Goal: Task Accomplishment & Management: Manage account settings

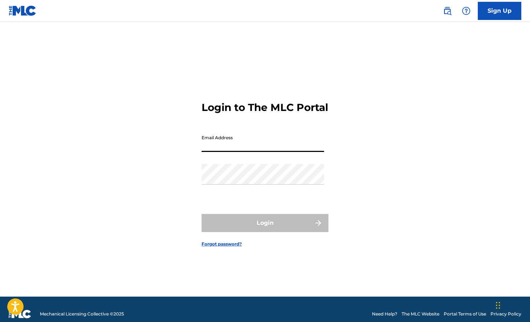
click at [239, 152] on input "Email Address" at bounding box center [263, 141] width 123 height 21
type input "[EMAIL_ADDRESS][DOMAIN_NAME]"
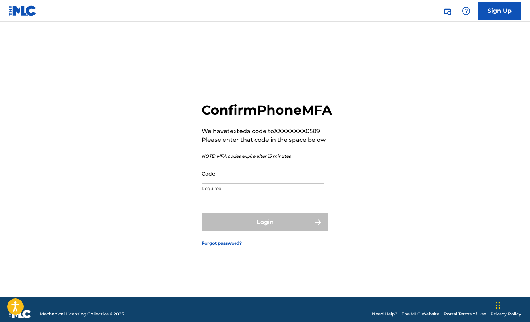
click at [275, 184] on input "Code" at bounding box center [263, 173] width 123 height 21
paste input "Rent/Utils - $23,952.84 - (184 sq ft out a 1400 sqft apartment)Lodging- $2,122.…"
paste input "119482"
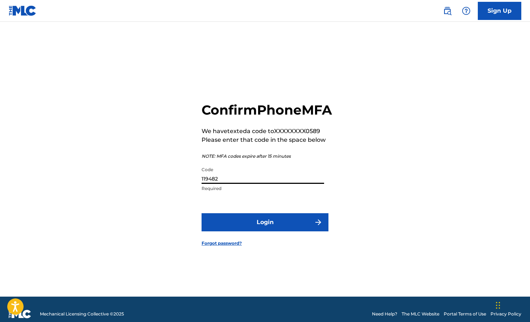
scroll to position [0, 0]
type input "119482"
click at [270, 231] on button "Login" at bounding box center [265, 222] width 127 height 18
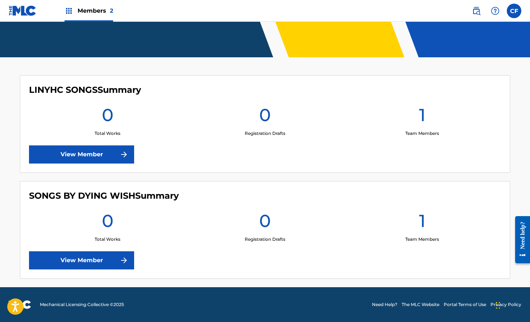
click at [81, 153] on link "View Member" at bounding box center [81, 154] width 105 height 18
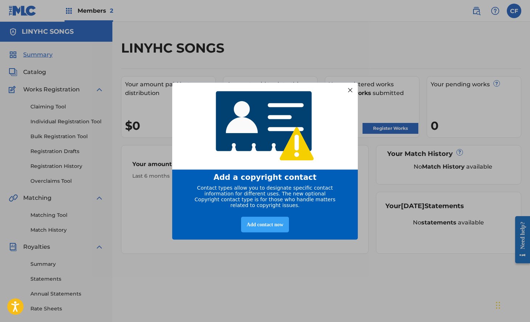
click at [269, 228] on div "Add contact now" at bounding box center [265, 224] width 48 height 16
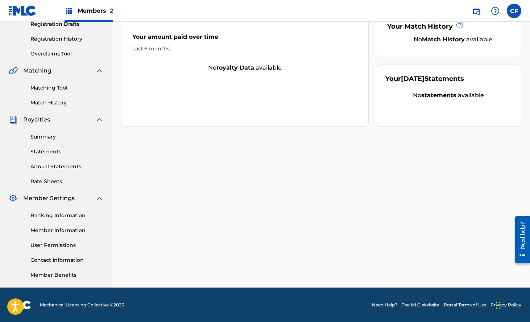
scroll to position [128, 0]
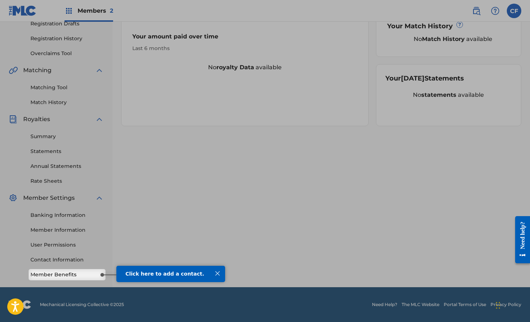
click at [70, 266] on div at bounding box center [265, 70] width 530 height 397
click at [65, 263] on div at bounding box center [265, 70] width 530 height 397
click at [54, 259] on div at bounding box center [265, 70] width 530 height 397
click at [214, 274] on div at bounding box center [217, 273] width 9 height 9
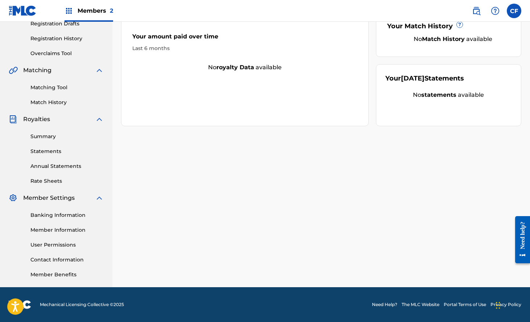
click at [72, 275] on link "Member Benefits" at bounding box center [66, 275] width 73 height 8
click at [70, 258] on link "Contact Information" at bounding box center [66, 260] width 73 height 8
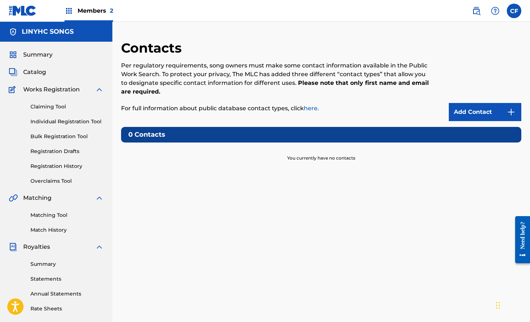
click at [487, 92] on div "Add Contact" at bounding box center [475, 80] width 92 height 81
click at [477, 105] on link "Add Contact" at bounding box center [485, 112] width 73 height 18
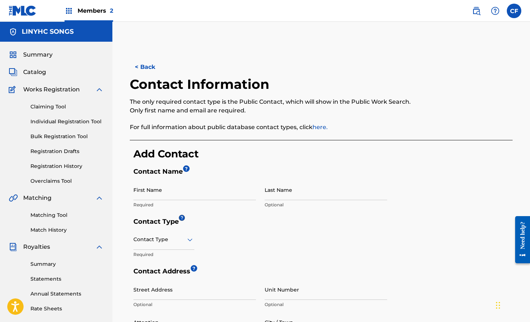
click at [201, 202] on p "Required" at bounding box center [194, 205] width 123 height 7
click at [201, 196] on input "First Name" at bounding box center [194, 189] width 123 height 21
type input "[PERSON_NAME]"
click at [168, 241] on div at bounding box center [163, 239] width 61 height 9
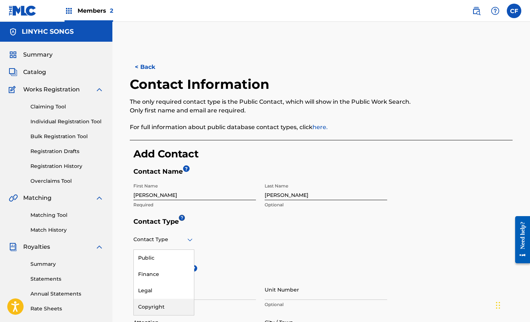
click at [162, 309] on div "Copyright" at bounding box center [164, 307] width 60 height 16
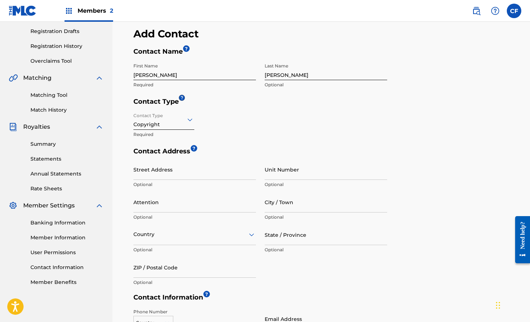
scroll to position [230, 0]
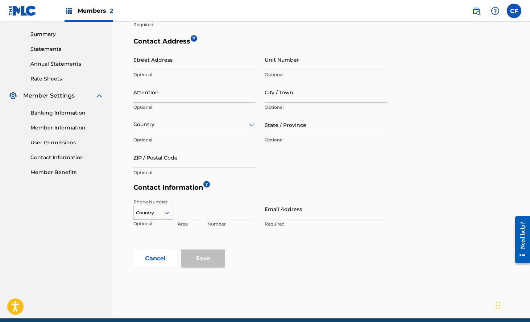
click at [283, 215] on input "Email Address" at bounding box center [326, 209] width 123 height 21
type input "[EMAIL_ADDRESS][DOMAIN_NAME]"
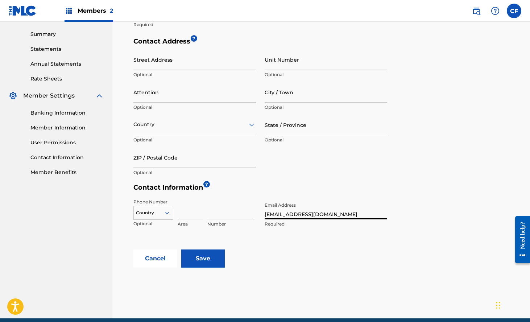
click at [213, 254] on input "Save" at bounding box center [203, 258] width 44 height 18
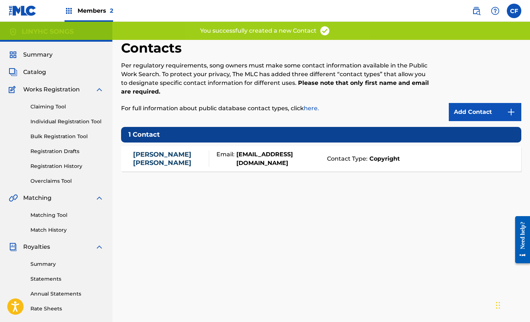
click at [26, 53] on span "Summary" at bounding box center [37, 54] width 29 height 9
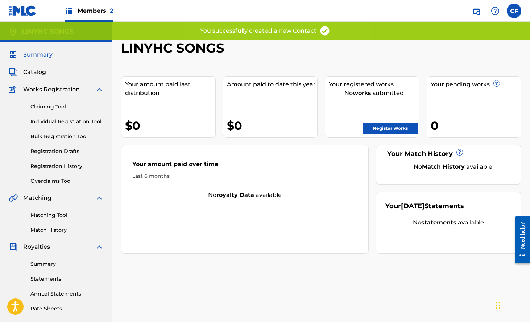
click at [67, 135] on link "Bulk Registration Tool" at bounding box center [66, 137] width 73 height 8
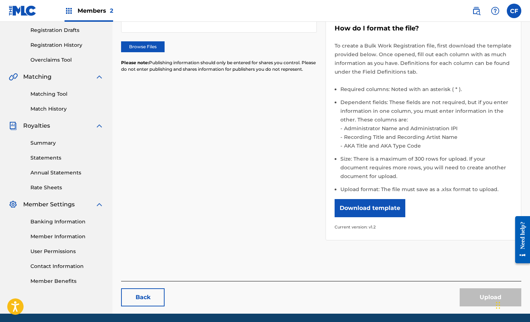
scroll to position [140, 0]
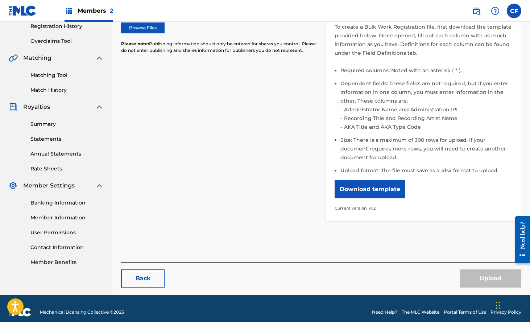
click at [379, 184] on button "Download template" at bounding box center [370, 189] width 71 height 18
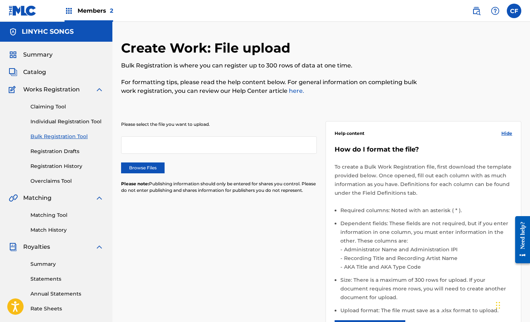
click at [34, 55] on span "Summary" at bounding box center [37, 54] width 29 height 9
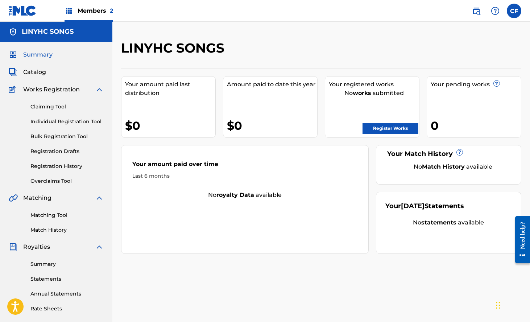
click at [35, 53] on span "Summary" at bounding box center [37, 54] width 29 height 9
click at [33, 75] on span "Catalog" at bounding box center [34, 72] width 23 height 9
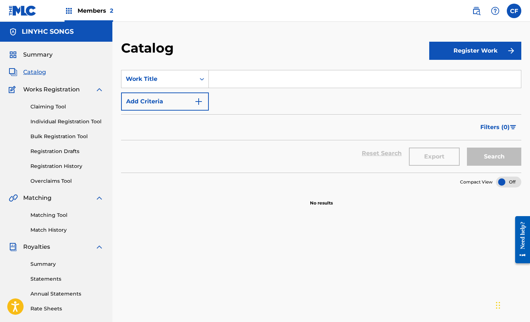
click at [466, 48] on button "Register Work" at bounding box center [475, 51] width 92 height 18
click at [265, 47] on div "Catalog" at bounding box center [275, 50] width 308 height 21
click at [482, 90] on link "By File Upload" at bounding box center [475, 91] width 92 height 17
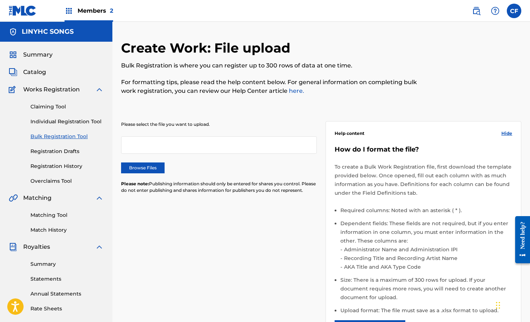
click at [44, 108] on link "Claiming Tool" at bounding box center [66, 107] width 73 height 8
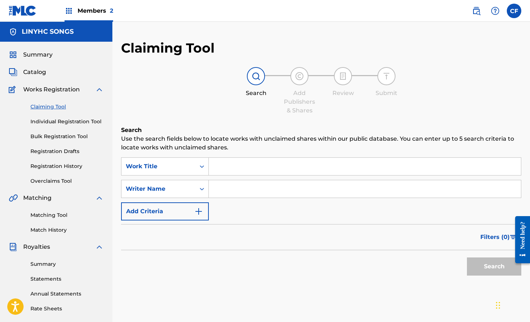
click at [36, 66] on div "Summary Catalog Works Registration Claiming Tool Individual Registration Tool B…" at bounding box center [56, 228] width 112 height 373
click at [28, 71] on span "Catalog" at bounding box center [34, 72] width 23 height 9
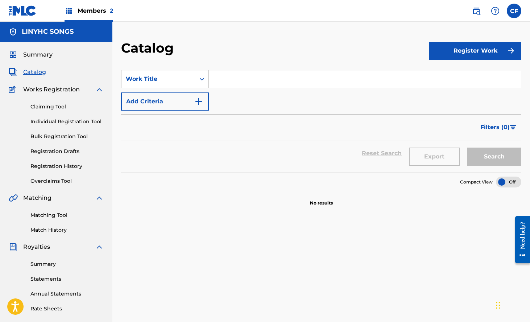
click at [31, 54] on span "Summary" at bounding box center [37, 54] width 29 height 9
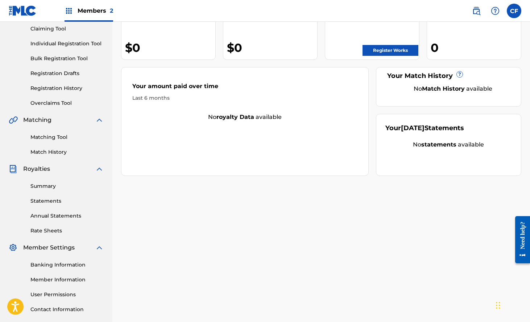
scroll to position [128, 0]
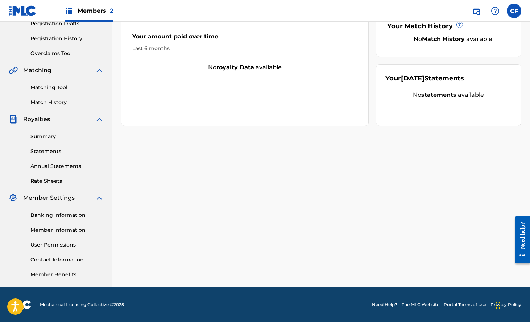
click at [57, 234] on div "Banking Information Member Information User Permissions Contact Information Mem…" at bounding box center [56, 240] width 95 height 76
click at [59, 230] on link "Member Information" at bounding box center [66, 230] width 73 height 8
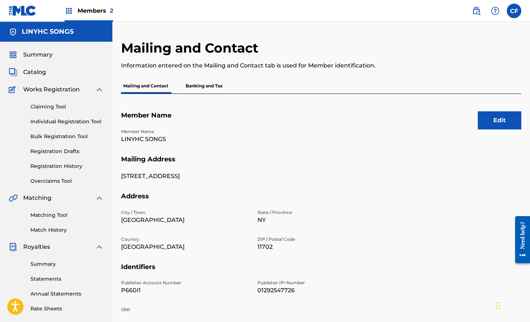
click at [203, 90] on p "Banking and Tax" at bounding box center [203, 85] width 41 height 15
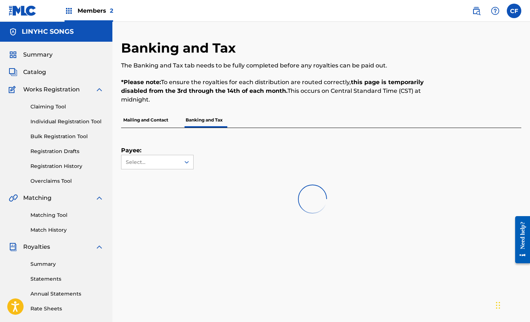
click at [38, 58] on span "Summary" at bounding box center [37, 54] width 29 height 9
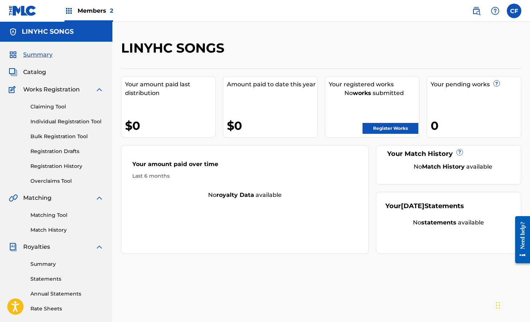
click at [406, 131] on link "Register Works" at bounding box center [391, 128] width 56 height 11
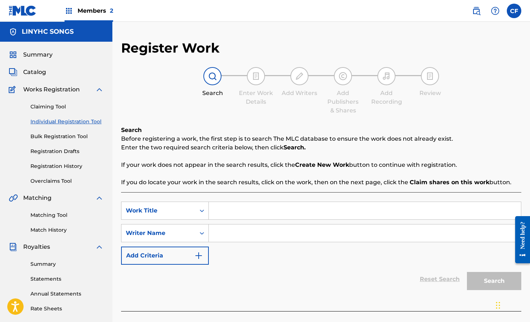
click at [240, 206] on input "Search Form" at bounding box center [365, 210] width 312 height 17
paste input "The Test"
type input "The Test"
click at [185, 236] on div "Writer Name" at bounding box center [165, 233] width 88 height 18
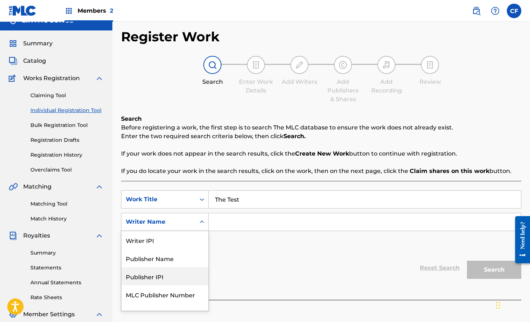
scroll to position [11, 0]
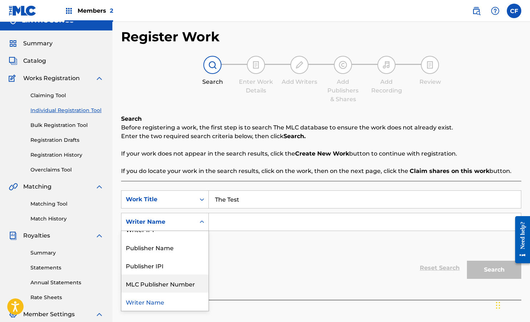
click at [297, 258] on div "Reset Search Search" at bounding box center [321, 267] width 400 height 29
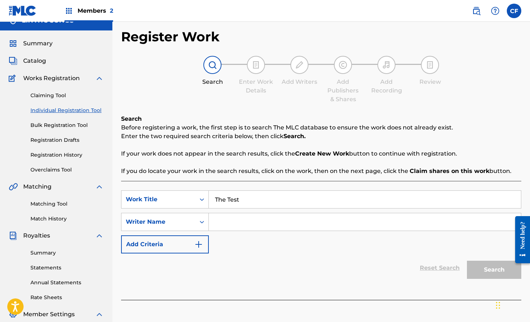
click at [197, 237] on button "Add Criteria" at bounding box center [165, 244] width 88 height 18
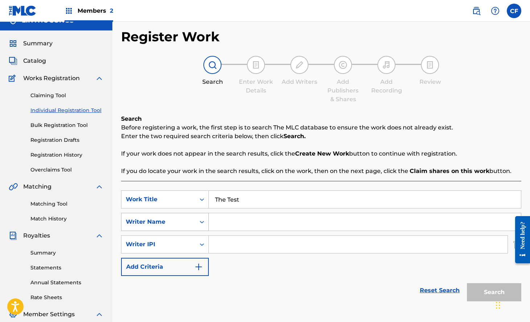
click at [199, 225] on icon "Search Form" at bounding box center [201, 221] width 7 height 7
click at [279, 235] on div "SearchWithCriteria8c4ab242-a2aa-4567-af7e-8cc26c765054 Work Title The Test Sear…" at bounding box center [321, 233] width 400 height 86
click at [276, 227] on input "Search Form" at bounding box center [365, 221] width 312 height 17
type input "[PERSON_NAME]"
click at [191, 246] on div "Writer IPI" at bounding box center [158, 245] width 74 height 14
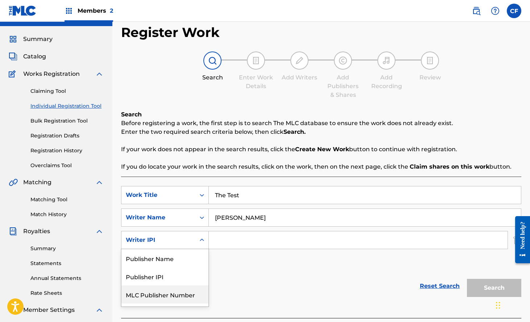
scroll to position [15, 0]
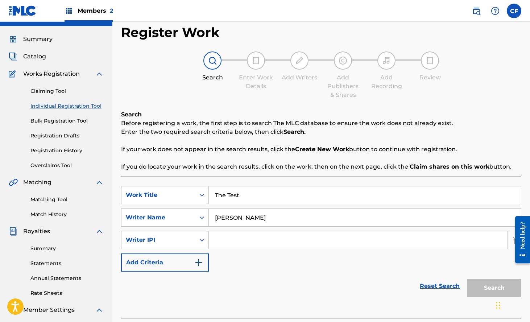
click at [272, 280] on div "Reset Search Search" at bounding box center [321, 286] width 400 height 29
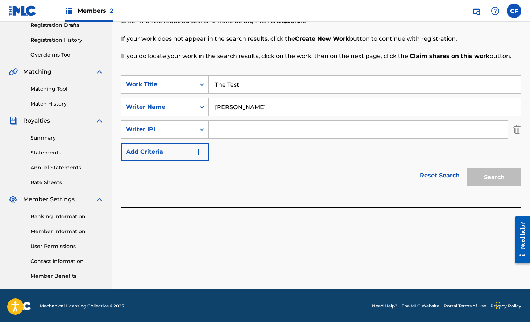
click at [512, 133] on div "SearchWithCriteriae800eae1-ee67-423c-9227-44ee2b885dd4 Writer IPI" at bounding box center [321, 129] width 400 height 18
click at [517, 129] on img "Search Form" at bounding box center [517, 129] width 8 height 18
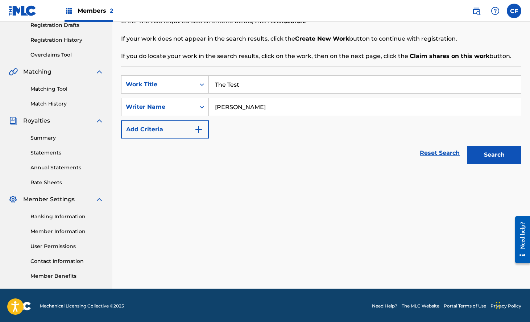
click at [509, 145] on div "Search" at bounding box center [492, 153] width 58 height 29
click at [502, 152] on button "Search" at bounding box center [494, 155] width 54 height 18
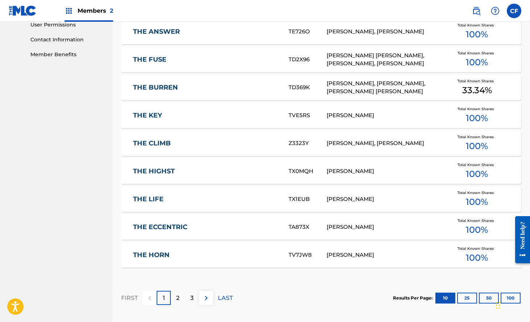
scroll to position [393, 0]
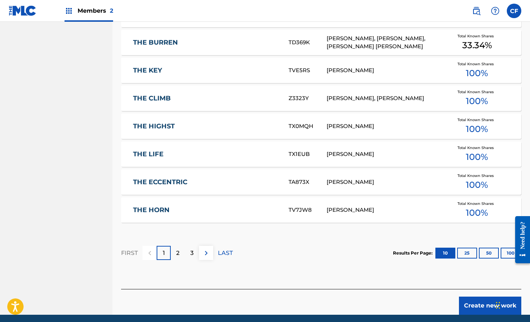
click at [194, 255] on div "3" at bounding box center [192, 253] width 14 height 14
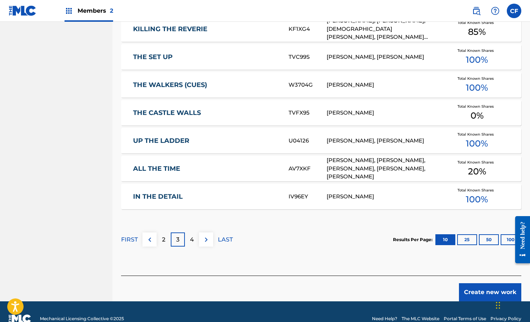
scroll to position [419, 0]
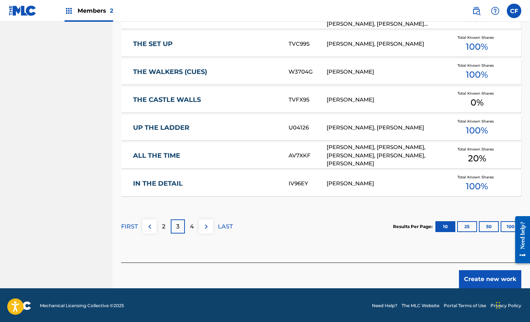
click at [167, 227] on div "2" at bounding box center [164, 226] width 14 height 14
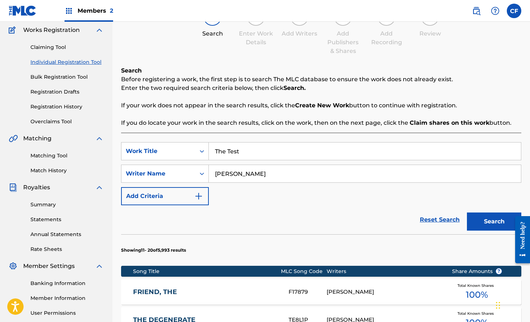
scroll to position [0, 0]
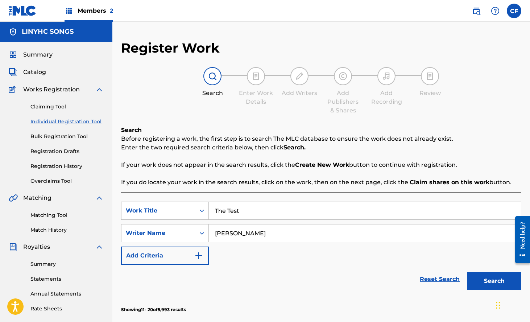
click at [157, 243] on div "SearchWithCriteria8c4ab242-a2aa-4567-af7e-8cc26c765054 Work Title The Test Sear…" at bounding box center [321, 233] width 400 height 63
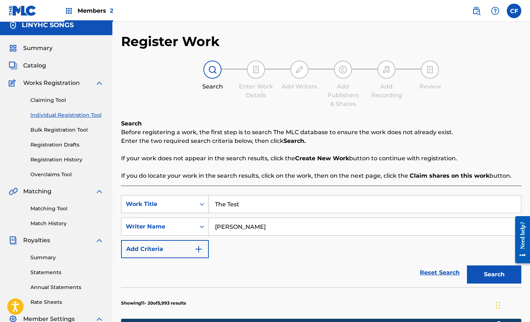
click at [176, 213] on div "Work Title" at bounding box center [165, 204] width 88 height 18
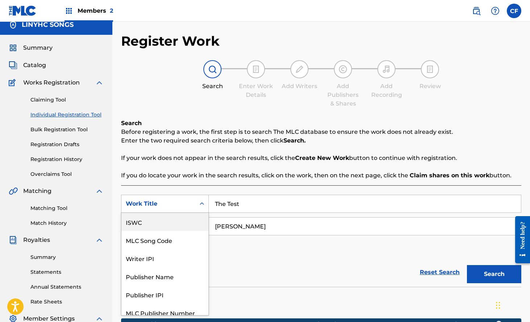
click at [148, 222] on div "ISWC" at bounding box center [164, 222] width 87 height 18
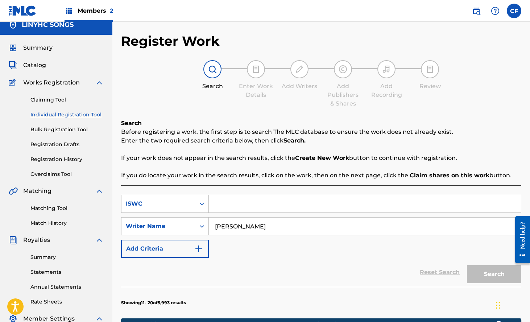
click at [248, 210] on input "Search Form" at bounding box center [365, 203] width 312 height 17
paste input "T3324969162"
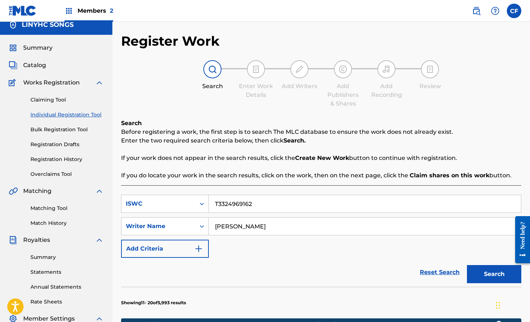
type input "T3324969162"
click at [274, 222] on input "[PERSON_NAME]" at bounding box center [365, 226] width 312 height 17
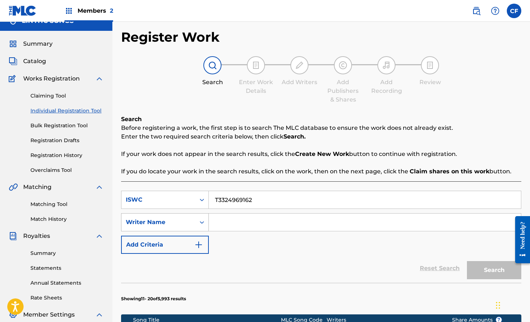
click at [185, 219] on div "Writer Name" at bounding box center [165, 222] width 88 height 18
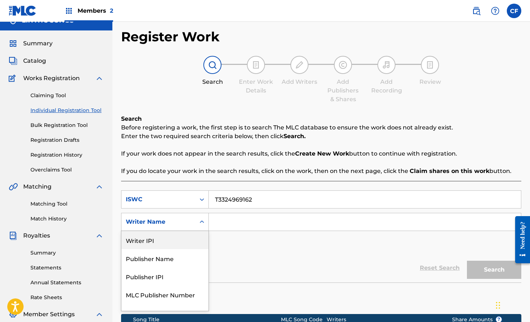
click at [183, 241] on div "Writer IPI" at bounding box center [164, 240] width 87 height 18
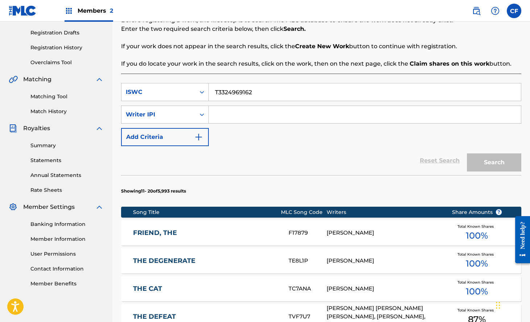
scroll to position [107, 0]
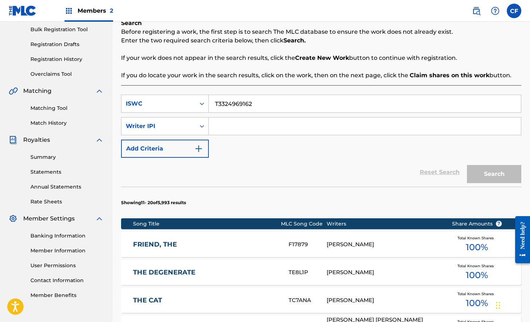
click at [315, 127] on input "Search Form" at bounding box center [365, 125] width 312 height 17
type input "pai"
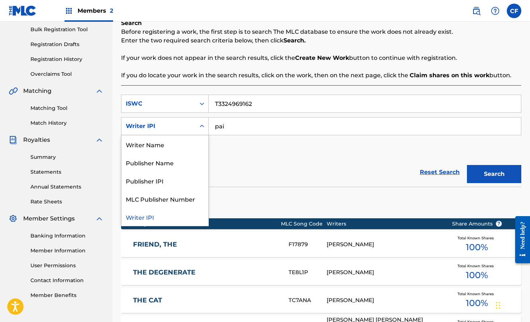
click at [186, 127] on div "Writer IPI" at bounding box center [158, 126] width 65 height 9
click at [175, 152] on div "Writer Name" at bounding box center [164, 144] width 87 height 18
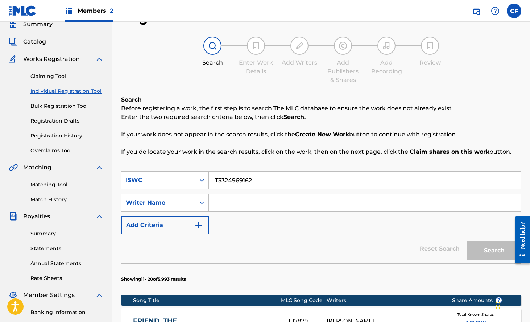
scroll to position [0, 0]
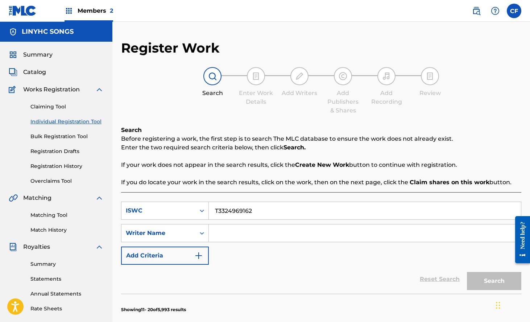
click at [168, 255] on button "Add Criteria" at bounding box center [165, 256] width 88 height 18
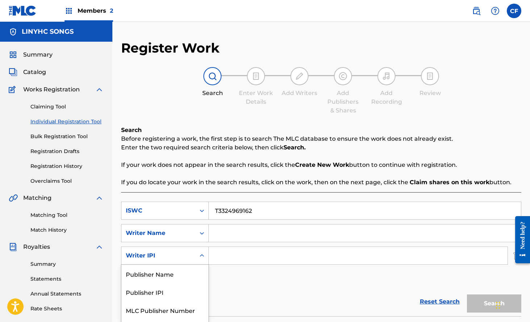
scroll to position [16, 0]
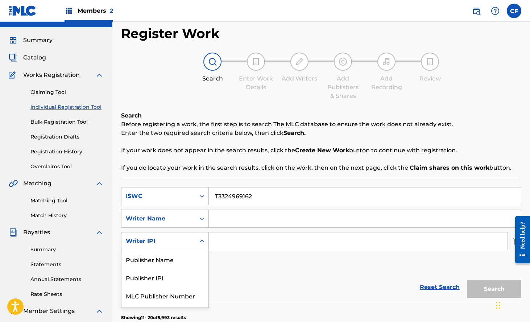
click at [168, 250] on div "Writer IPI selected, 4 of 4. 4 results available. Use Up and Down to choose opt…" at bounding box center [165, 241] width 88 height 18
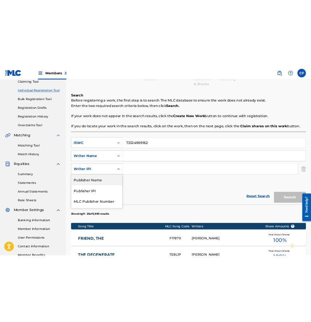
scroll to position [0, 0]
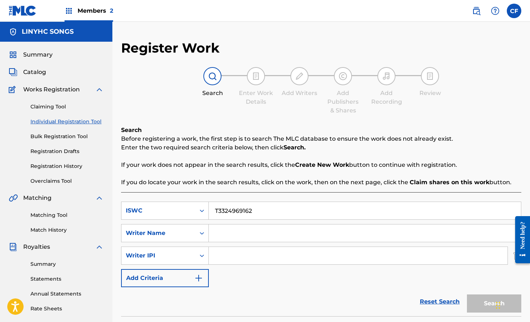
click at [42, 61] on div "Summary Catalog Works Registration Claiming Tool Individual Registration Tool B…" at bounding box center [56, 228] width 112 height 373
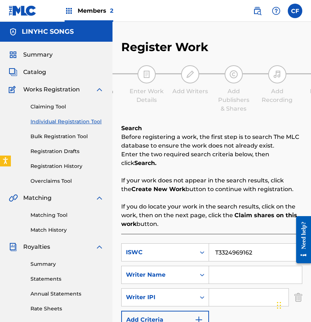
scroll to position [61, 0]
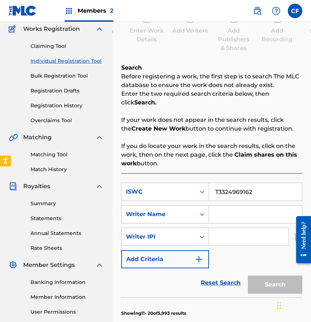
click at [40, 204] on link "Summary" at bounding box center [66, 204] width 73 height 8
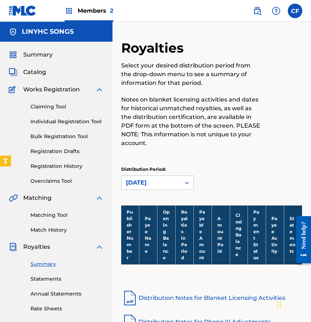
scroll to position [102, 0]
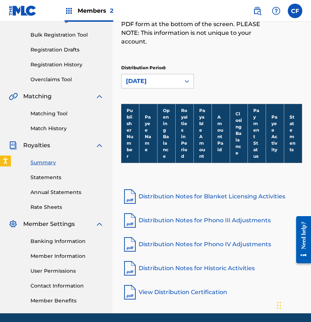
click at [63, 253] on link "Member Information" at bounding box center [66, 256] width 73 height 8
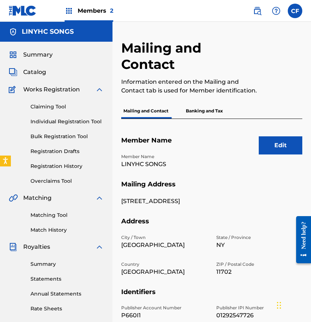
scroll to position [128, 0]
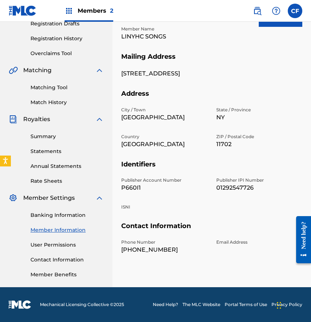
click at [129, 186] on p "P660I1" at bounding box center [164, 187] width 86 height 9
copy p "P660I1"
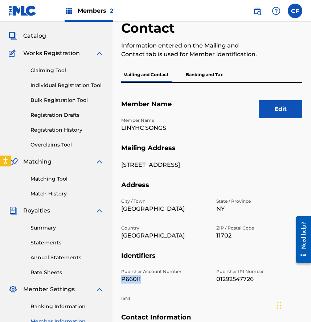
scroll to position [26, 0]
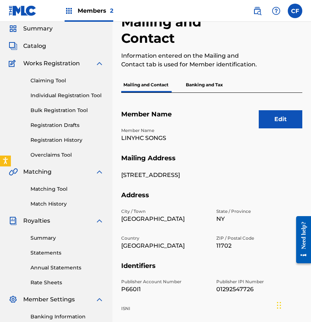
click at [153, 139] on p "LINYHC SONGS" at bounding box center [164, 138] width 86 height 9
copy p "LINYHC SONGS"
click at [52, 111] on link "Bulk Registration Tool" at bounding box center [66, 111] width 73 height 8
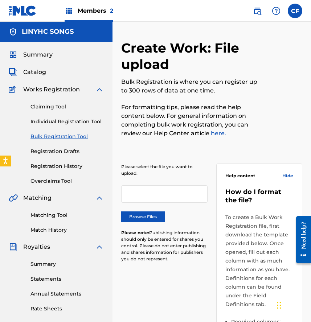
click at [154, 213] on label "Browse Files" at bounding box center [143, 216] width 44 height 11
click at [0, 0] on input "Browse Files" at bounding box center [0, 0] width 0 height 0
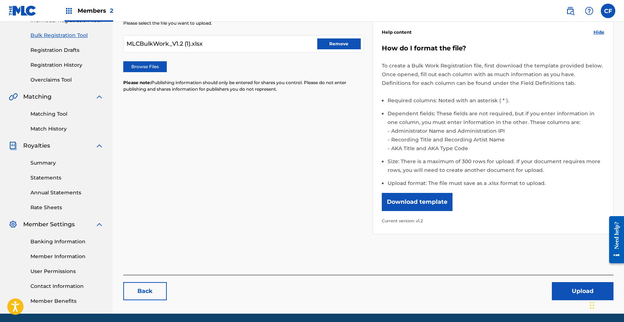
scroll to position [94, 0]
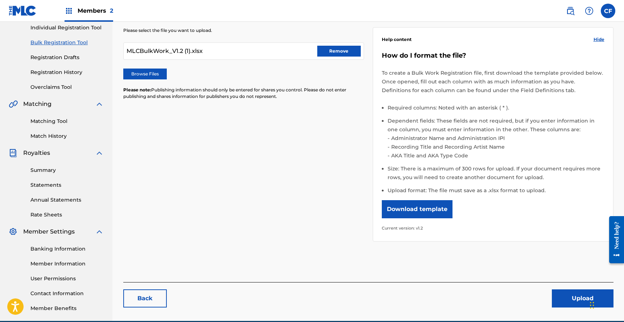
click at [530, 297] on button "Upload" at bounding box center [583, 298] width 62 height 18
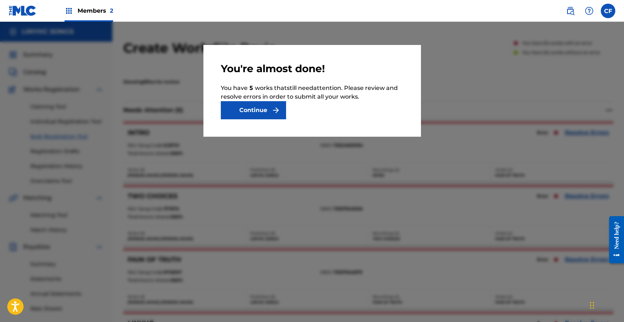
click at [250, 111] on button "Continue" at bounding box center [253, 110] width 65 height 18
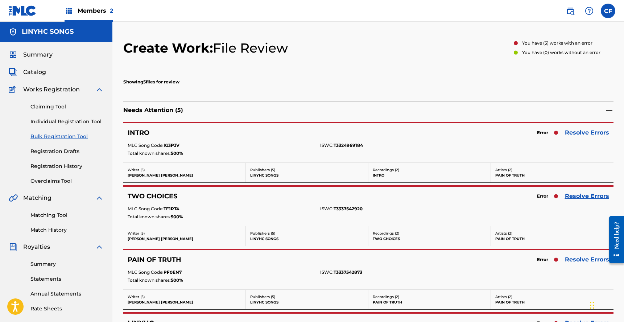
click at [530, 135] on link "Resolve Errors" at bounding box center [587, 132] width 44 height 9
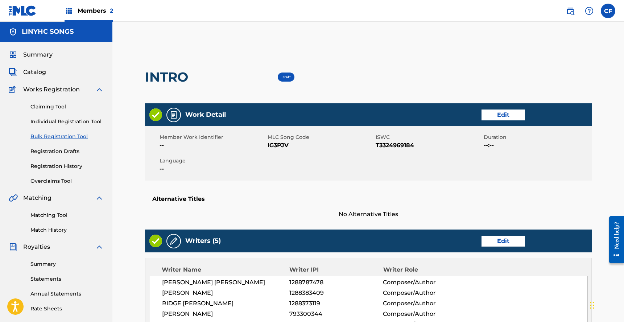
click at [66, 133] on link "Bulk Registration Tool" at bounding box center [66, 137] width 73 height 8
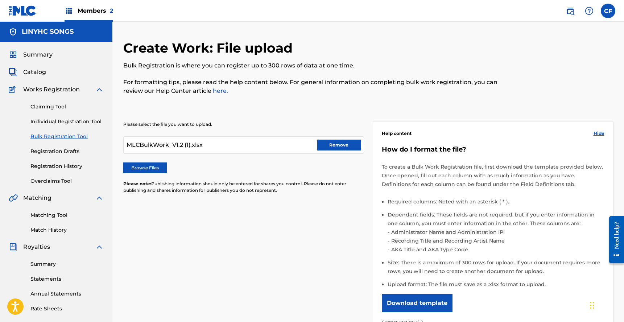
click at [355, 141] on button "Remove" at bounding box center [339, 145] width 44 height 11
click at [153, 166] on label "Browse Files" at bounding box center [145, 167] width 44 height 11
click at [0, 0] on input "Browse Files" at bounding box center [0, 0] width 0 height 0
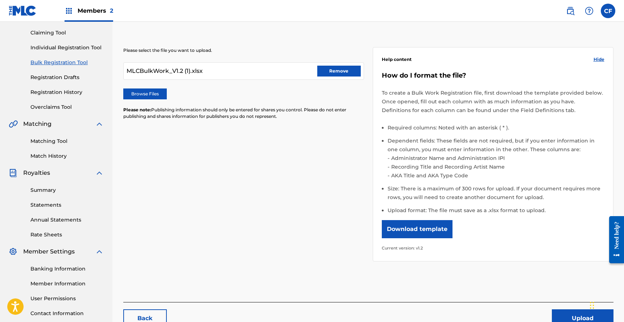
scroll to position [128, 0]
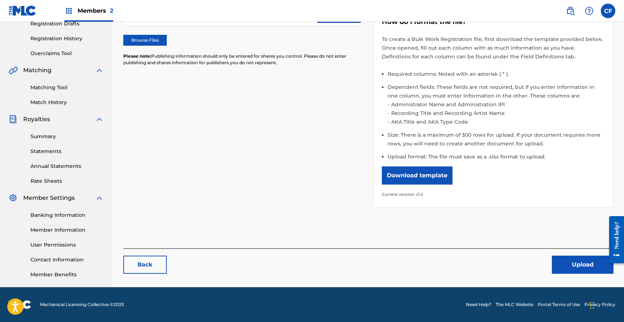
click at [530, 268] on button "Upload" at bounding box center [583, 265] width 62 height 18
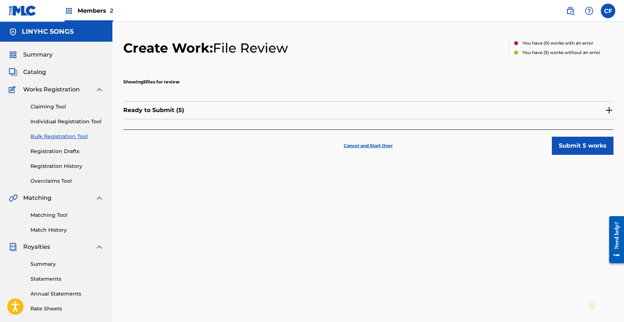
click at [530, 107] on div "Ready to Submit ( 5 )" at bounding box center [368, 110] width 490 height 18
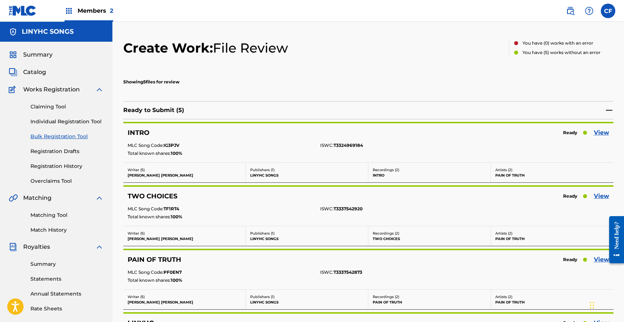
click at [530, 134] on link "View" at bounding box center [601, 132] width 15 height 9
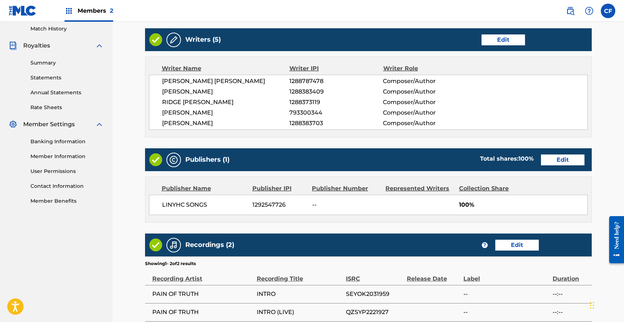
scroll to position [296, 0]
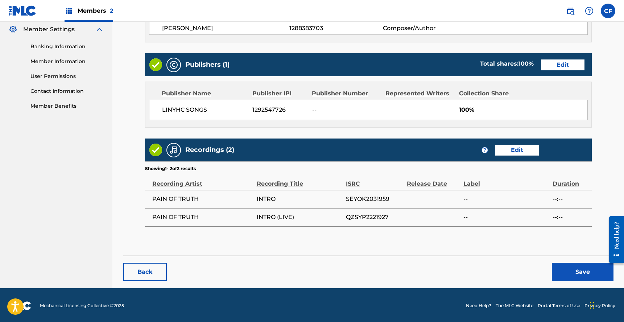
click at [530, 63] on link "Edit" at bounding box center [563, 64] width 44 height 11
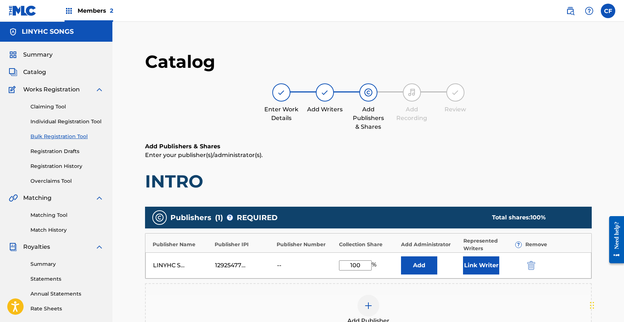
scroll to position [115, 0]
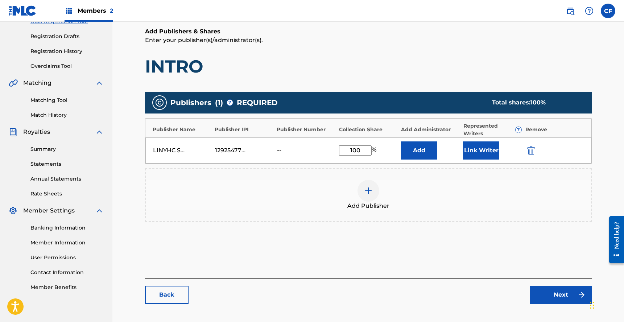
click at [240, 150] on div "1292547726" at bounding box center [231, 150] width 33 height 9
click at [484, 148] on button "Link Writer" at bounding box center [481, 150] width 36 height 18
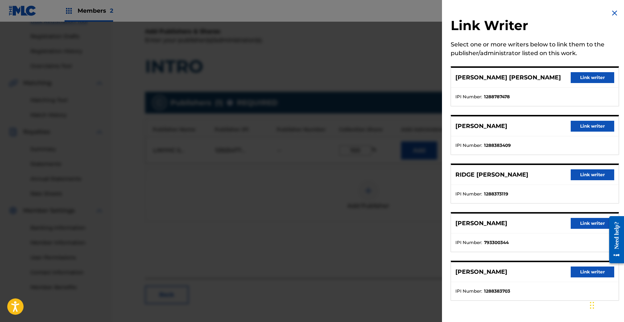
click at [530, 73] on button "Link writer" at bounding box center [593, 77] width 44 height 11
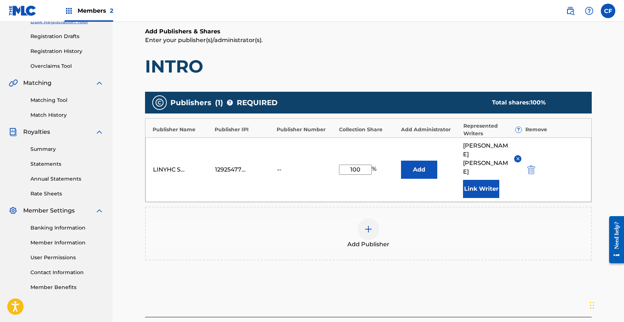
click at [472, 180] on button "Link Writer" at bounding box center [481, 189] width 36 height 18
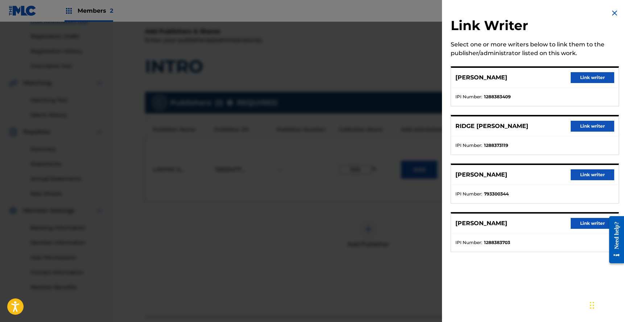
click at [530, 130] on button "Link writer" at bounding box center [593, 126] width 44 height 11
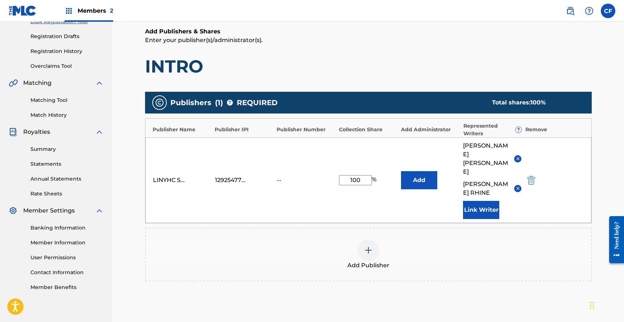
click at [491, 201] on button "Link Writer" at bounding box center [481, 210] width 36 height 18
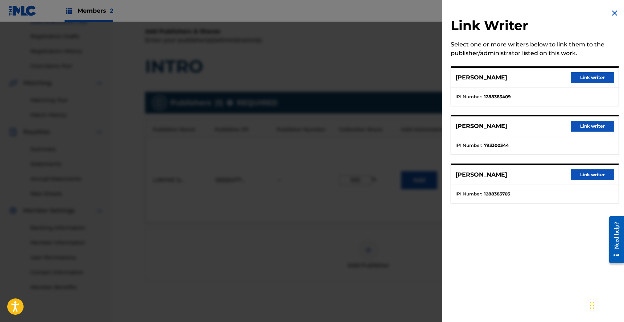
click at [530, 83] on div "[PERSON_NAME] Link writer" at bounding box center [535, 78] width 168 height 20
click at [530, 75] on button "Link writer" at bounding box center [593, 77] width 44 height 11
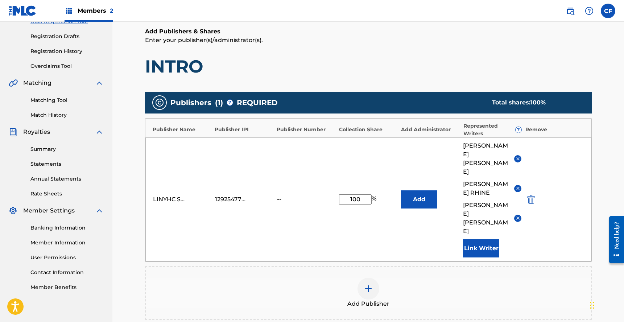
click at [491, 239] on button "Link Writer" at bounding box center [481, 248] width 36 height 18
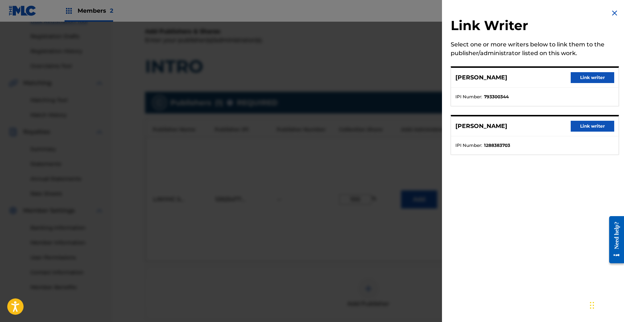
click at [530, 74] on button "Link writer" at bounding box center [593, 77] width 44 height 11
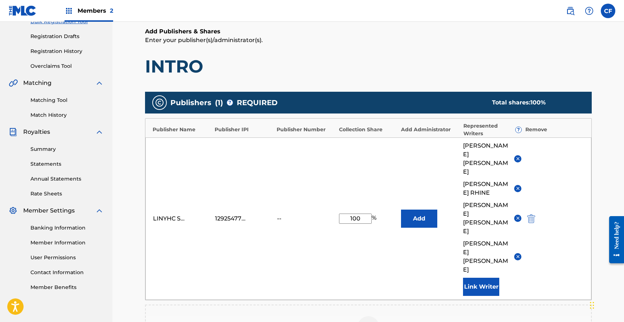
click at [469, 278] on button "Link Writer" at bounding box center [481, 287] width 36 height 18
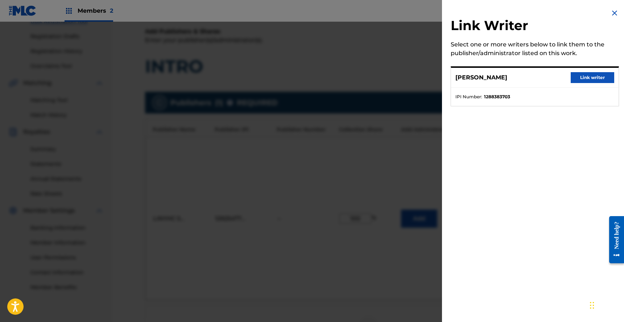
click at [530, 78] on button "Link writer" at bounding box center [593, 77] width 44 height 11
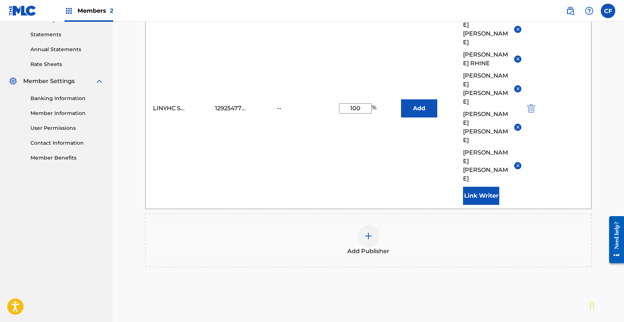
scroll to position [288, 0]
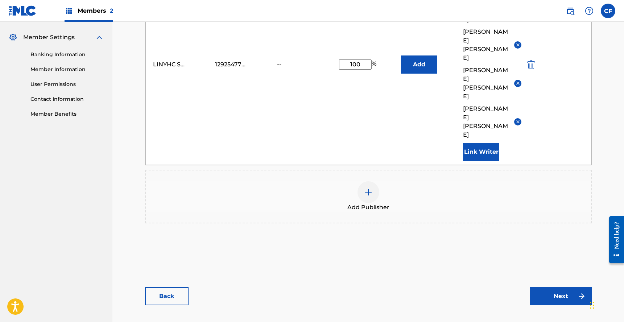
click at [530, 287] on link "Next" at bounding box center [561, 296] width 62 height 18
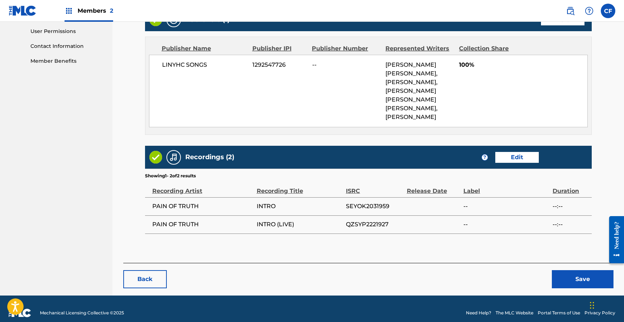
scroll to position [348, 0]
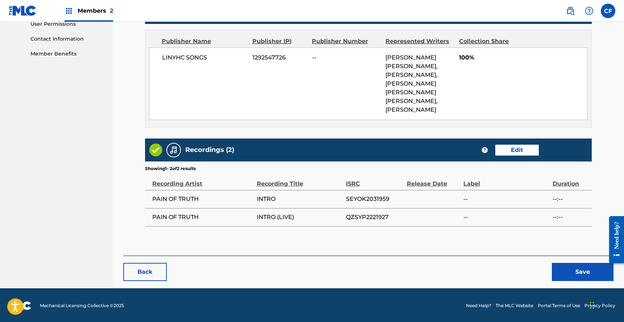
click at [530, 265] on button "Save" at bounding box center [583, 272] width 62 height 18
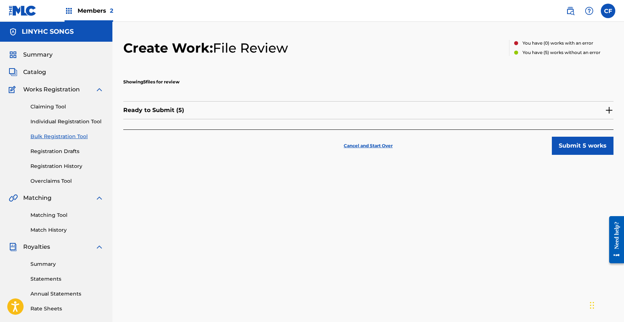
click at [530, 109] on div "Ready to Submit ( 5 )" at bounding box center [368, 110] width 490 height 18
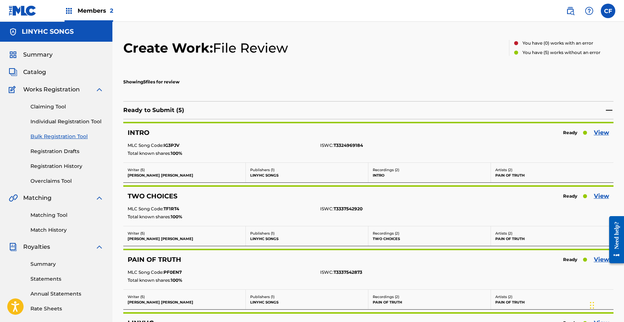
click at [530, 195] on link "View" at bounding box center [601, 196] width 15 height 9
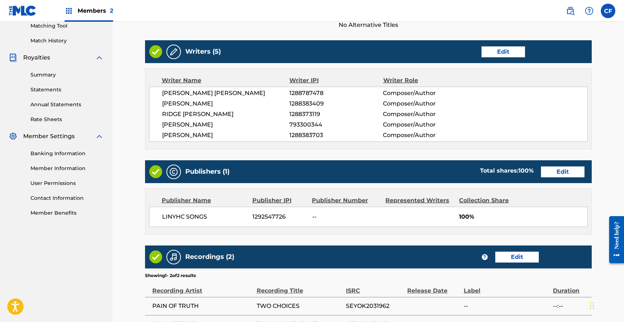
scroll to position [173, 0]
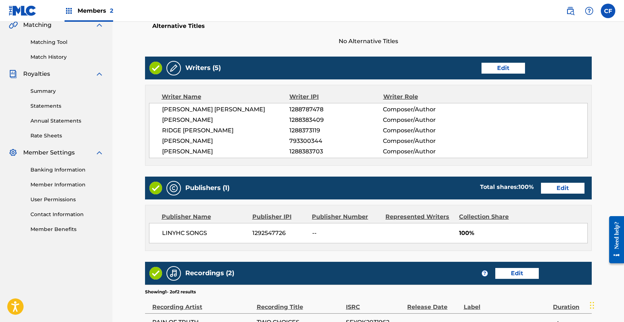
click at [530, 186] on link "Edit" at bounding box center [563, 188] width 44 height 11
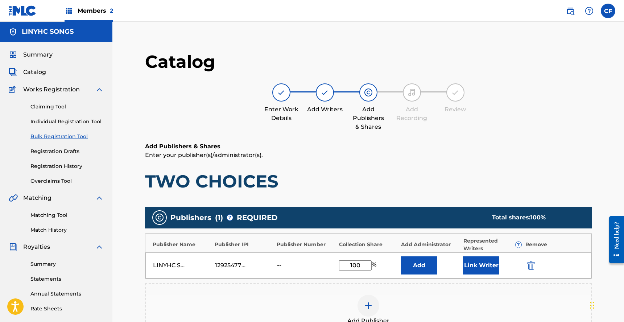
click at [472, 268] on button "Link Writer" at bounding box center [481, 265] width 36 height 18
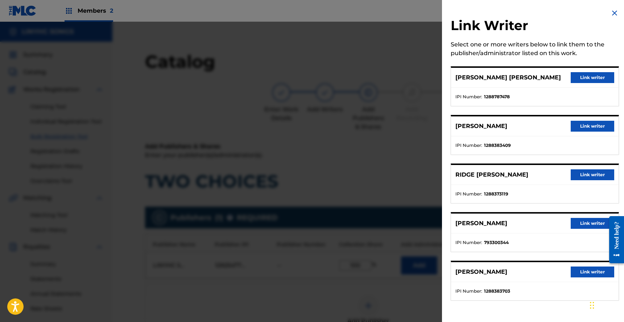
click at [530, 74] on button "Link writer" at bounding box center [593, 77] width 44 height 11
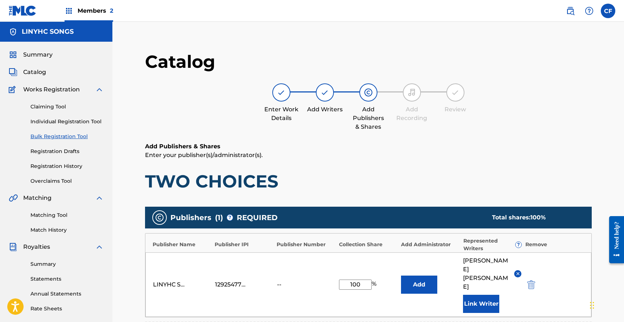
click at [476, 295] on button "Link Writer" at bounding box center [481, 304] width 36 height 18
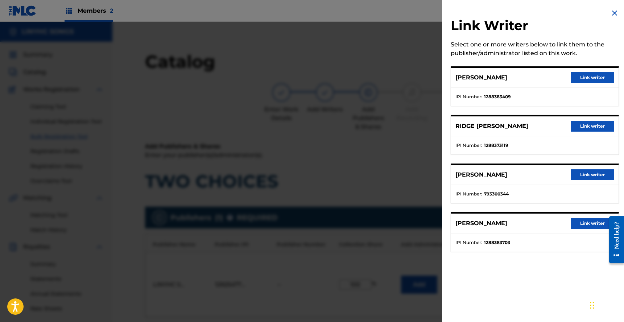
click at [530, 124] on button "Link writer" at bounding box center [593, 126] width 44 height 11
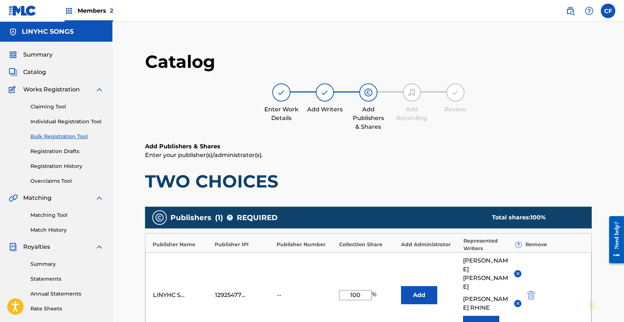
click at [476, 316] on button "Link Writer" at bounding box center [481, 325] width 36 height 18
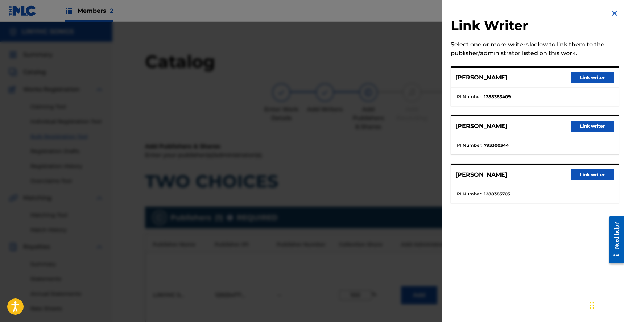
click at [530, 82] on button "Link writer" at bounding box center [593, 77] width 44 height 11
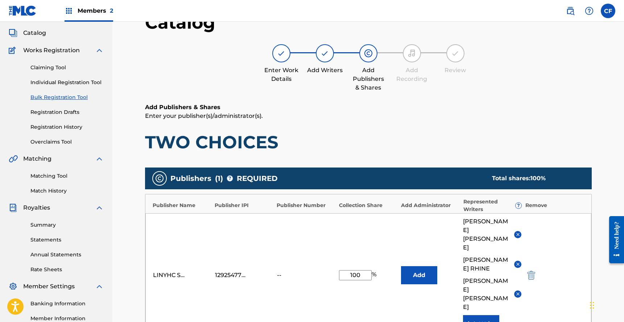
scroll to position [144, 0]
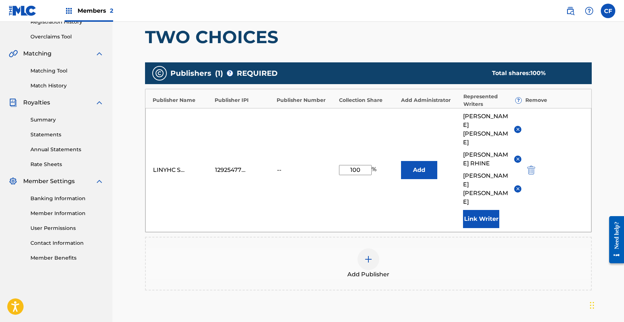
click at [486, 210] on button "Link Writer" at bounding box center [481, 219] width 36 height 18
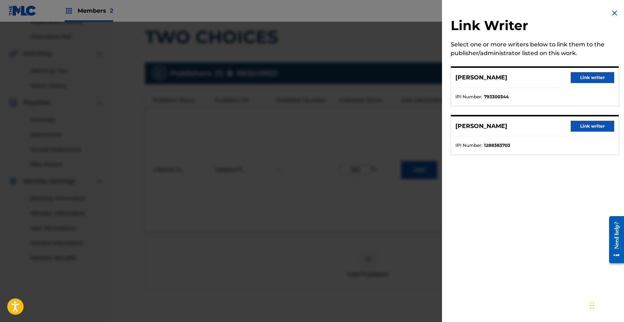
click at [530, 75] on button "Link writer" at bounding box center [593, 77] width 44 height 11
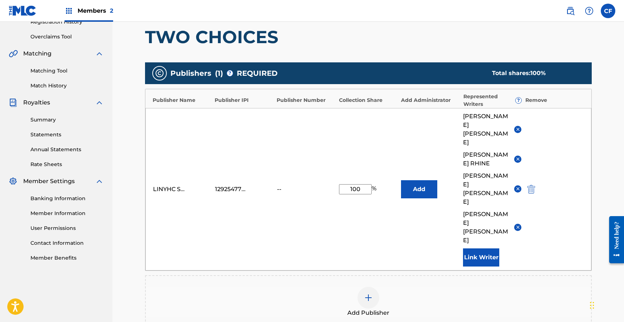
click at [490, 248] on button "Link Writer" at bounding box center [481, 257] width 36 height 18
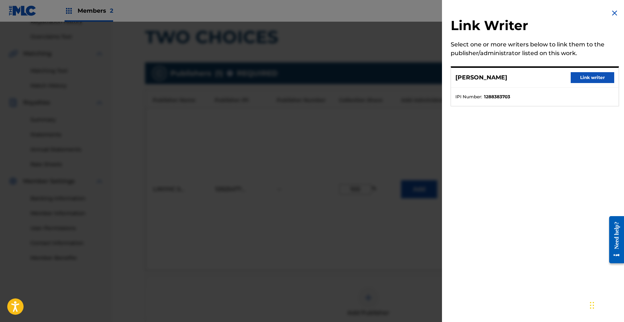
click at [530, 78] on button "Link writer" at bounding box center [593, 77] width 44 height 11
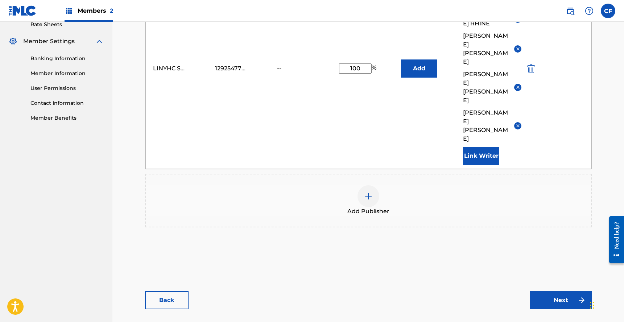
scroll to position [288, 0]
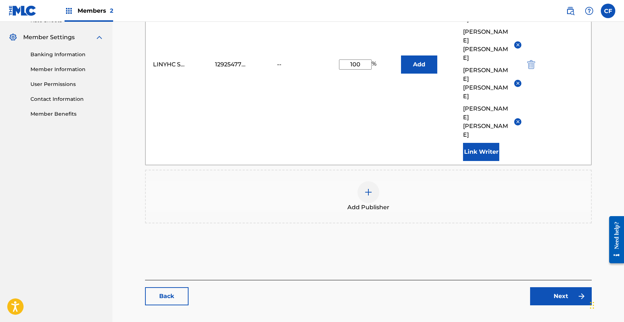
click at [530, 287] on link "Next" at bounding box center [561, 296] width 62 height 18
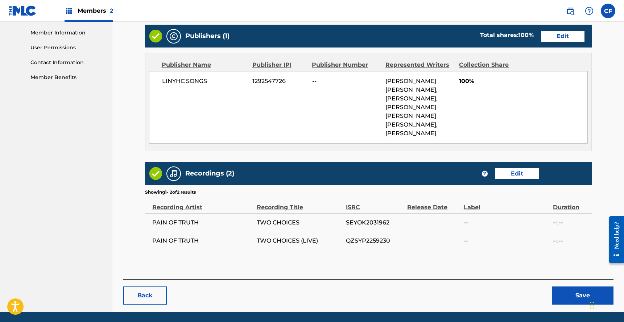
scroll to position [348, 0]
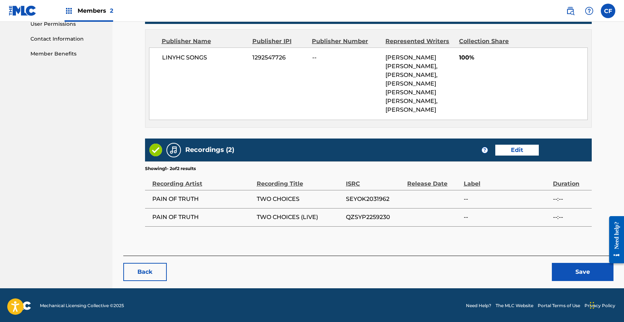
click at [530, 267] on button "Save" at bounding box center [583, 272] width 62 height 18
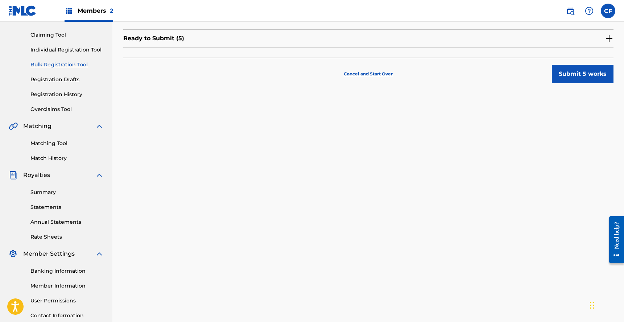
scroll to position [86, 0]
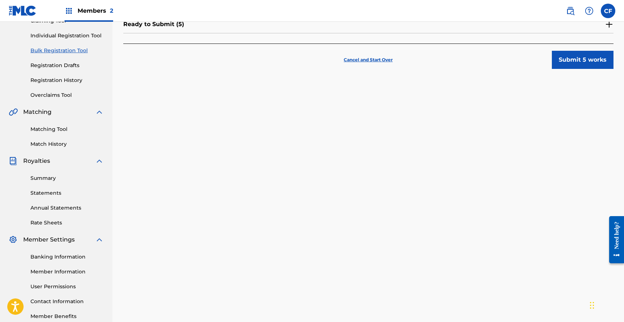
click at [530, 26] on div "Ready to Submit ( 5 )" at bounding box center [368, 24] width 490 height 18
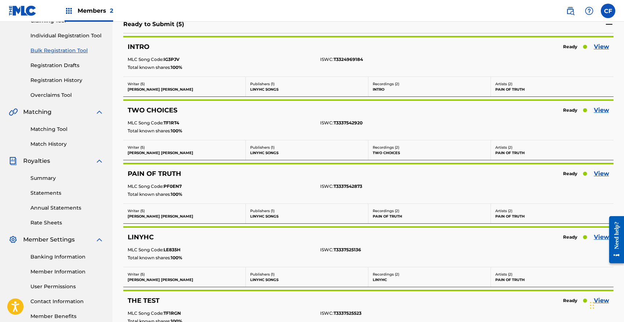
click at [530, 173] on link "View" at bounding box center [601, 173] width 15 height 9
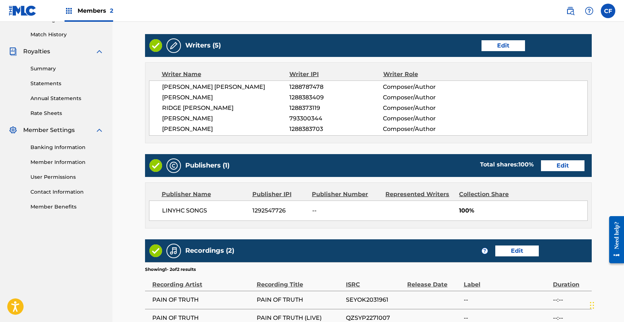
scroll to position [187, 0]
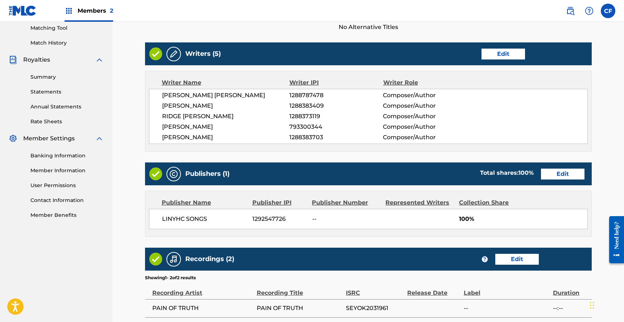
click at [509, 53] on link "Edit" at bounding box center [504, 54] width 44 height 11
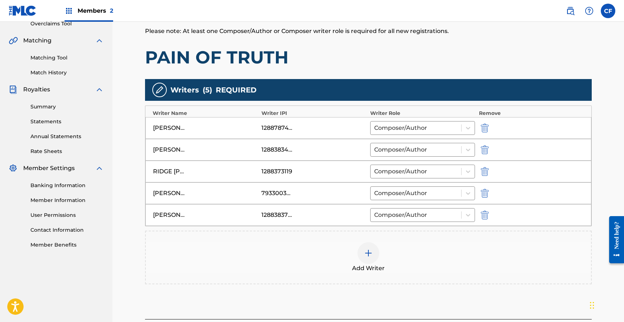
scroll to position [181, 0]
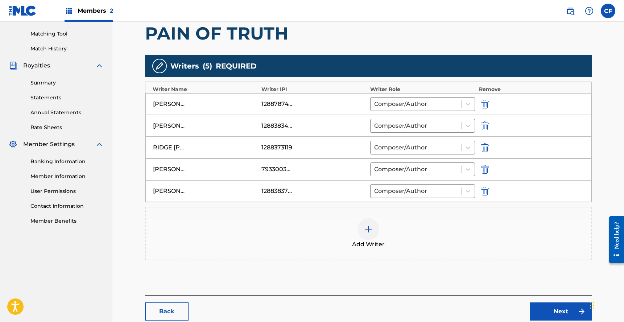
click at [530, 301] on div "Back Next" at bounding box center [368, 307] width 447 height 25
click at [530, 305] on link "Next" at bounding box center [561, 311] width 62 height 18
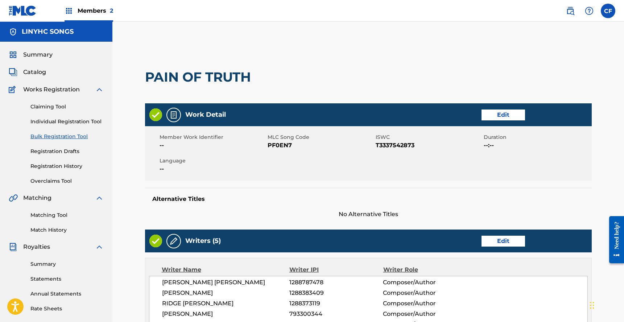
scroll to position [145, 0]
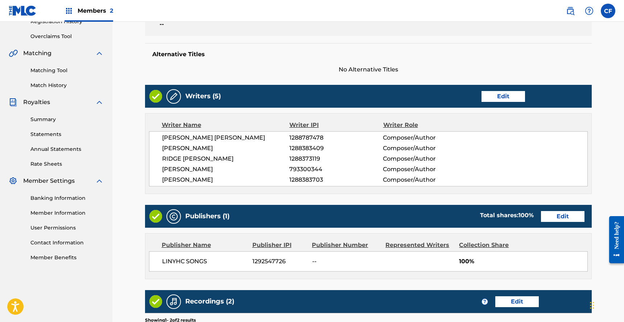
click at [530, 212] on link "Edit" at bounding box center [563, 216] width 44 height 11
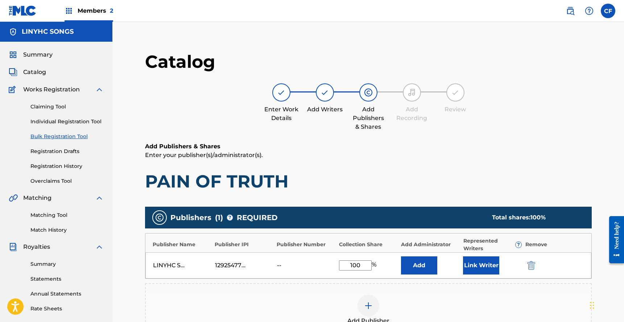
click at [477, 264] on button "Link Writer" at bounding box center [481, 265] width 36 height 18
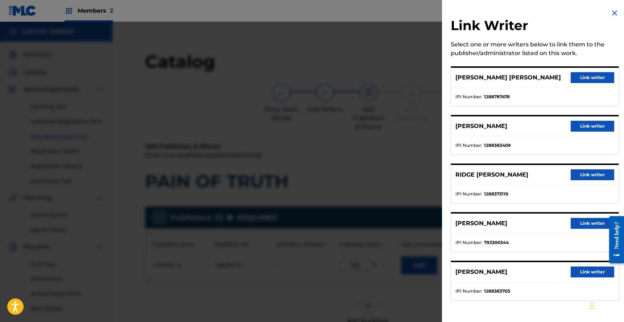
click at [530, 78] on button "Link writer" at bounding box center [593, 77] width 44 height 11
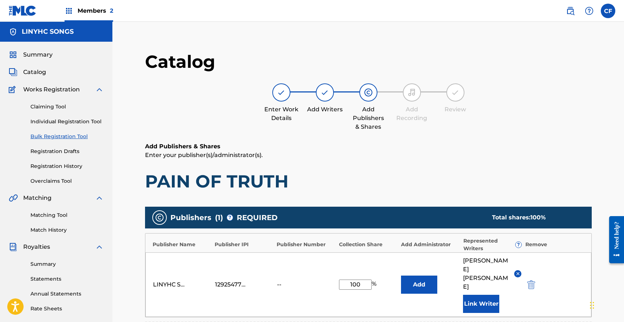
click at [485, 295] on button "Link Writer" at bounding box center [481, 304] width 36 height 18
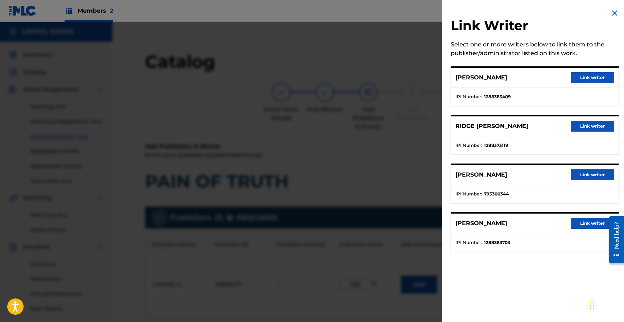
click at [530, 81] on button "Link writer" at bounding box center [593, 77] width 44 height 11
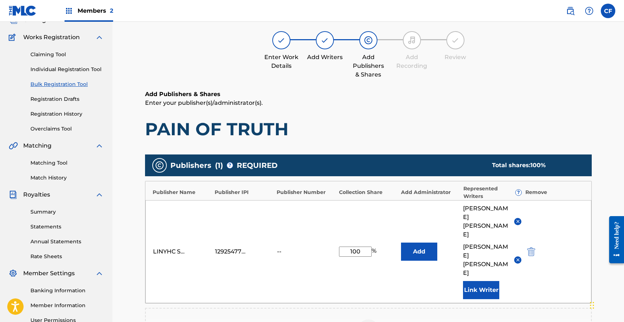
scroll to position [48, 0]
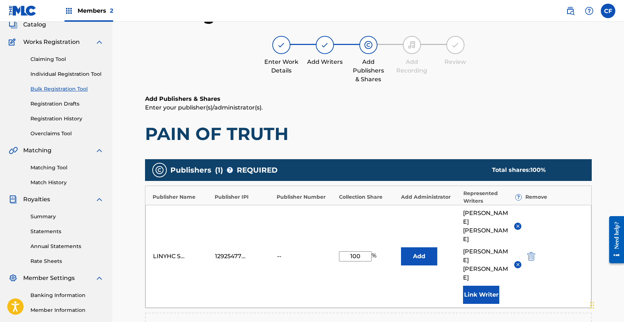
click at [488, 286] on button "Link Writer" at bounding box center [481, 295] width 36 height 18
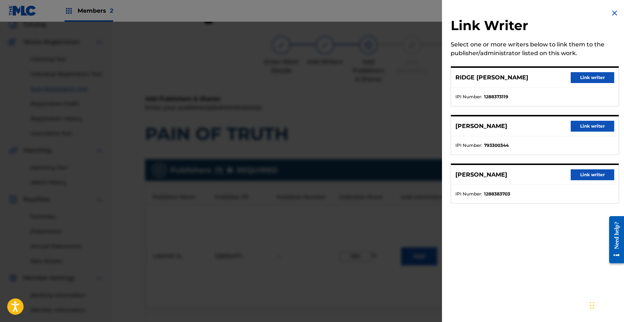
click at [530, 70] on div "RIDGE [PERSON_NAME] Link writer" at bounding box center [535, 78] width 168 height 20
click at [530, 77] on button "Link writer" at bounding box center [593, 77] width 44 height 11
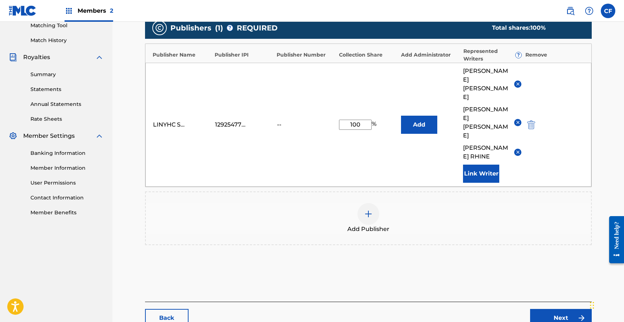
scroll to position [213, 0]
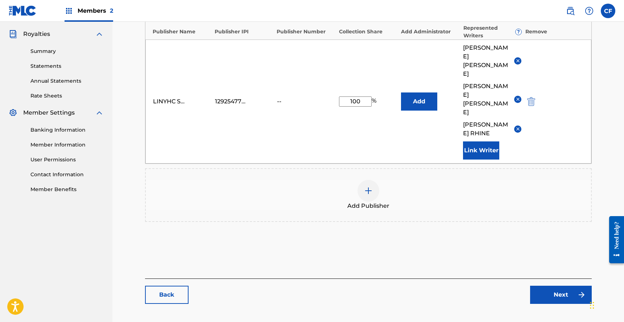
click at [486, 141] on button "Link Writer" at bounding box center [481, 150] width 36 height 18
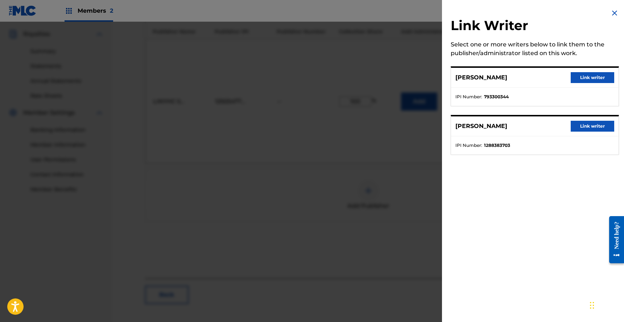
click at [530, 74] on button "Link writer" at bounding box center [593, 77] width 44 height 11
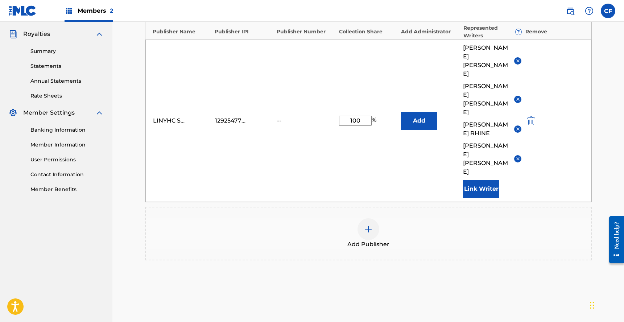
click at [483, 180] on button "Link Writer" at bounding box center [481, 189] width 36 height 18
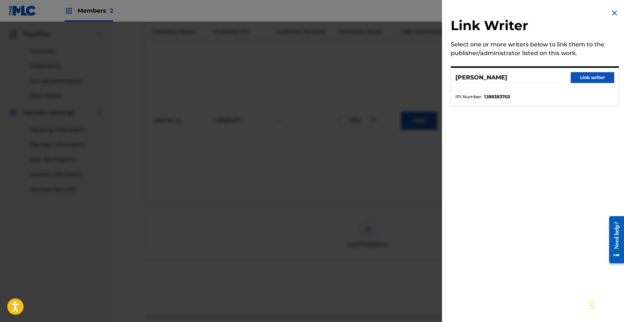
click at [530, 77] on button "Link writer" at bounding box center [593, 77] width 44 height 11
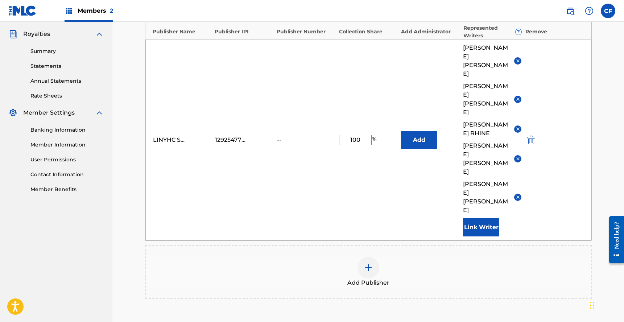
scroll to position [288, 0]
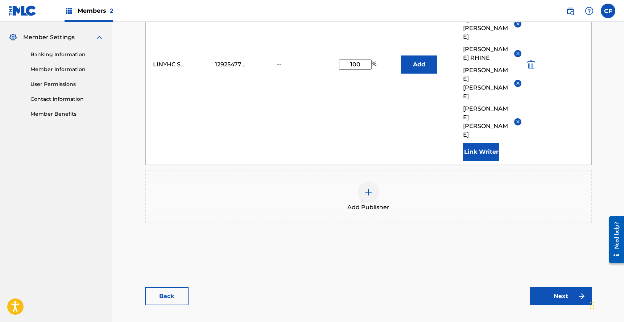
click at [530, 287] on link "Next" at bounding box center [561, 296] width 62 height 18
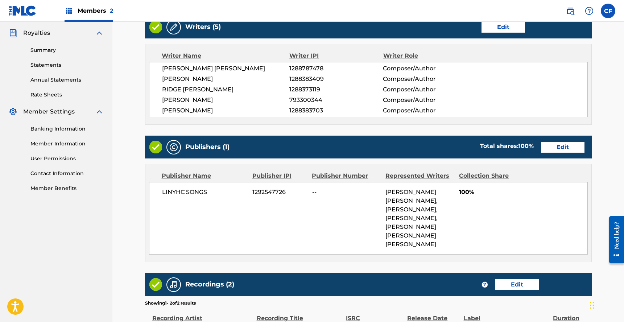
scroll to position [326, 0]
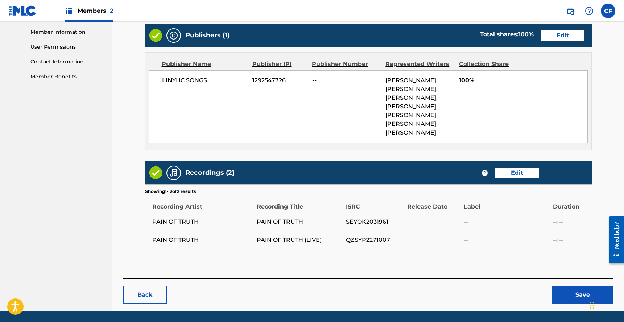
click at [530, 292] on button "Save" at bounding box center [583, 295] width 62 height 18
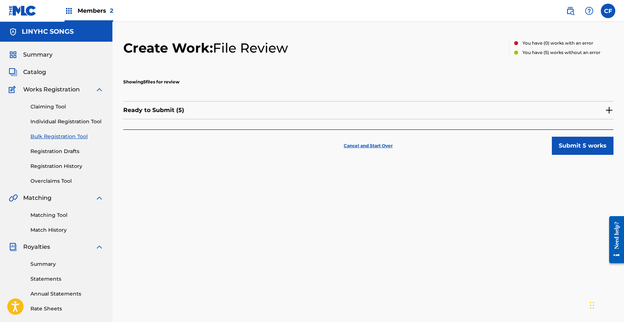
click at [530, 108] on div "Ready to Submit ( 5 )" at bounding box center [368, 110] width 490 height 18
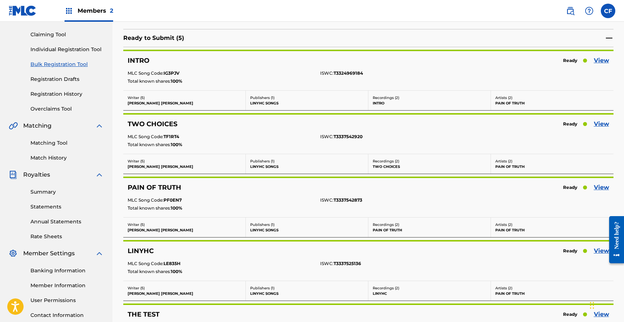
scroll to position [172, 0]
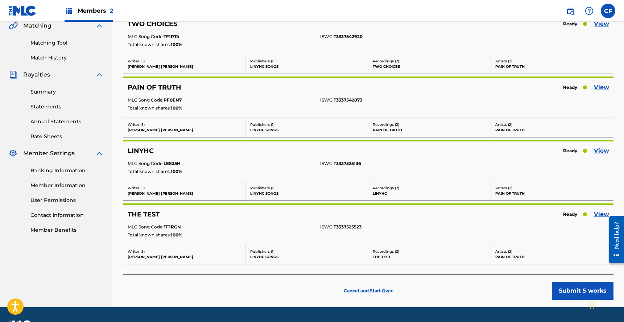
click at [530, 150] on link "View" at bounding box center [601, 150] width 15 height 9
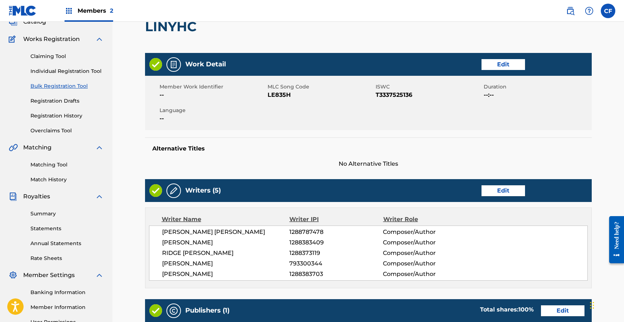
scroll to position [210, 0]
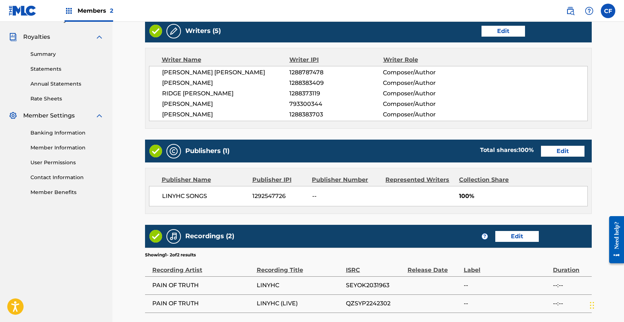
click at [530, 144] on div "Publishers (1) Total shares: 100 % Edit" at bounding box center [368, 151] width 447 height 23
click at [530, 149] on link "Edit" at bounding box center [563, 151] width 44 height 11
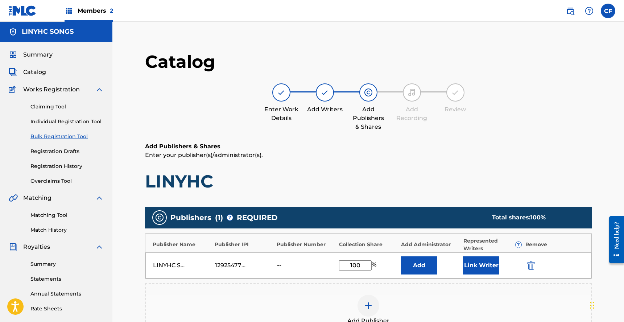
click at [482, 270] on button "Link Writer" at bounding box center [481, 265] width 36 height 18
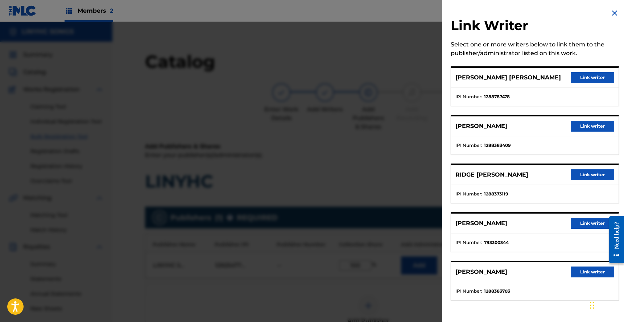
click at [530, 74] on button "Link writer" at bounding box center [593, 77] width 44 height 11
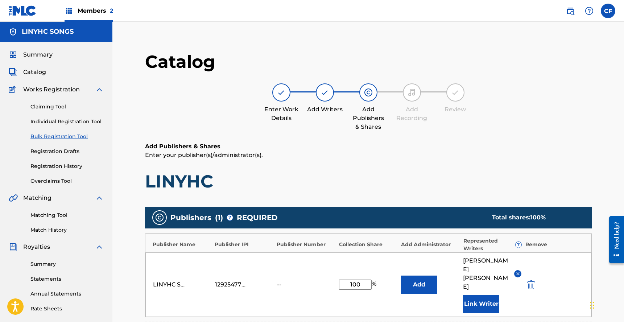
click at [483, 295] on button "Link Writer" at bounding box center [481, 304] width 36 height 18
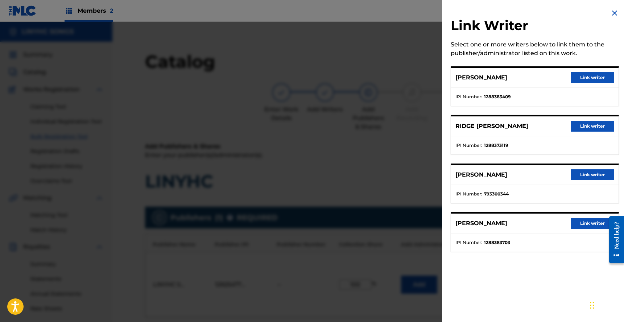
click at [530, 122] on button "Link writer" at bounding box center [593, 126] width 44 height 11
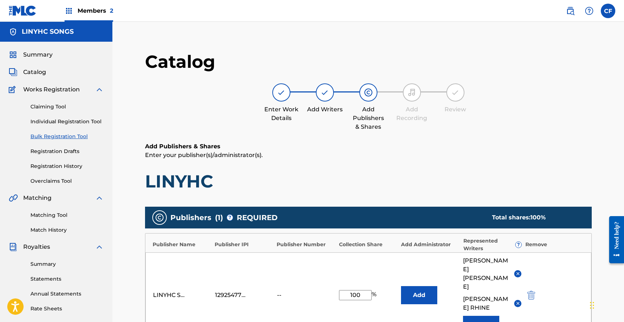
click at [478, 316] on button "Link Writer" at bounding box center [481, 325] width 36 height 18
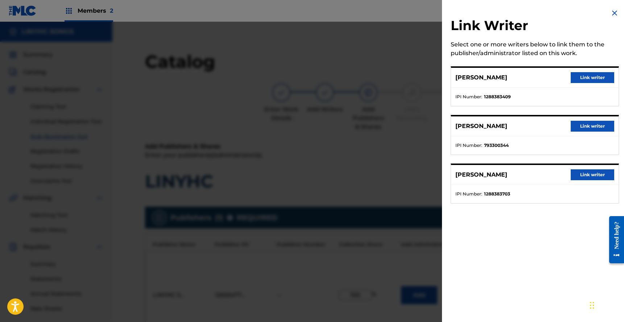
click at [530, 77] on button "Link writer" at bounding box center [593, 77] width 44 height 11
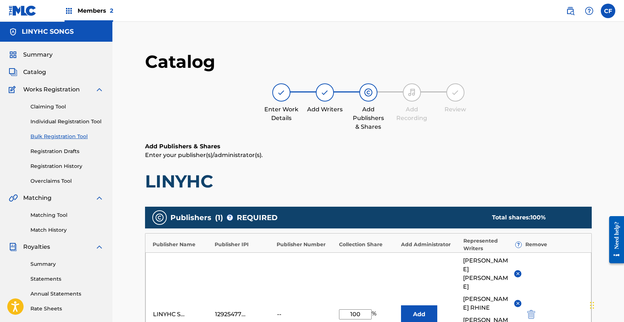
scroll to position [156, 0]
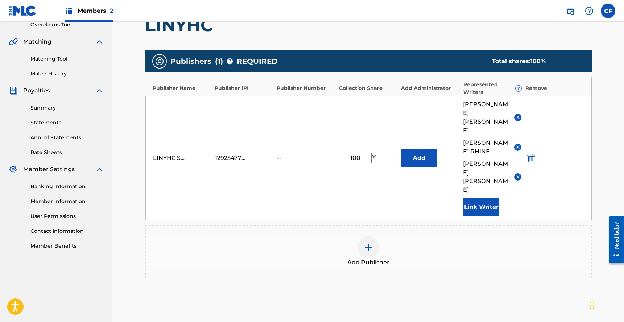
click at [476, 198] on button "Link Writer" at bounding box center [481, 207] width 36 height 18
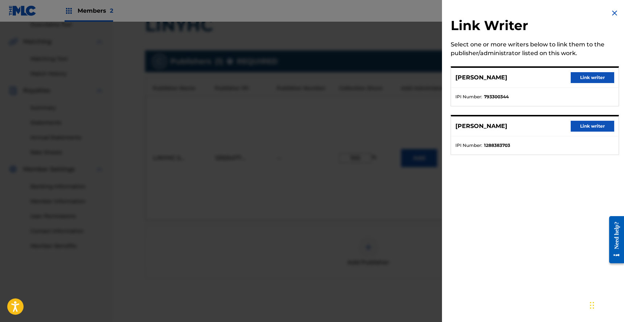
click at [530, 77] on button "Link writer" at bounding box center [593, 77] width 44 height 11
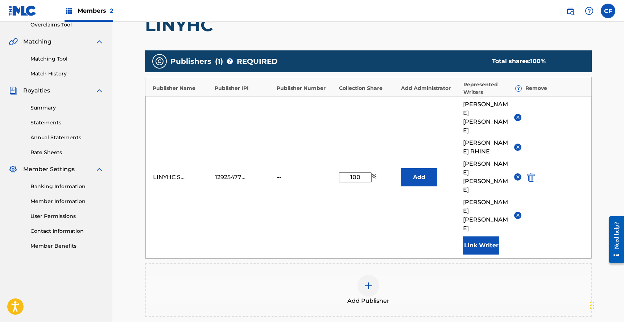
click at [482, 236] on button "Link Writer" at bounding box center [481, 245] width 36 height 18
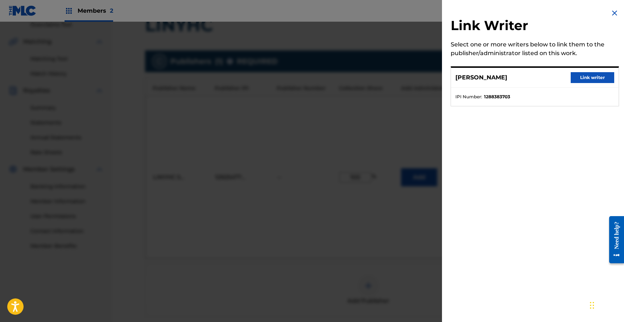
click at [530, 78] on button "Link writer" at bounding box center [593, 77] width 44 height 11
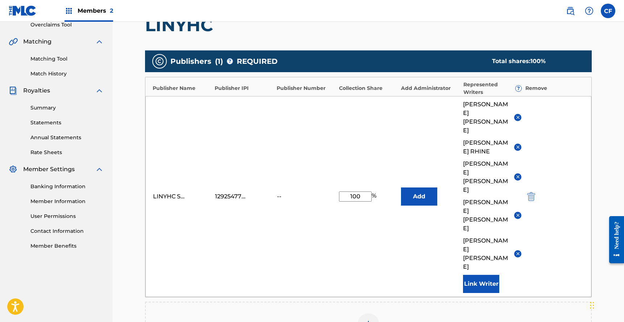
click at [486, 275] on button "Link Writer" at bounding box center [481, 284] width 36 height 18
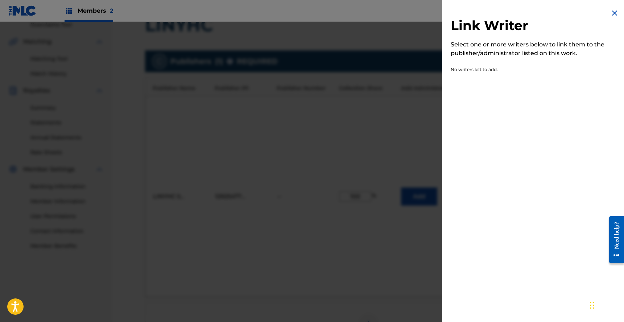
click at [530, 15] on img at bounding box center [614, 13] width 9 height 9
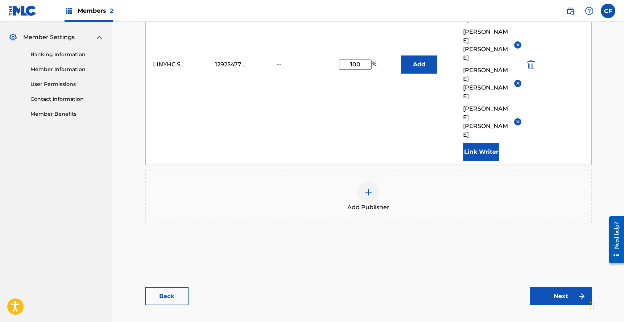
click at [530, 287] on link "Next" at bounding box center [561, 296] width 62 height 18
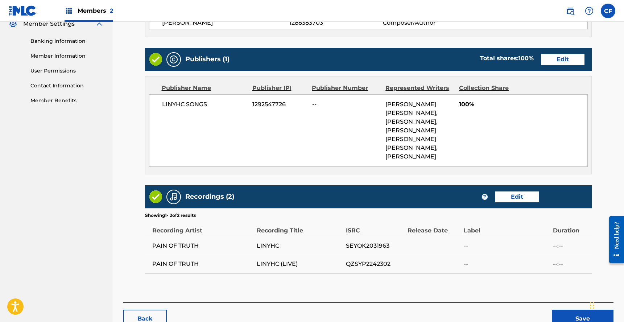
scroll to position [348, 0]
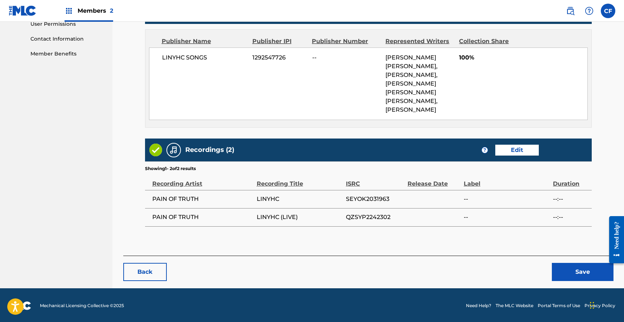
click at [530, 268] on button "Save" at bounding box center [583, 272] width 62 height 18
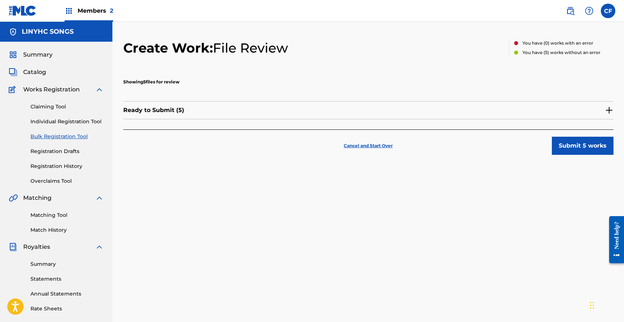
click at [530, 106] on div "Ready to Submit ( 5 )" at bounding box center [368, 110] width 490 height 18
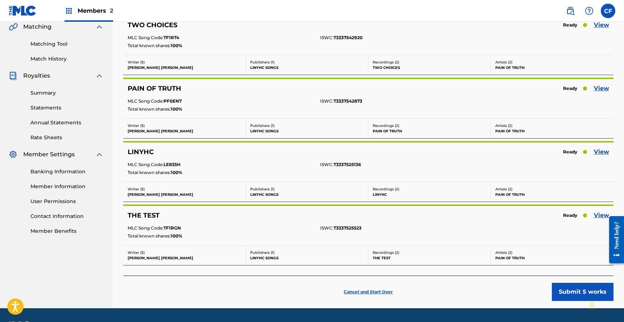
scroll to position [192, 0]
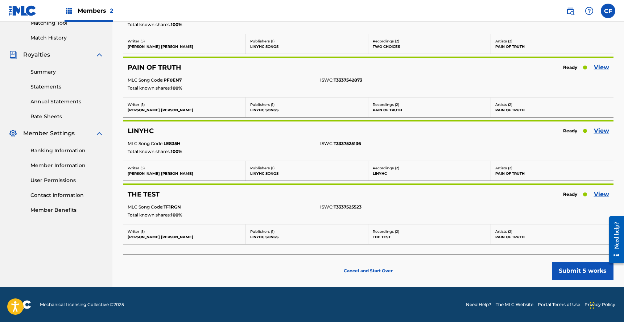
click at [530, 191] on link "View" at bounding box center [601, 194] width 15 height 9
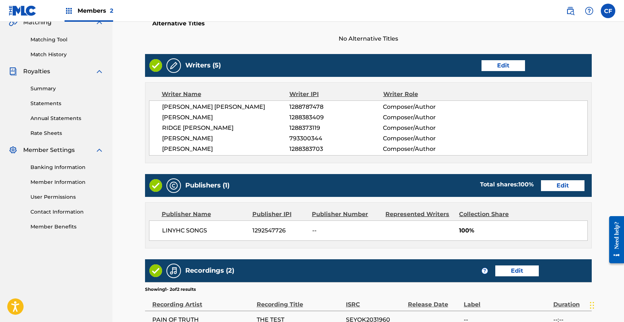
scroll to position [215, 0]
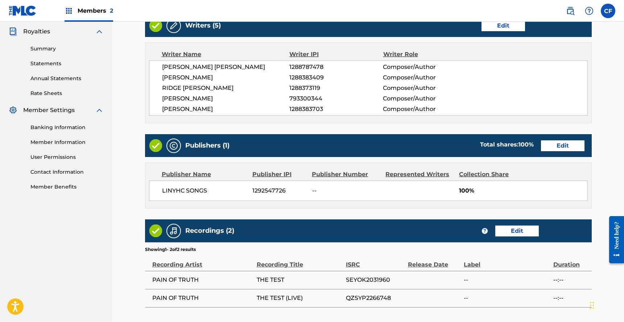
click at [530, 148] on link "Edit" at bounding box center [563, 145] width 44 height 11
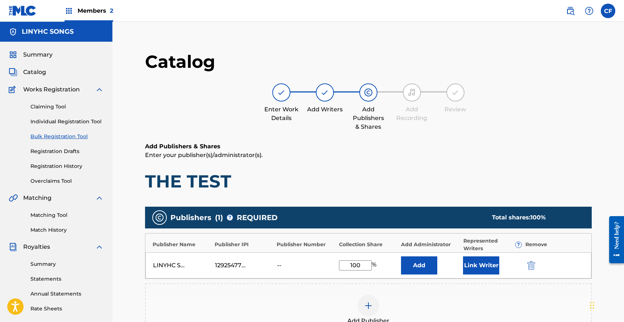
click at [482, 262] on button "Link Writer" at bounding box center [481, 265] width 36 height 18
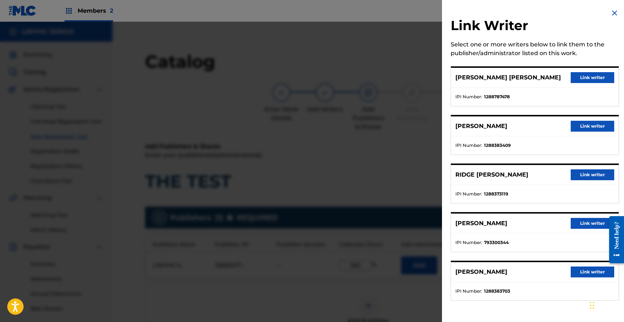
click at [530, 79] on button "Link writer" at bounding box center [593, 77] width 44 height 11
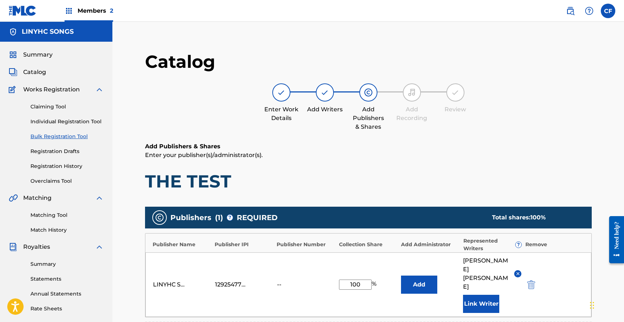
click at [482, 295] on button "Link Writer" at bounding box center [481, 304] width 36 height 18
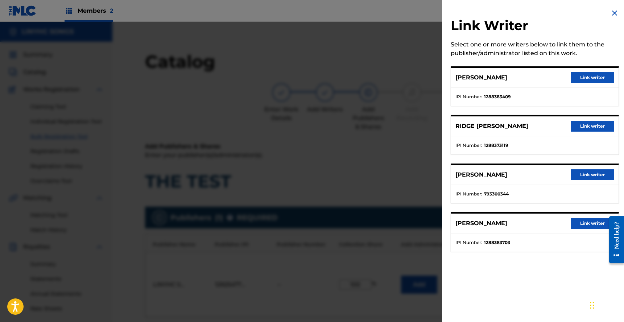
click at [530, 67] on div "[PERSON_NAME] Link writer IPI Number : 1288383409" at bounding box center [535, 86] width 168 height 40
click at [530, 79] on button "Link writer" at bounding box center [593, 77] width 44 height 11
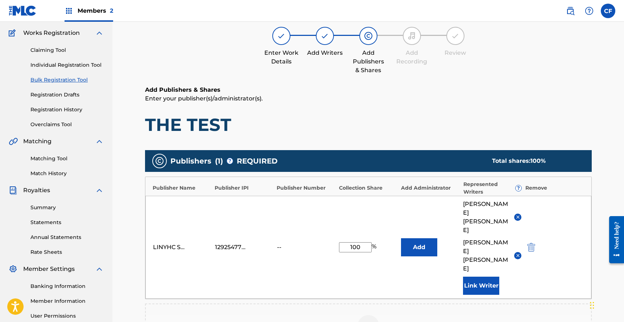
click at [485, 277] on button "Link Writer" at bounding box center [481, 286] width 36 height 18
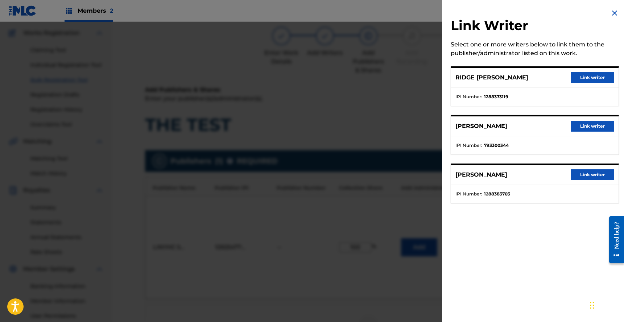
click at [530, 124] on button "Link writer" at bounding box center [593, 126] width 44 height 11
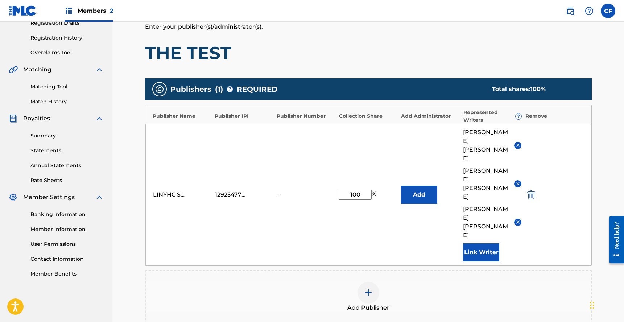
click at [482, 243] on button "Link Writer" at bounding box center [481, 252] width 36 height 18
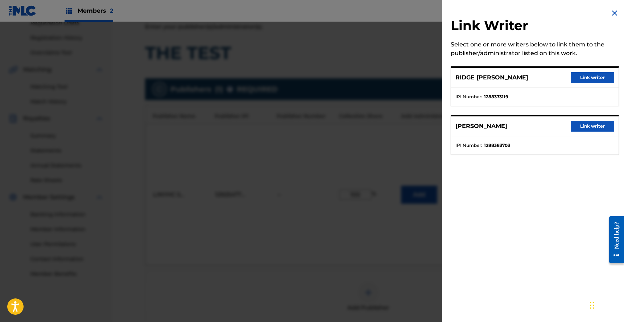
click at [530, 124] on button "Link writer" at bounding box center [593, 126] width 44 height 11
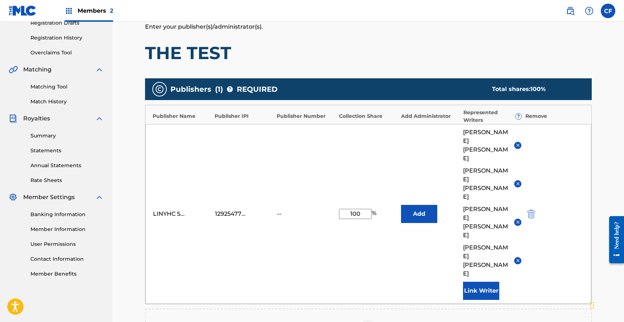
click at [480, 282] on button "Link Writer" at bounding box center [481, 291] width 36 height 18
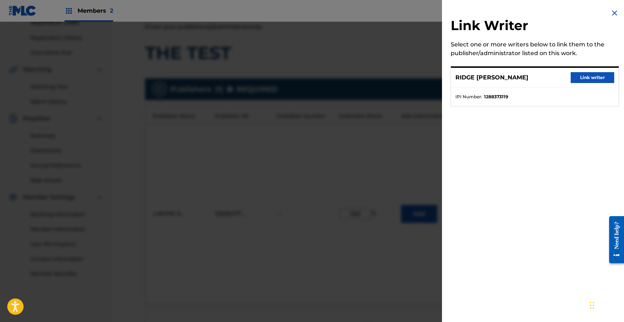
click at [530, 77] on button "Link writer" at bounding box center [593, 77] width 44 height 11
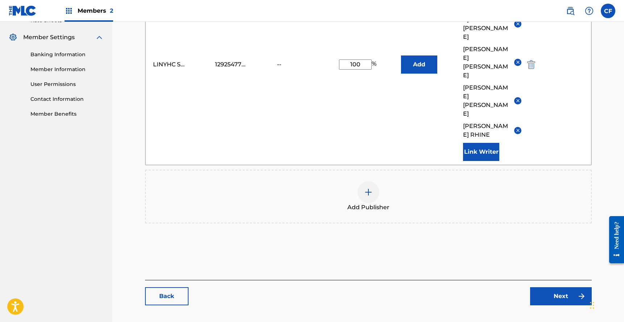
click at [530, 287] on link "Next" at bounding box center [561, 296] width 62 height 18
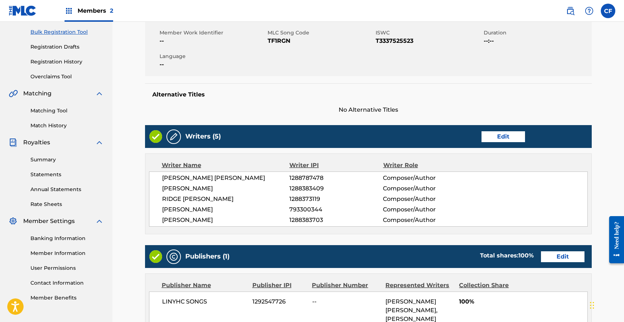
scroll to position [348, 0]
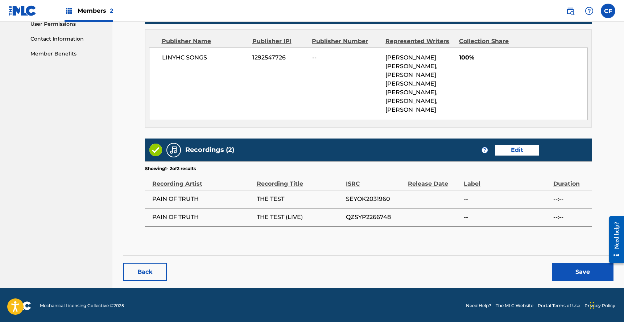
click at [530, 265] on button "Save" at bounding box center [583, 272] width 62 height 18
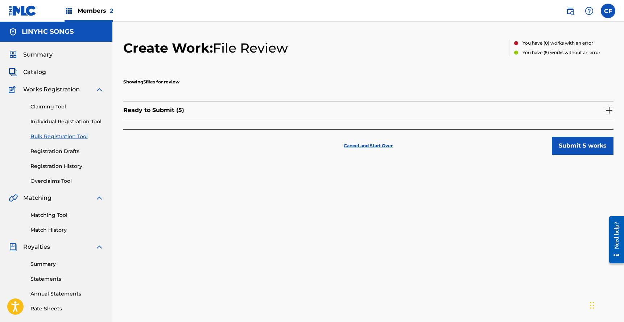
click at [530, 142] on button "Submit 5 works" at bounding box center [583, 146] width 62 height 18
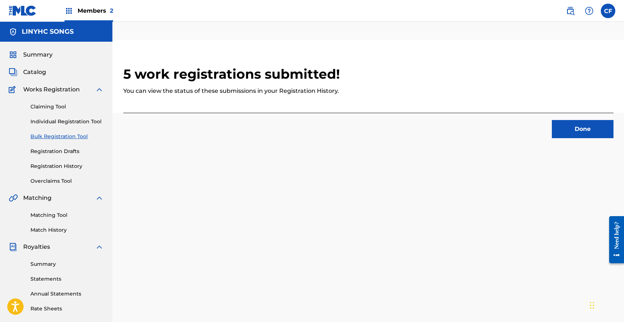
click at [61, 133] on link "Bulk Registration Tool" at bounding box center [66, 137] width 73 height 8
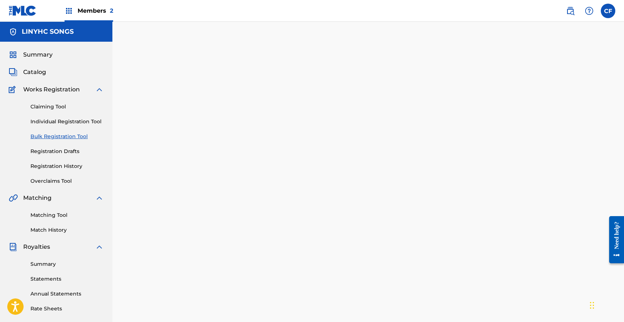
click at [59, 120] on link "Individual Registration Tool" at bounding box center [66, 122] width 73 height 8
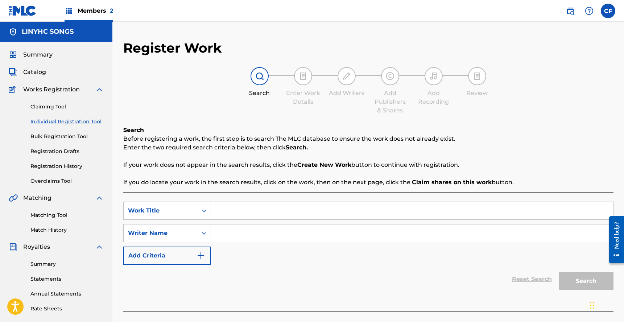
click at [74, 128] on div "Claiming Tool Individual Registration Tool Bulk Registration Tool Registration …" at bounding box center [56, 139] width 95 height 91
click at [67, 134] on link "Bulk Registration Tool" at bounding box center [66, 137] width 73 height 8
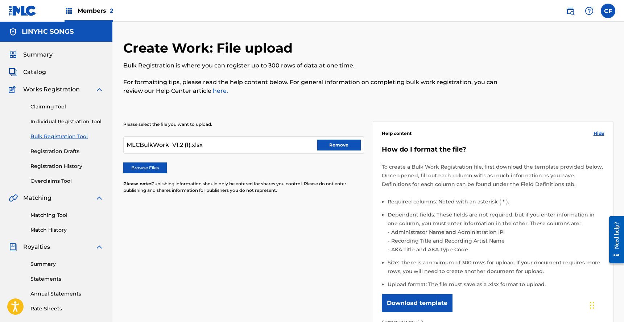
click at [52, 108] on link "Claiming Tool" at bounding box center [66, 107] width 73 height 8
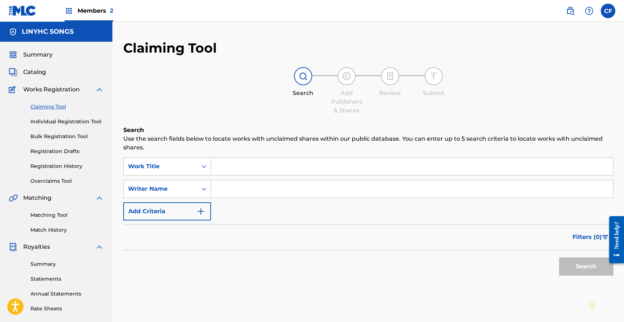
click at [39, 55] on span "Summary" at bounding box center [37, 54] width 29 height 9
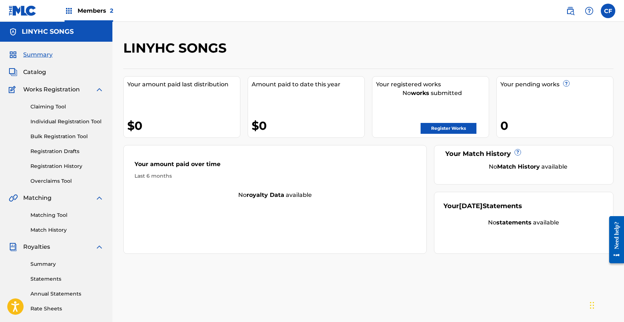
click at [33, 88] on span "Works Registration" at bounding box center [51, 89] width 57 height 9
click at [41, 69] on span "Catalog" at bounding box center [34, 72] width 23 height 9
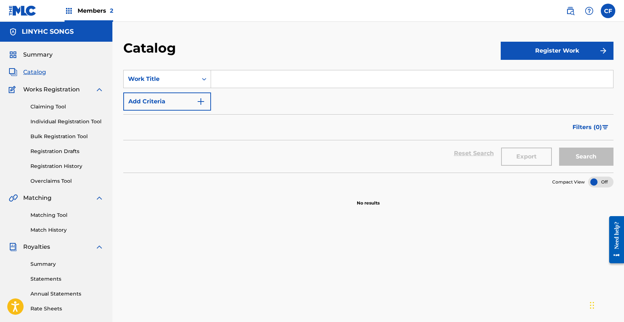
click at [62, 124] on link "Individual Registration Tool" at bounding box center [66, 122] width 73 height 8
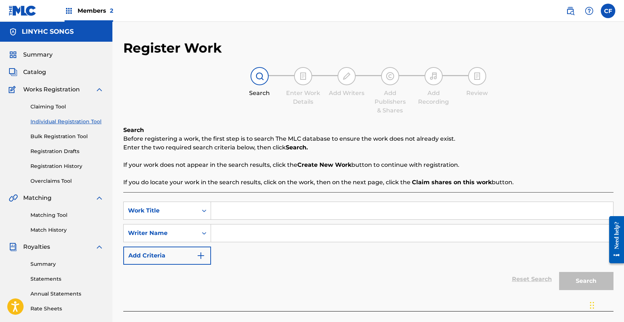
click at [48, 104] on link "Claiming Tool" at bounding box center [66, 107] width 73 height 8
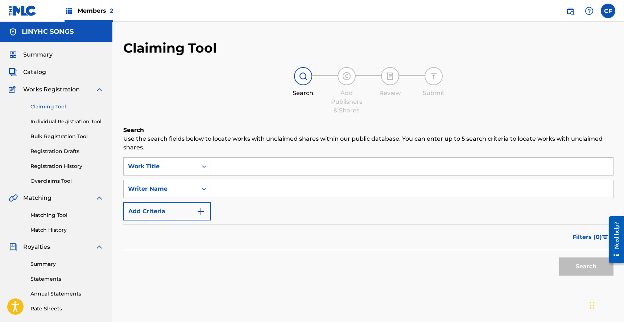
click at [73, 122] on link "Individual Registration Tool" at bounding box center [66, 122] width 73 height 8
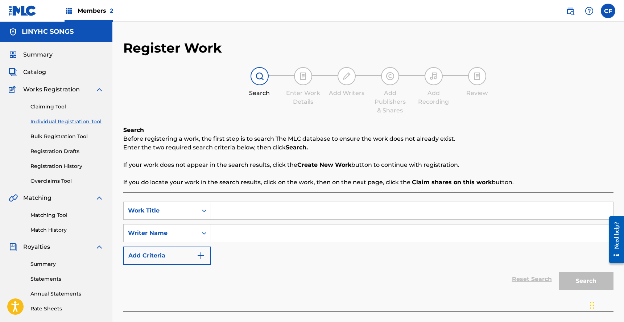
click at [67, 137] on link "Bulk Registration Tool" at bounding box center [66, 137] width 73 height 8
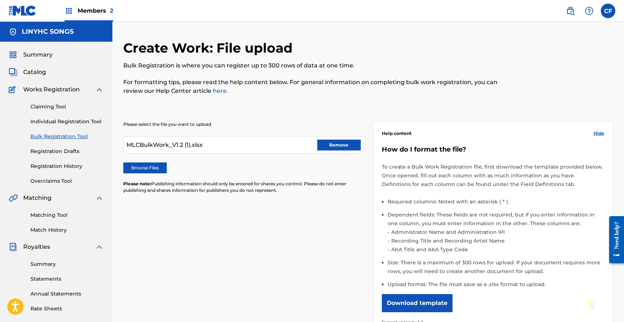
click at [66, 151] on link "Registration Drafts" at bounding box center [66, 152] width 73 height 8
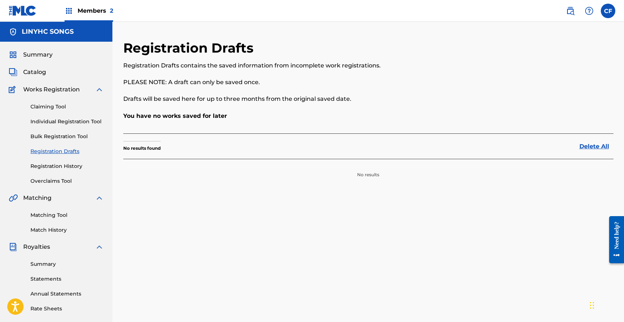
click at [64, 163] on link "Registration History" at bounding box center [66, 166] width 73 height 8
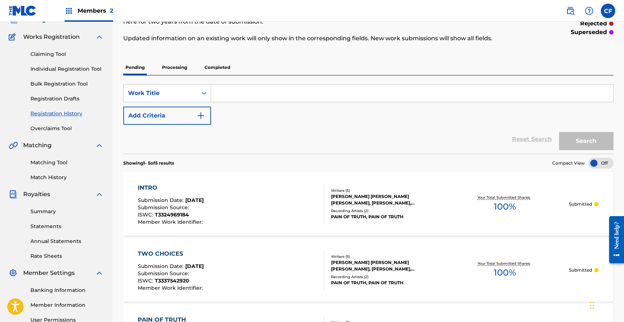
scroll to position [26, 0]
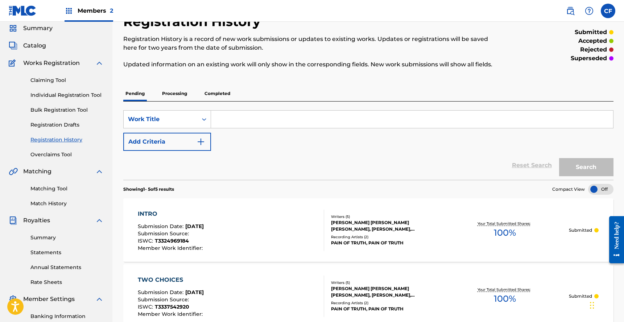
click at [63, 111] on link "Bulk Registration Tool" at bounding box center [66, 110] width 73 height 8
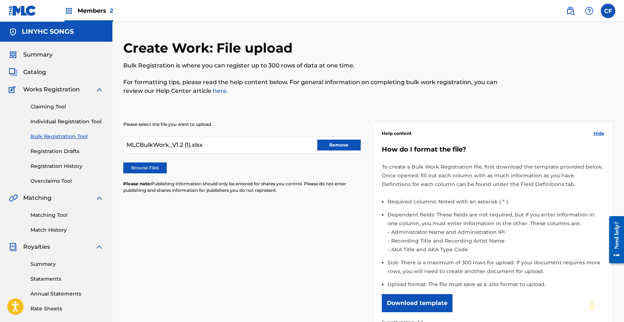
click at [338, 146] on button "Remove" at bounding box center [339, 145] width 44 height 11
click at [146, 167] on label "Browse Files" at bounding box center [145, 167] width 44 height 11
click at [0, 0] on input "Browse Files" at bounding box center [0, 0] width 0 height 0
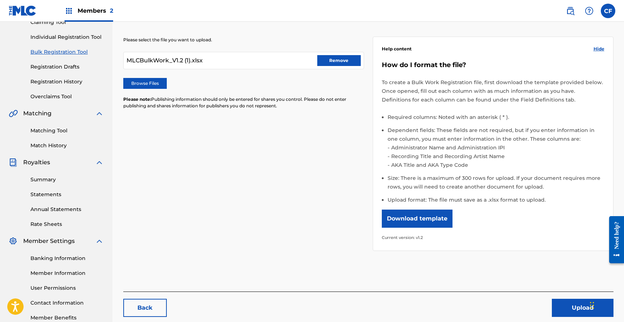
scroll to position [128, 0]
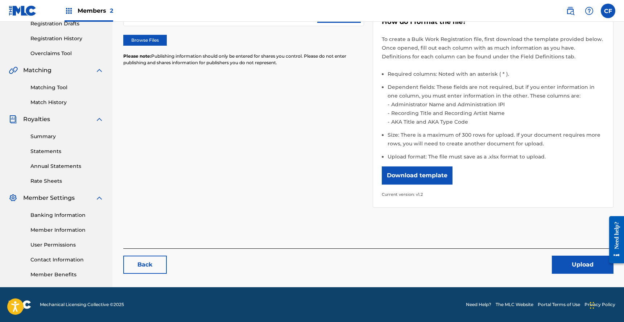
click at [530, 268] on button "Upload" at bounding box center [583, 265] width 62 height 18
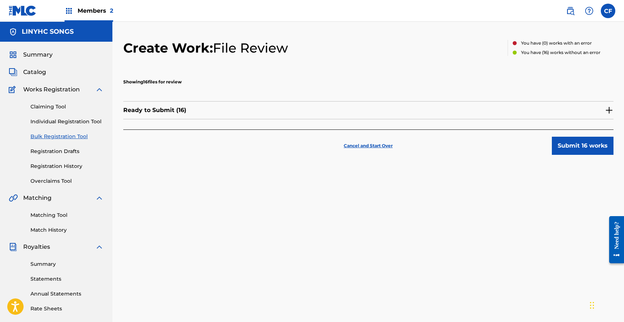
click at [494, 114] on div "Ready to Submit ( 16 )" at bounding box center [368, 110] width 490 height 18
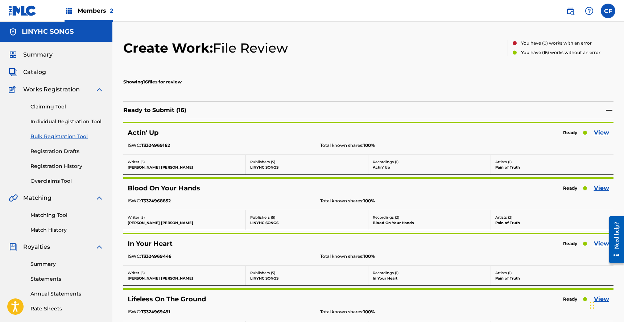
click at [530, 132] on link "View" at bounding box center [601, 132] width 15 height 9
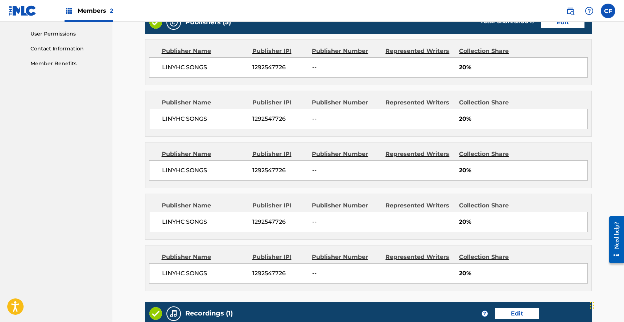
scroll to position [329, 0]
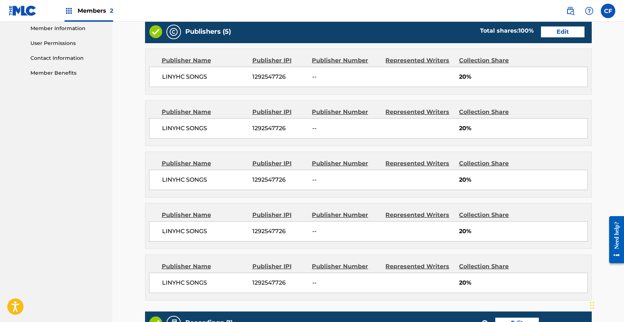
click at [530, 30] on link "Edit" at bounding box center [563, 31] width 44 height 11
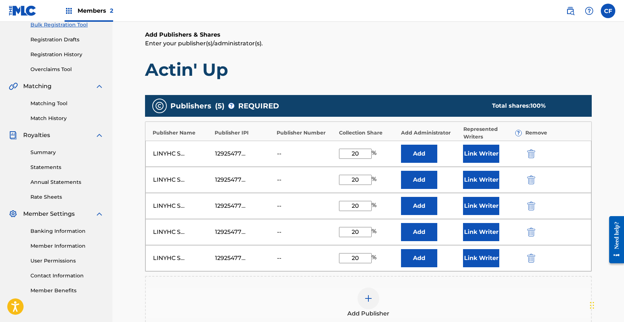
scroll to position [114, 0]
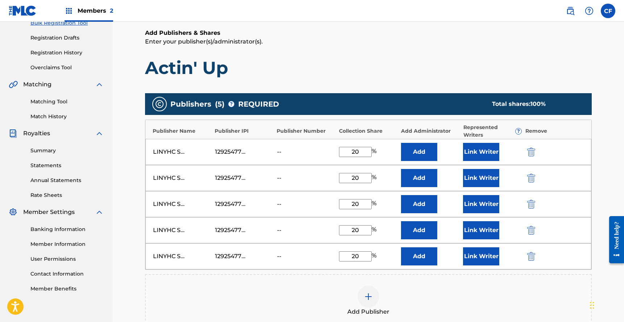
click at [348, 63] on h1 "Actin' Up" at bounding box center [368, 68] width 447 height 22
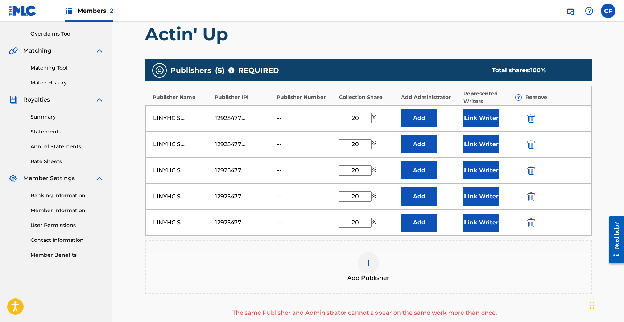
scroll to position [236, 0]
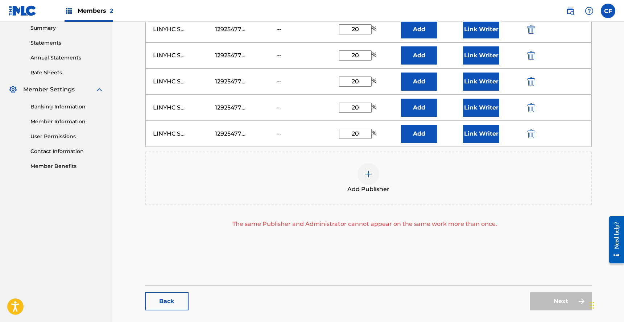
click at [267, 28] on div "1292547726" at bounding box center [244, 29] width 58 height 9
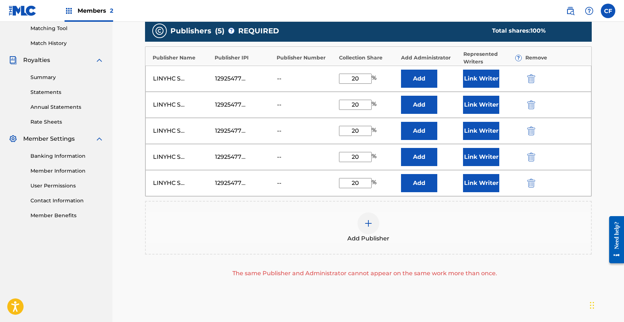
scroll to position [216, 0]
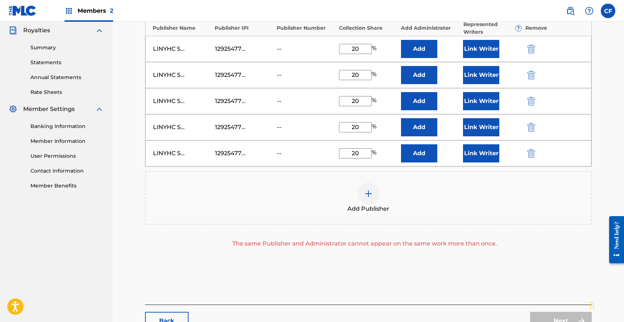
click at [367, 195] on img at bounding box center [368, 193] width 9 height 9
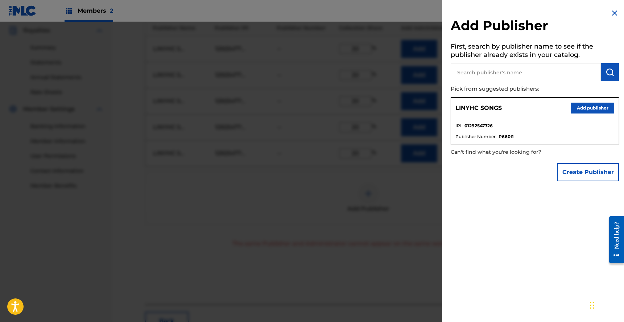
click at [530, 107] on button "Add publisher" at bounding box center [593, 108] width 44 height 11
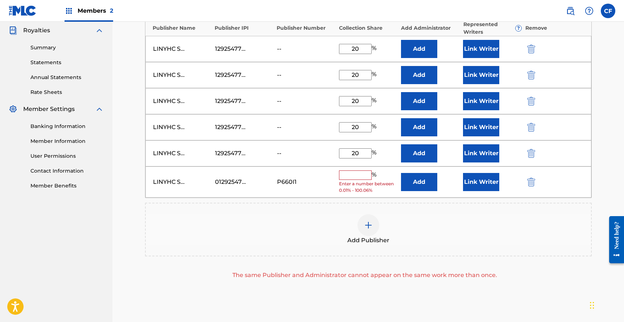
click at [290, 183] on div "P660I1" at bounding box center [293, 182] width 33 height 9
click at [530, 184] on img "submit" at bounding box center [531, 182] width 8 height 9
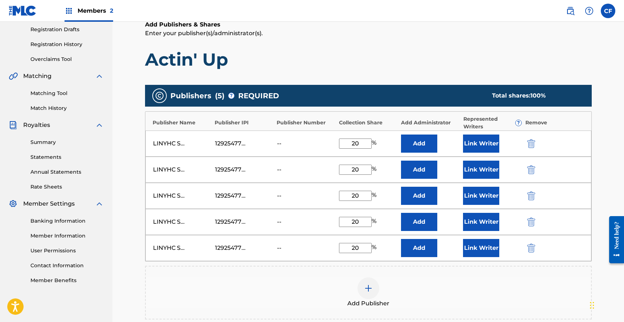
scroll to position [0, 0]
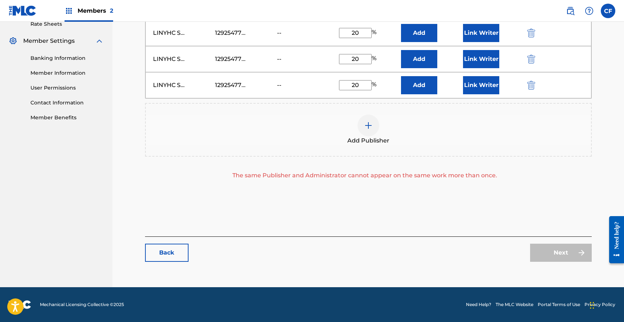
click at [154, 247] on link "Back" at bounding box center [167, 253] width 44 height 18
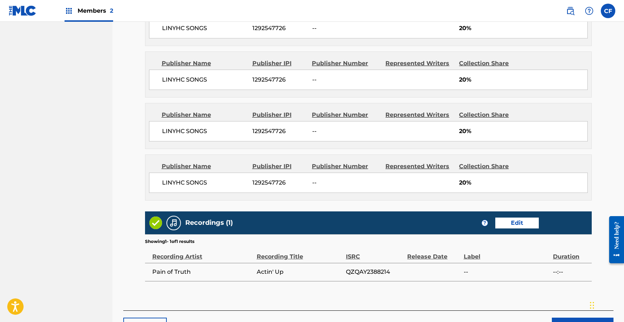
scroll to position [483, 0]
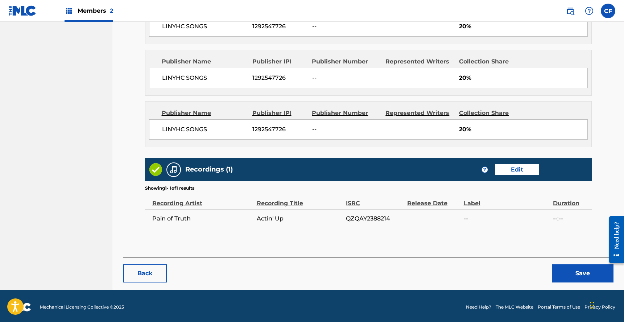
click at [149, 269] on button "Back" at bounding box center [145, 273] width 44 height 18
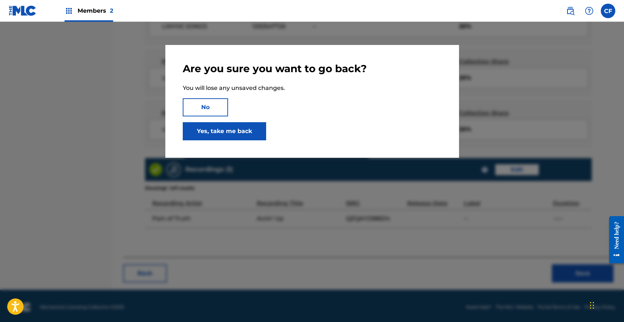
click at [248, 133] on link "Yes, take me back" at bounding box center [224, 131] width 83 height 18
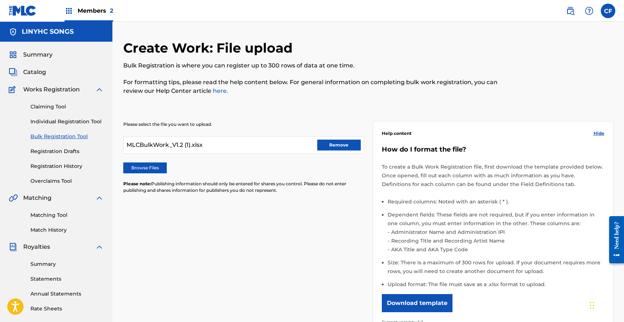
scroll to position [128, 0]
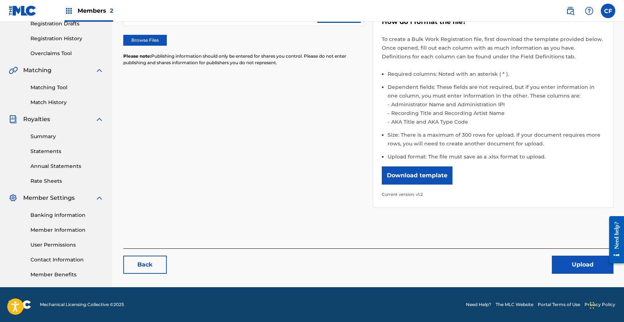
click at [530, 262] on button "Upload" at bounding box center [583, 265] width 62 height 18
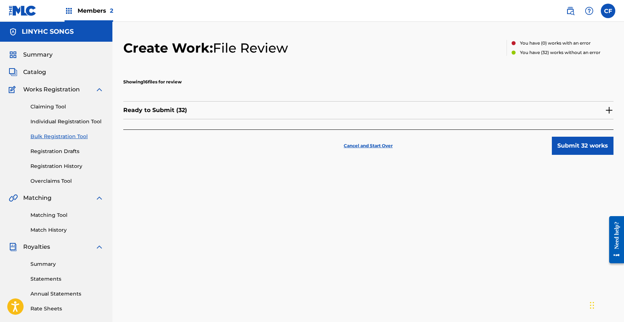
click at [516, 110] on div "Ready to Submit ( 32 )" at bounding box center [368, 110] width 490 height 18
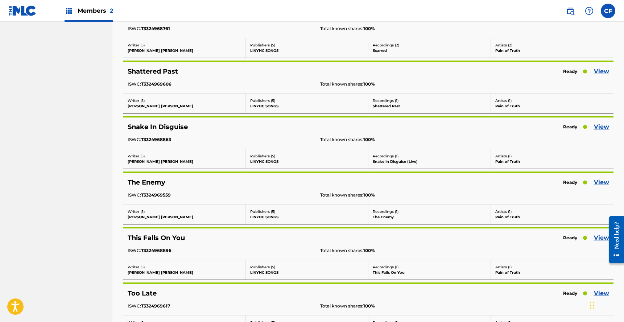
scroll to position [763, 0]
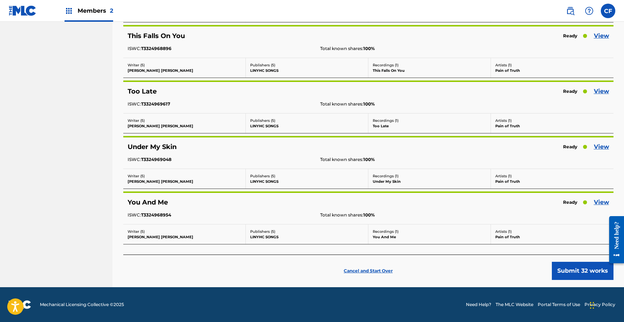
click at [530, 271] on button "Submit 32 works" at bounding box center [583, 271] width 62 height 18
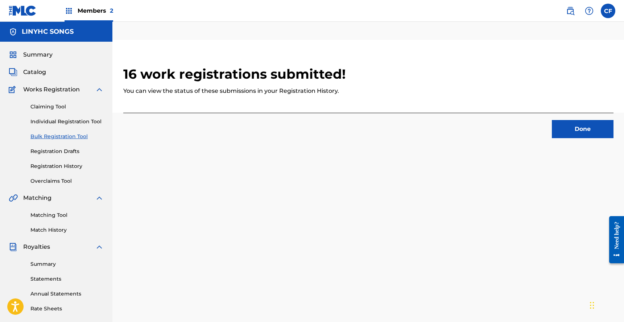
click at [530, 131] on button "Done" at bounding box center [583, 129] width 62 height 18
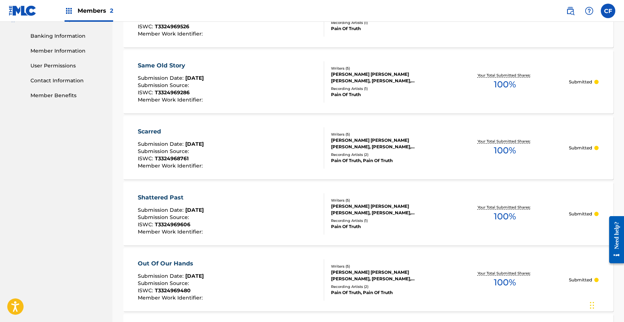
scroll to position [644, 0]
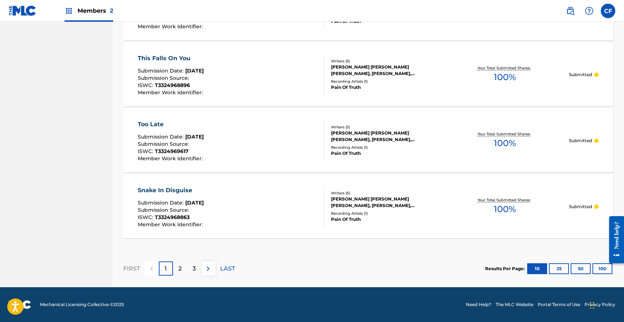
click at [191, 269] on div "3" at bounding box center [194, 268] width 14 height 14
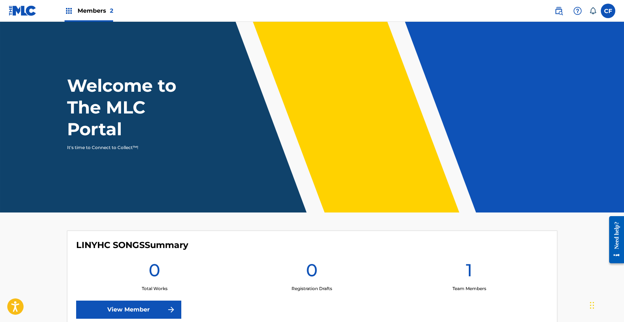
click at [557, 10] on img at bounding box center [558, 11] width 9 height 9
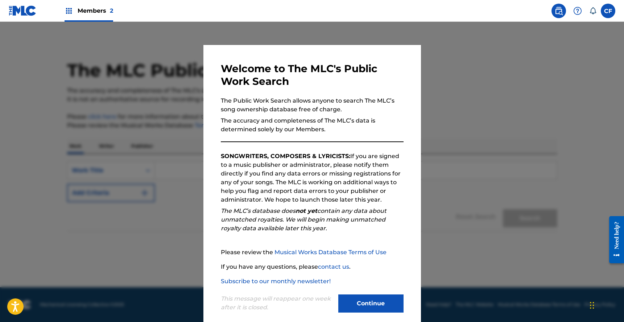
scroll to position [10, 0]
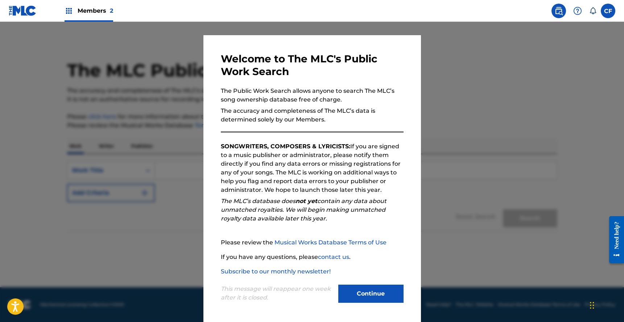
click at [368, 295] on button "Continue" at bounding box center [370, 294] width 65 height 18
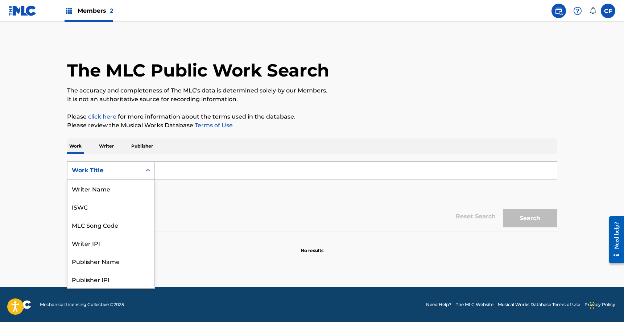
click at [121, 169] on div "Work Title" at bounding box center [104, 170] width 65 height 9
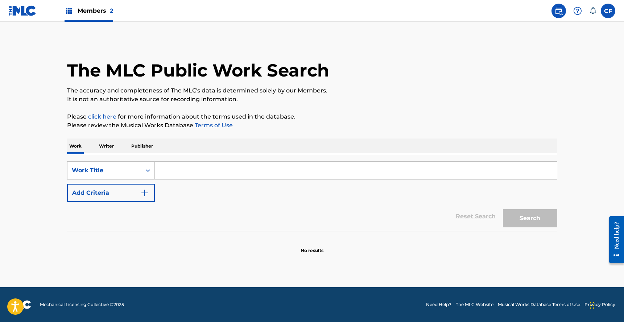
click at [138, 143] on p "Publisher" at bounding box center [142, 146] width 26 height 15
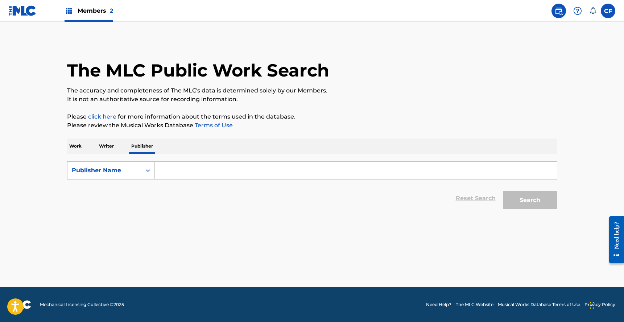
click at [91, 144] on div "Work Writer Publisher" at bounding box center [312, 146] width 490 height 15
click at [81, 145] on p "Work" at bounding box center [75, 146] width 17 height 15
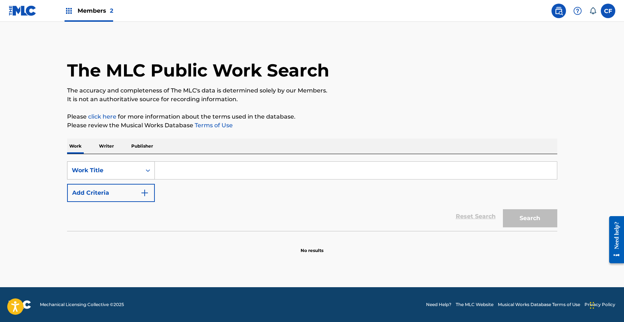
click at [107, 166] on div "Work Title" at bounding box center [104, 170] width 65 height 9
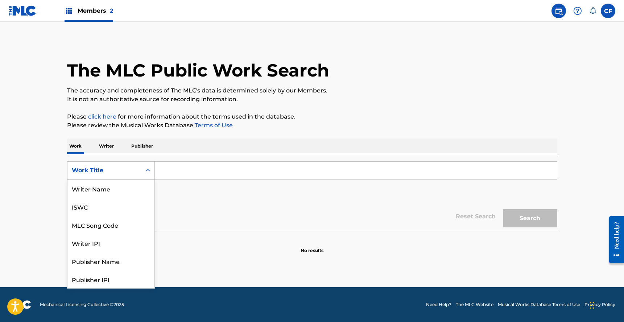
scroll to position [36, 0]
click at [107, 279] on div "Work Title" at bounding box center [110, 279] width 87 height 18
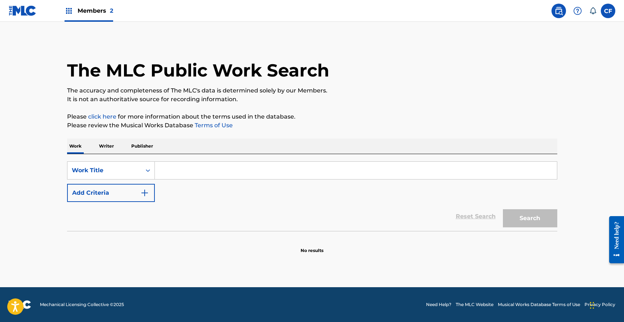
click at [185, 166] on input "Search Form" at bounding box center [356, 170] width 402 height 17
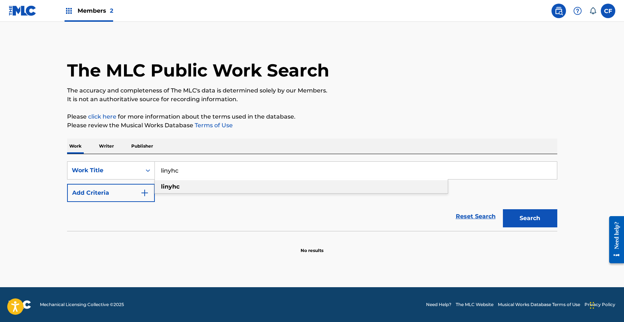
type input "linyhc"
click at [252, 185] on div "linyhc" at bounding box center [301, 186] width 293 height 13
click at [529, 207] on div "Search" at bounding box center [528, 216] width 58 height 29
click at [529, 221] on button "Search" at bounding box center [530, 218] width 54 height 18
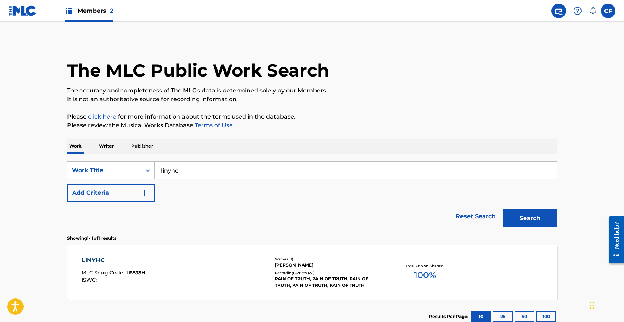
click at [162, 262] on div "LINYHC MLC Song Code : LE835H ISWC :" at bounding box center [175, 272] width 186 height 33
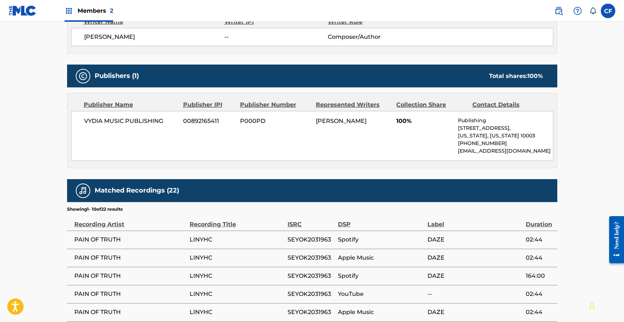
scroll to position [252, 0]
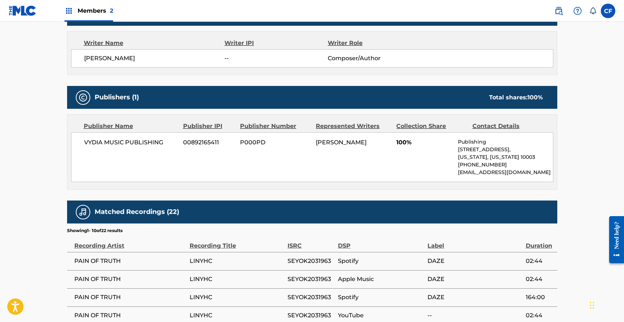
click at [133, 144] on span "VYDIA MUSIC PUBLISHING" at bounding box center [131, 142] width 94 height 9
copy div "VYDIA MUSIC PUBLISHING"
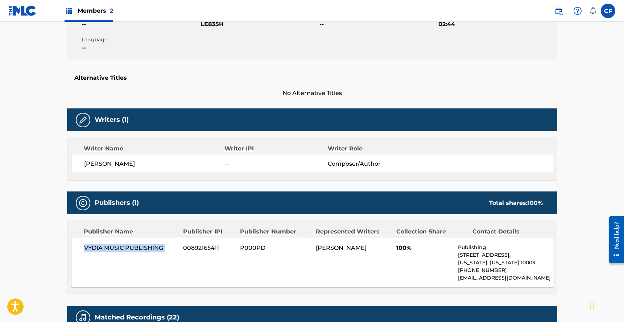
scroll to position [0, 0]
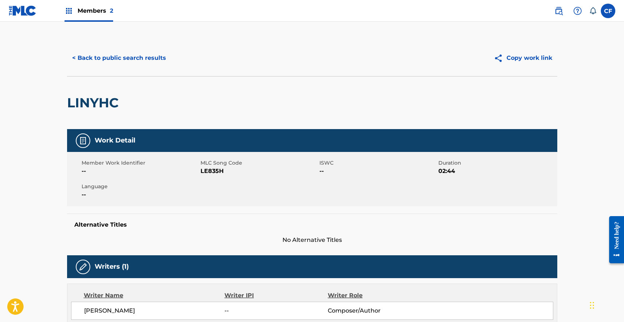
click at [106, 60] on button "< Back to public search results" at bounding box center [119, 58] width 104 height 18
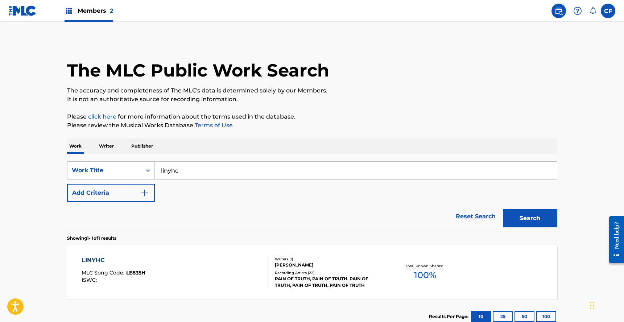
click at [145, 141] on p "Publisher" at bounding box center [142, 146] width 26 height 15
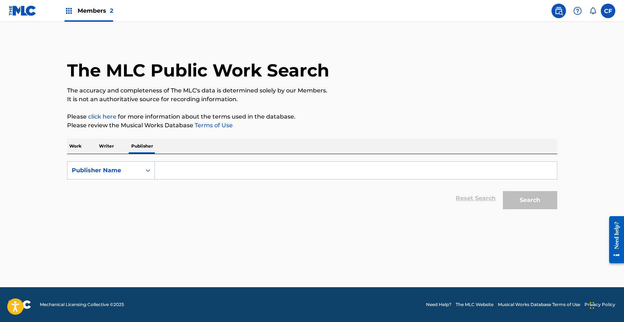
click at [168, 166] on input "Search Form" at bounding box center [356, 170] width 402 height 17
paste input "VYDIA MUSIC PUBLISHING"
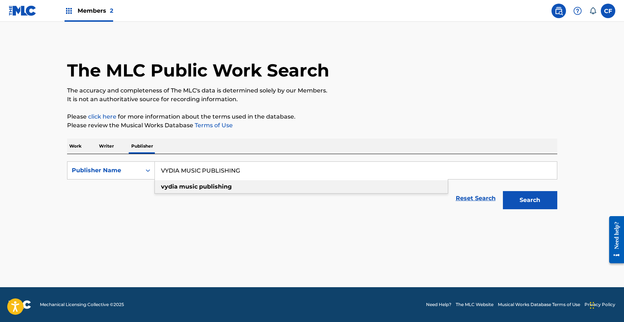
click at [226, 186] on strong "publishing" at bounding box center [215, 186] width 33 height 7
type input "vydia music publishing"
click at [540, 202] on button "Search" at bounding box center [530, 200] width 54 height 18
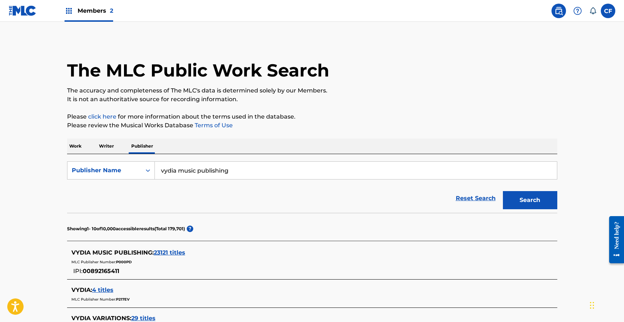
click at [75, 144] on p "Work" at bounding box center [75, 146] width 17 height 15
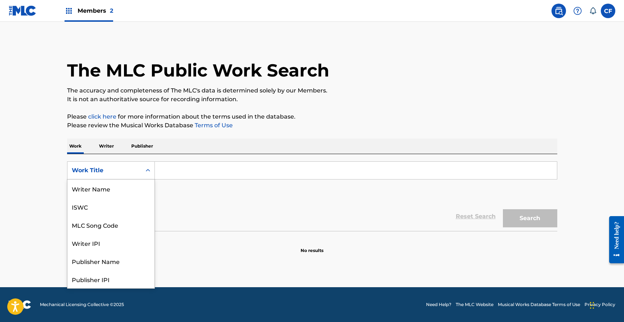
click at [122, 163] on div "Work Title" at bounding box center [111, 170] width 88 height 18
click at [114, 231] on div "Publisher Name" at bounding box center [110, 225] width 87 height 18
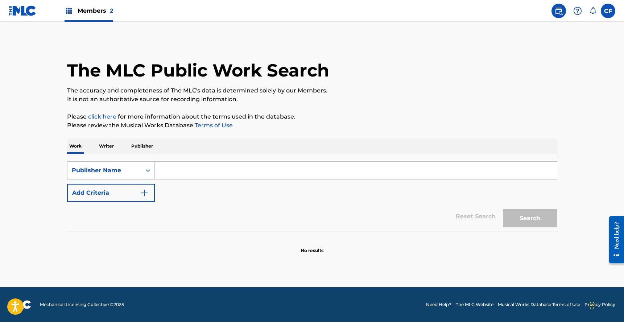
click at [115, 184] on button "Add Criteria" at bounding box center [111, 193] width 88 height 18
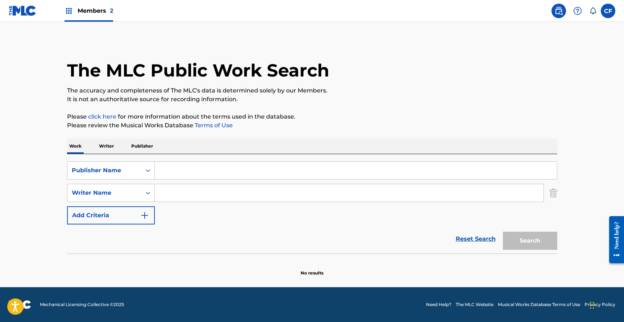
click at [188, 167] on input "Search Form" at bounding box center [356, 170] width 402 height 17
paste input "VYDIA MUSIC PUBLISHING"
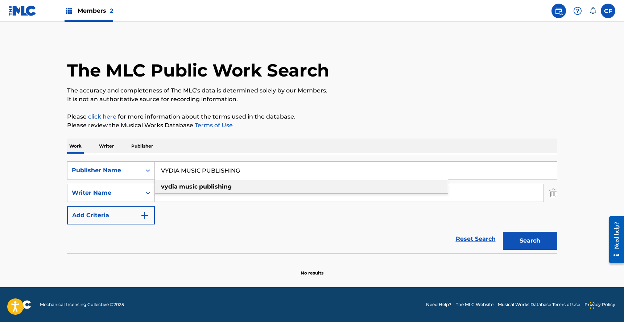
click at [232, 188] on div "vydia music publishing" at bounding box center [301, 186] width 293 height 13
type input "vydia music publishing"
click at [193, 194] on input "Search Form" at bounding box center [349, 192] width 389 height 17
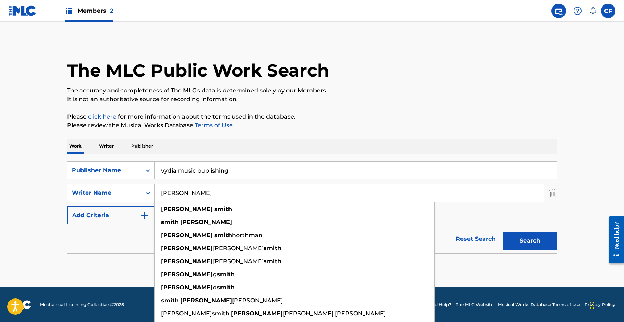
type input "mike smith"
click at [442, 122] on p "Please review the Musical Works Database Terms of Use" at bounding box center [312, 125] width 490 height 9
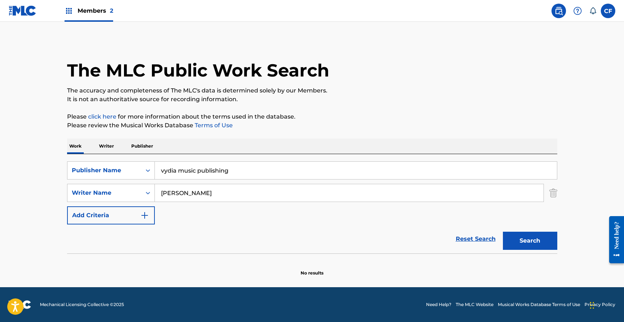
click at [538, 248] on button "Search" at bounding box center [530, 241] width 54 height 18
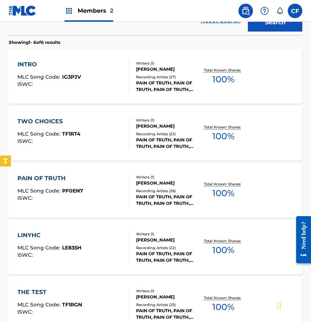
scroll to position [0, 0]
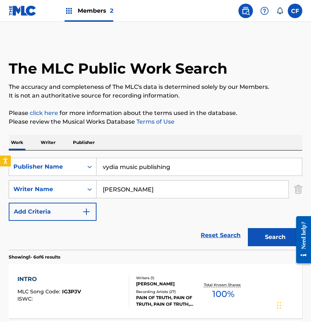
click at [71, 187] on div "Writer Name" at bounding box center [45, 189] width 65 height 9
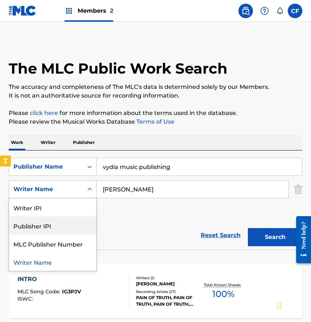
click at [169, 222] on div "Reset Search Search" at bounding box center [155, 235] width 293 height 29
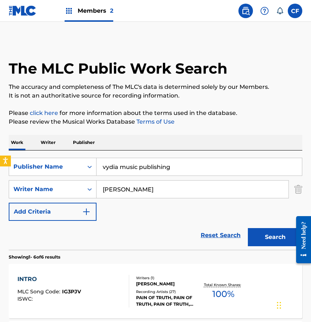
click at [70, 212] on button "Add Criteria" at bounding box center [53, 212] width 88 height 18
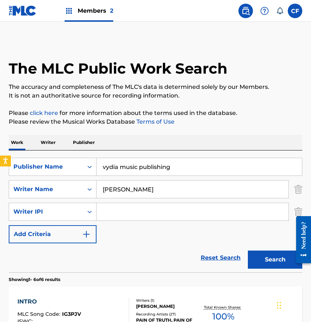
click at [71, 226] on button "Add Criteria" at bounding box center [53, 234] width 88 height 18
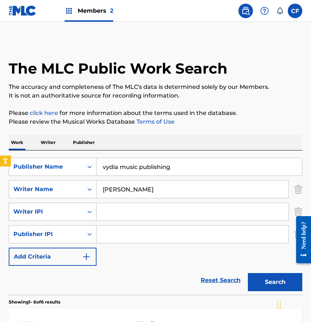
click at [71, 220] on div "Writer IPI" at bounding box center [53, 212] width 88 height 18
click at [300, 210] on img "Search Form" at bounding box center [298, 212] width 8 height 18
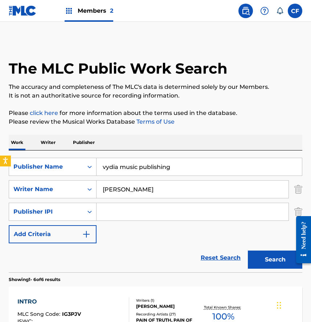
scroll to position [134, 0]
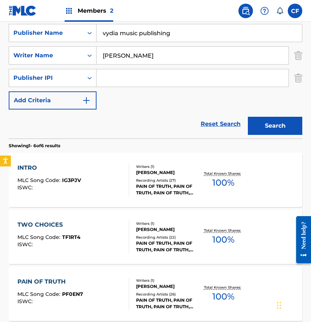
click at [73, 179] on span "IG3PJV" at bounding box center [71, 180] width 19 height 7
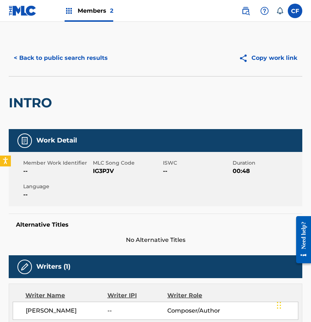
click at [69, 53] on button "< Back to public search results" at bounding box center [61, 58] width 104 height 18
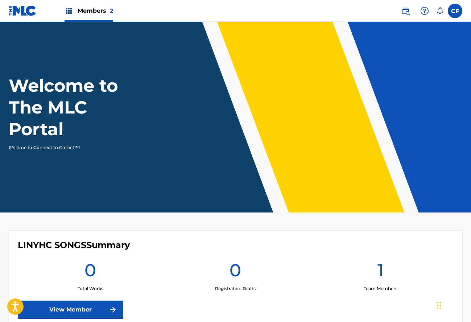
scroll to position [155, 0]
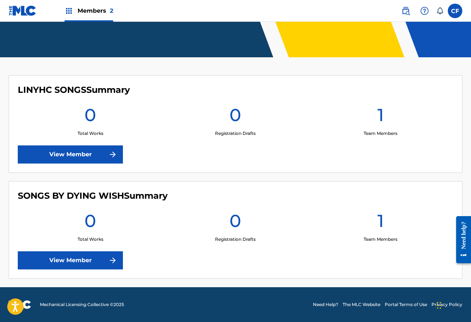
click at [454, 12] on label at bounding box center [455, 11] width 15 height 15
click at [455, 11] on input "CF Colin Feeney colin@goldtheoryartists.com Notification Preferences Profile Lo…" at bounding box center [455, 11] width 0 height 0
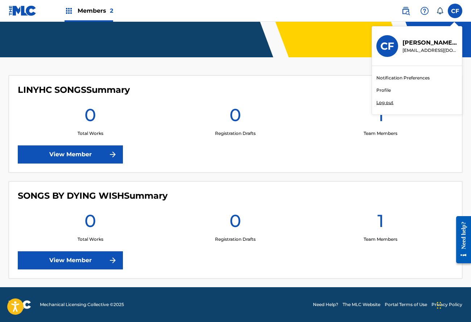
click at [382, 103] on p "Log out" at bounding box center [384, 102] width 17 height 7
click at [455, 11] on input "CF Colin Feeney colin@goldtheoryartists.com Notification Preferences Profile Lo…" at bounding box center [455, 11] width 0 height 0
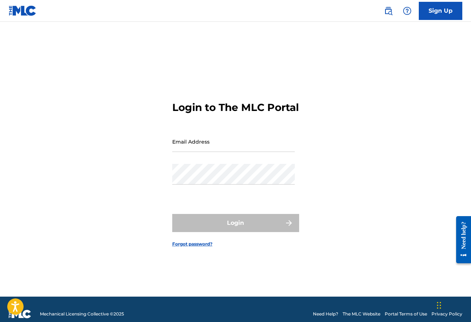
click at [242, 146] on input "Email Address" at bounding box center [233, 141] width 123 height 21
type input "midrift@goldtheoryartists.com"
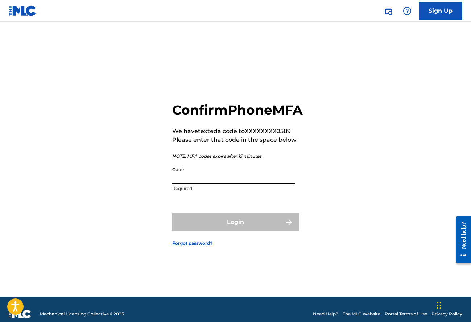
click at [193, 184] on input "Code" at bounding box center [233, 173] width 123 height 21
paste input "store is open from 10-7p daily until 9/9."
paste input "402346"
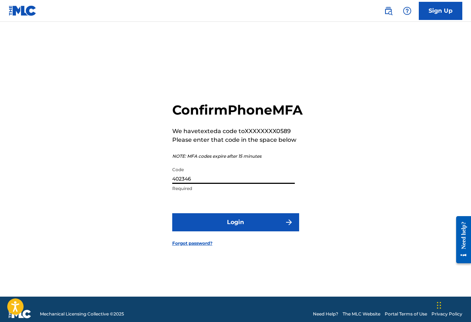
type input "402346"
click at [239, 226] on button "Login" at bounding box center [235, 222] width 127 height 18
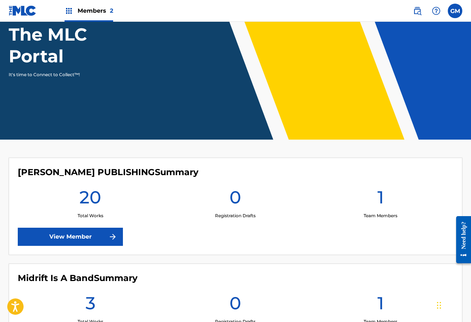
scroll to position [155, 0]
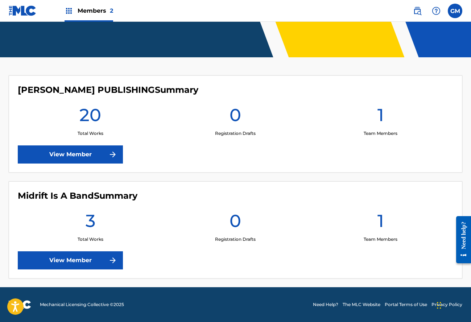
click at [77, 156] on link "View Member" at bounding box center [70, 154] width 105 height 18
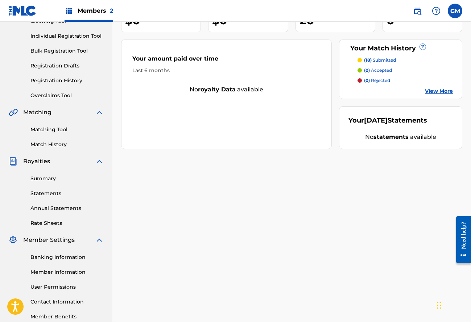
scroll to position [128, 0]
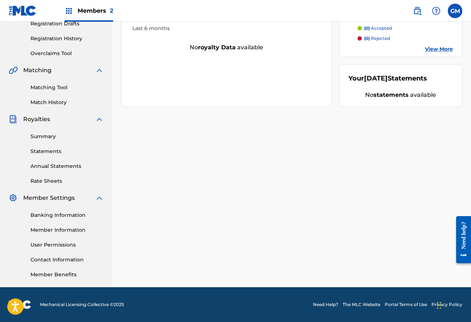
click at [58, 245] on link "User Permissions" at bounding box center [66, 245] width 73 height 8
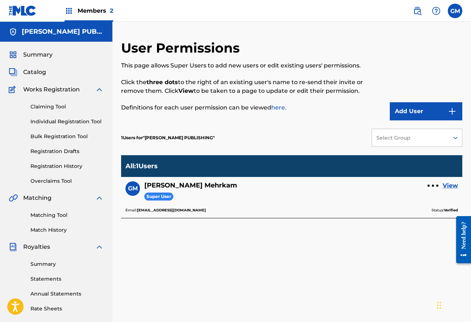
click at [407, 107] on button "Add User" at bounding box center [426, 111] width 73 height 18
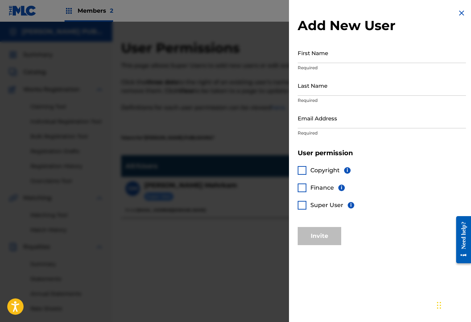
click at [325, 114] on input "Email Address" at bounding box center [382, 118] width 168 height 21
type input "[EMAIL_ADDRESS][DOMAIN_NAME]"
click at [314, 170] on span "Copyright" at bounding box center [324, 170] width 29 height 7
click at [313, 192] on div "Copyright i Finance i Super User i" at bounding box center [382, 192] width 168 height 70
click at [318, 211] on div "Copyright i Finance i Super User i" at bounding box center [382, 192] width 168 height 70
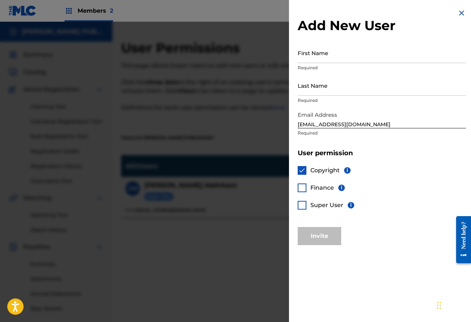
click at [323, 209] on span "Super User" at bounding box center [326, 205] width 33 height 7
click at [343, 52] on input "First Name" at bounding box center [382, 52] width 168 height 21
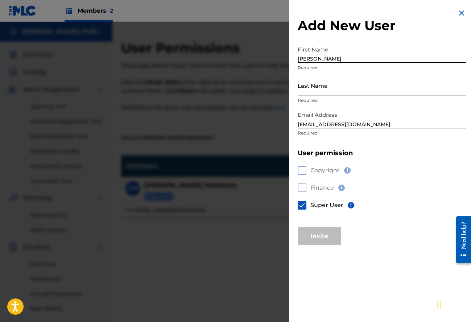
type input "[PERSON_NAME]"
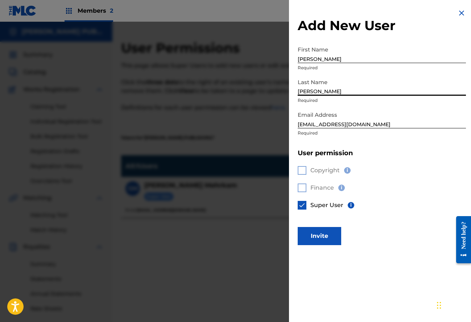
type input "[PERSON_NAME]"
click at [327, 238] on button "Invite" at bounding box center [320, 236] width 44 height 18
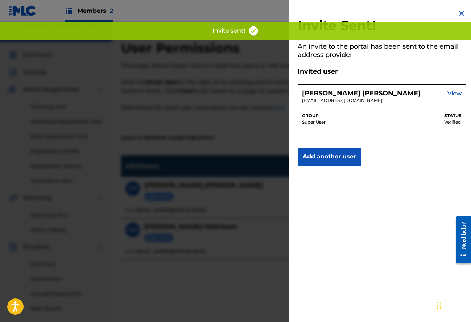
click at [222, 85] on div at bounding box center [235, 183] width 471 height 322
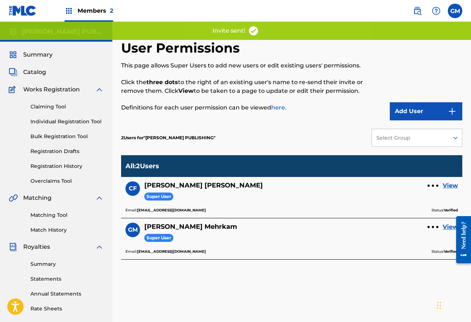
scroll to position [128, 0]
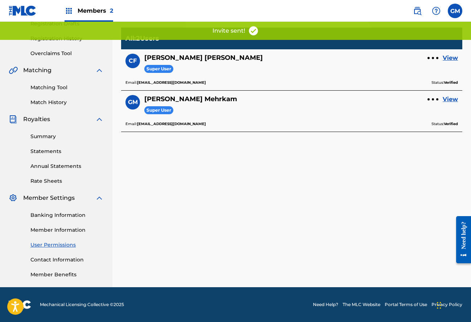
click at [94, 13] on span "Members 2" at bounding box center [96, 11] width 36 height 8
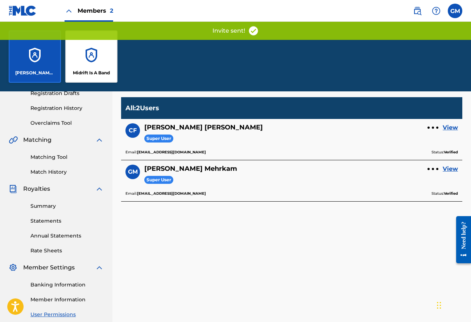
scroll to position [197, 0]
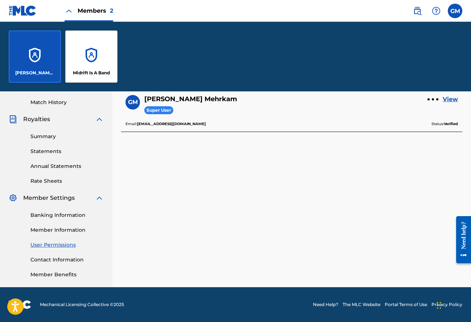
click at [458, 12] on label at bounding box center [455, 11] width 15 height 15
click at [455, 11] on input "GM Gus Mehrkam midrift@goldtheoryartists.com Notification Preferences Profile L…" at bounding box center [455, 11] width 0 height 0
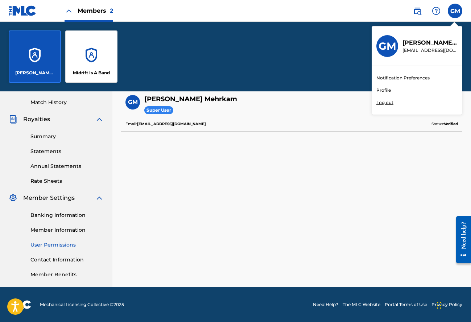
click at [33, 12] on img at bounding box center [23, 10] width 28 height 11
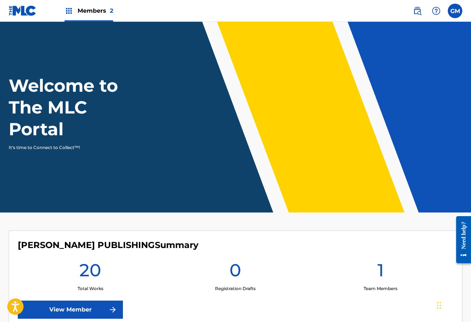
click at [451, 11] on label at bounding box center [455, 11] width 15 height 15
click at [455, 11] on input "GM Gus Mehrkam midrift@goldtheoryartists.com Notification Preferences Profile L…" at bounding box center [455, 11] width 0 height 0
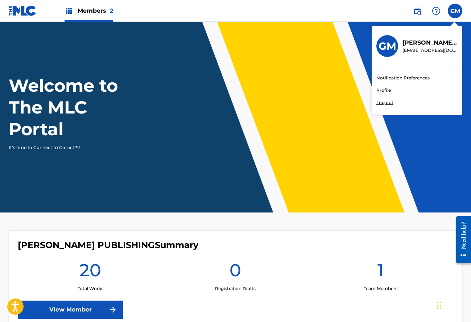
scroll to position [155, 0]
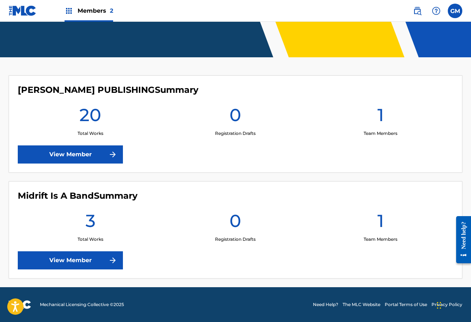
click at [87, 262] on link "View Member" at bounding box center [70, 260] width 105 height 18
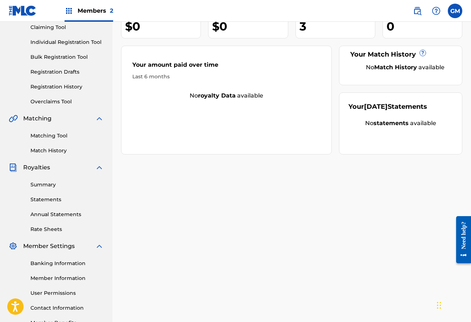
scroll to position [128, 0]
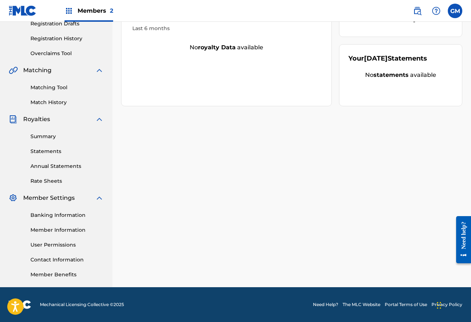
click at [56, 244] on link "User Permissions" at bounding box center [66, 245] width 73 height 8
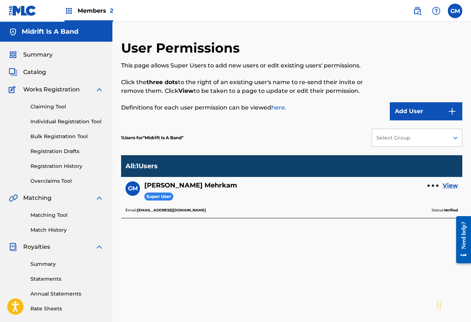
click at [418, 110] on button "Add User" at bounding box center [426, 111] width 73 height 18
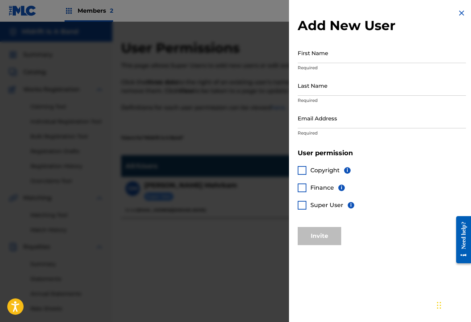
click at [342, 122] on input "Email Address" at bounding box center [382, 118] width 168 height 21
type input "[EMAIL_ADDRESS][DOMAIN_NAME]"
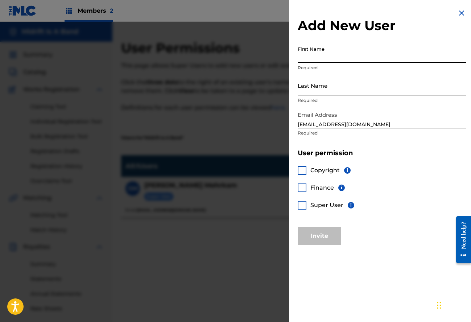
click at [344, 61] on input "First Name" at bounding box center [382, 52] width 168 height 21
type input "[PERSON_NAME]"
click at [303, 206] on div at bounding box center [302, 205] width 9 height 9
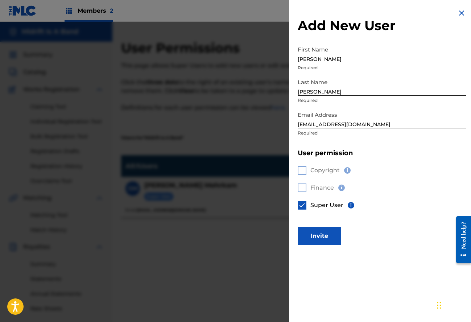
click at [321, 233] on button "Invite" at bounding box center [320, 236] width 44 height 18
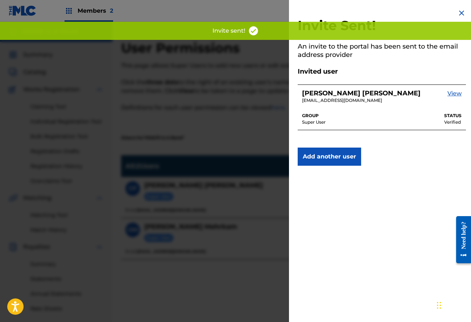
click at [142, 140] on div at bounding box center [235, 183] width 471 height 322
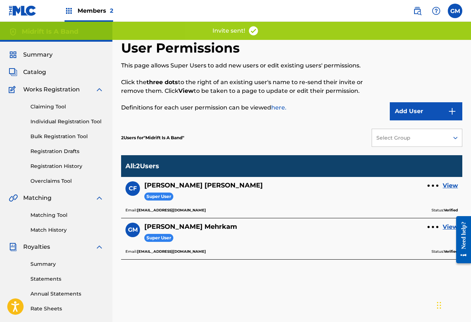
click at [461, 9] on label at bounding box center [455, 11] width 15 height 15
click at [455, 11] on input "GM Gus Mehrkam midrift@goldtheoryartists.com Notification Preferences Profile L…" at bounding box center [455, 11] width 0 height 0
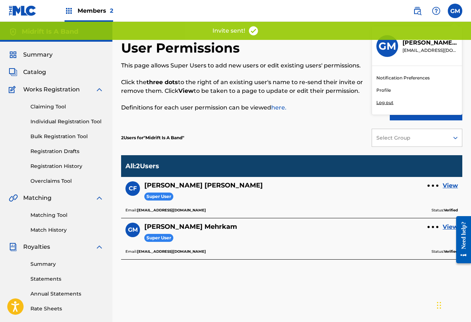
click at [387, 102] on p "Log out" at bounding box center [384, 102] width 17 height 7
click at [455, 11] on input "GM Gus Mehrkam midrift@goldtheoryartists.com Notification Preferences Profile L…" at bounding box center [455, 11] width 0 height 0
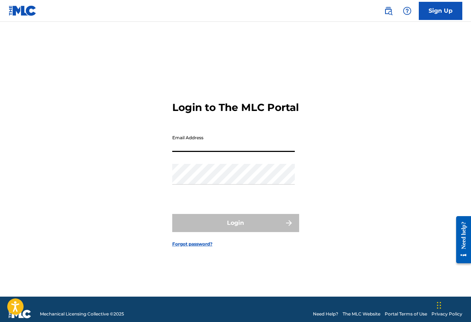
click at [209, 151] on input "Email Address" at bounding box center [233, 141] width 123 height 21
type input "clarkej91@yahoo.com"
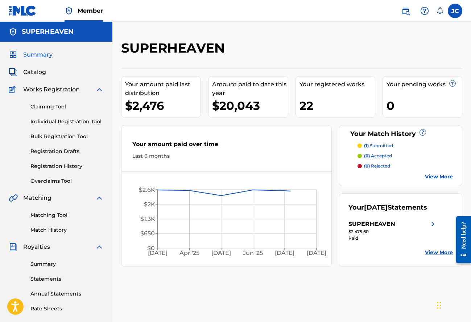
scroll to position [128, 0]
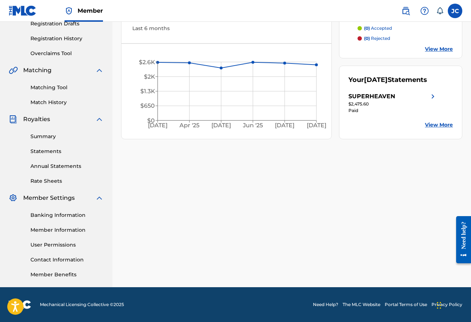
click at [59, 244] on link "User Permissions" at bounding box center [66, 245] width 73 height 8
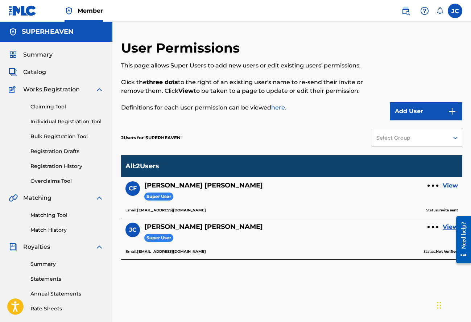
click at [423, 113] on button "Add User" at bounding box center [426, 111] width 73 height 18
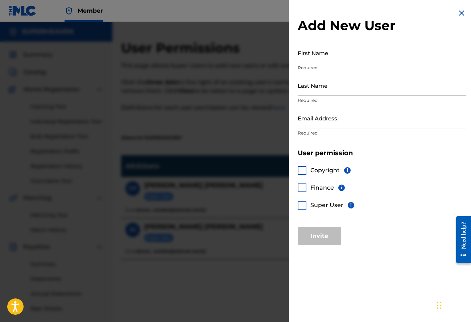
click at [356, 122] on input "Email Address" at bounding box center [382, 118] width 168 height 21
type input "[EMAIL_ADDRESS][DOMAIN_NAME]"
click at [325, 206] on span "Super User" at bounding box center [326, 205] width 33 height 7
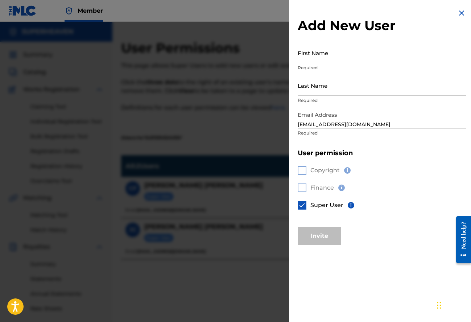
click at [337, 56] on input "First Name" at bounding box center [382, 52] width 168 height 21
type input "[PERSON_NAME]"
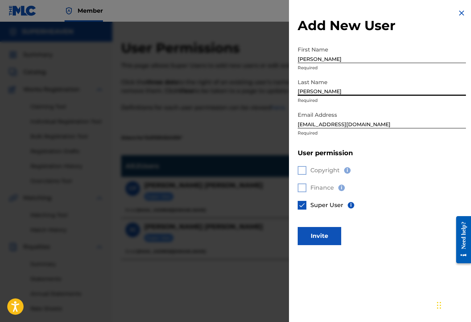
type input "[PERSON_NAME]"
click at [324, 236] on button "Invite" at bounding box center [320, 236] width 44 height 18
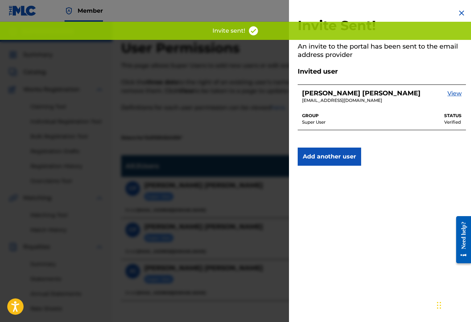
click at [457, 15] on img at bounding box center [461, 13] width 9 height 9
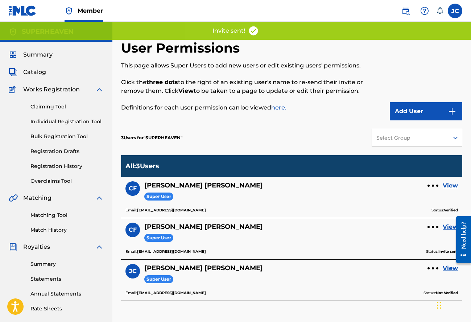
click at [458, 10] on label at bounding box center [455, 11] width 15 height 15
click at [455, 11] on input "JC Jacob Clarke clarkej91@yahoo.com Notification Preferences Profile Log out" at bounding box center [455, 11] width 0 height 0
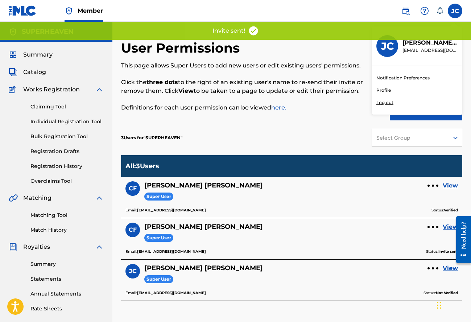
click at [387, 103] on p "Log out" at bounding box center [384, 102] width 17 height 7
click at [455, 11] on input "JC Jacob Clarke clarkej91@yahoo.com Notification Preferences Profile Log out" at bounding box center [455, 11] width 0 height 0
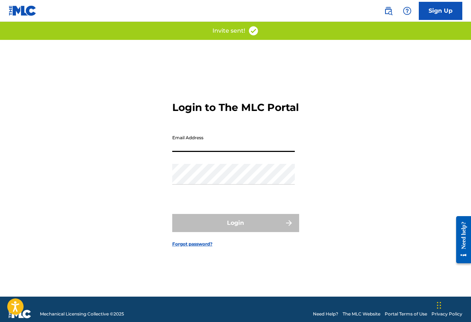
click at [224, 152] on input "Email Address" at bounding box center [233, 141] width 123 height 21
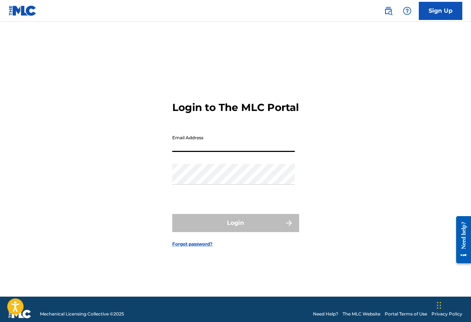
type input "[EMAIL_ADDRESS][DOMAIN_NAME]"
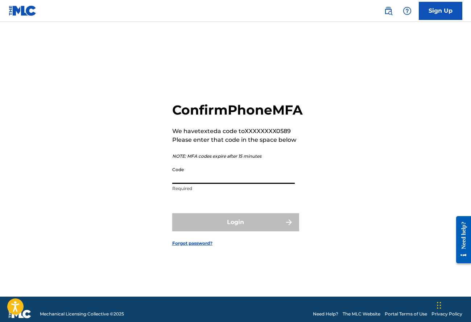
click at [233, 184] on input "Code" at bounding box center [233, 173] width 123 height 21
paste input "402346"
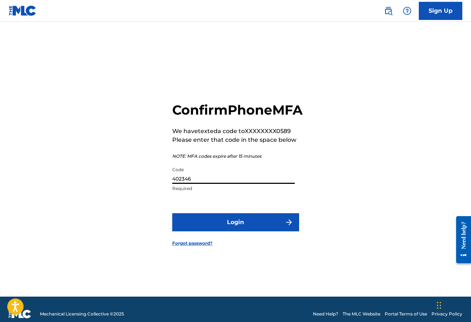
type input "402346"
click at [233, 231] on button "Login" at bounding box center [235, 222] width 127 height 18
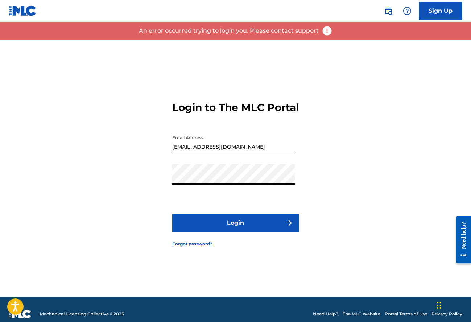
click at [261, 136] on form "Login to The MLC Portal Email Address colin@goldtheoryartists.com Password Logi…" at bounding box center [235, 168] width 127 height 257
click at [253, 151] on input "[EMAIL_ADDRESS][DOMAIN_NAME]" at bounding box center [233, 141] width 123 height 21
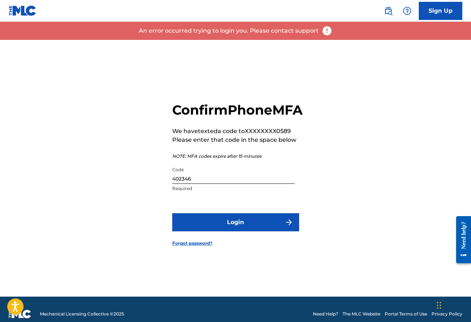
click at [224, 184] on input "402346" at bounding box center [233, 173] width 123 height 21
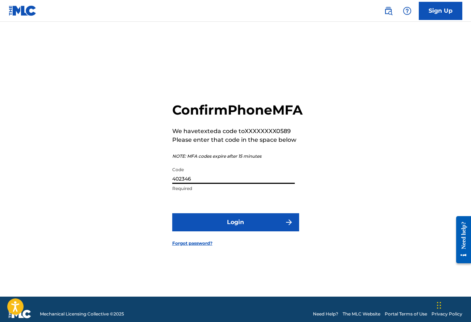
paste input "510393"
type input "510393"
click at [232, 231] on button "Login" at bounding box center [235, 222] width 127 height 18
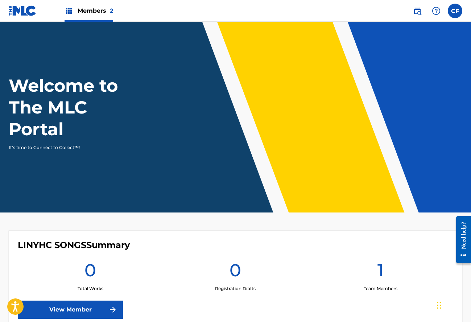
click at [459, 4] on label at bounding box center [455, 11] width 15 height 15
click at [455, 11] on input "CF Colin Feeney colin@goldtheoryartists.com Notification Preferences Profile Lo…" at bounding box center [455, 11] width 0 height 0
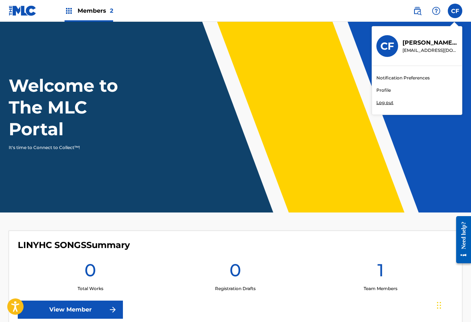
click at [380, 91] on link "Profile" at bounding box center [383, 90] width 15 height 7
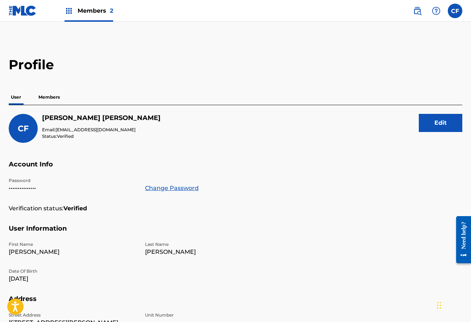
click at [40, 96] on p "Members" at bounding box center [49, 97] width 26 height 15
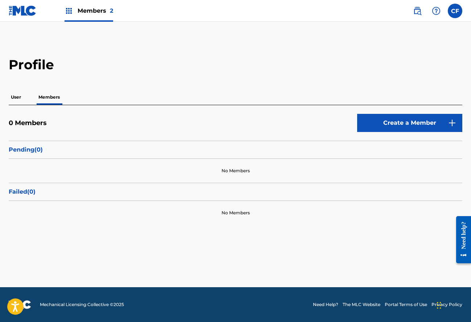
click at [31, 141] on div "Pending ( 0 )" at bounding box center [236, 150] width 454 height 18
click at [31, 151] on p "Pending ( 0 )" at bounding box center [236, 149] width 454 height 9
click at [15, 99] on p "User" at bounding box center [16, 97] width 15 height 15
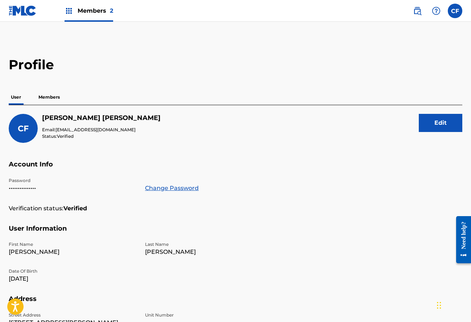
click at [21, 7] on img at bounding box center [23, 10] width 28 height 11
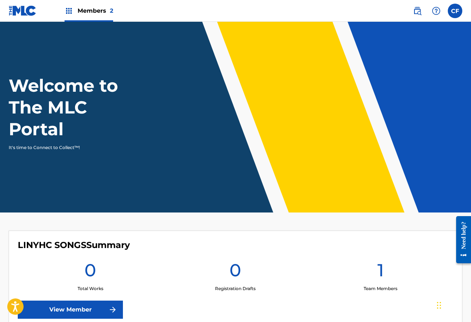
click at [82, 311] on link "View Member" at bounding box center [70, 310] width 105 height 18
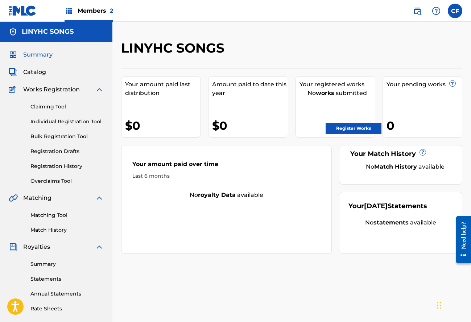
click at [452, 4] on div "CF CF Colin Feeney colin@goldtheoryartists.com Notification Preferences Profile…" at bounding box center [434, 11] width 57 height 15
click at [458, 13] on label at bounding box center [455, 11] width 15 height 15
click at [455, 11] on input "CF Colin Feeney colin@goldtheoryartists.com Notification Preferences Profile Lo…" at bounding box center [455, 11] width 0 height 0
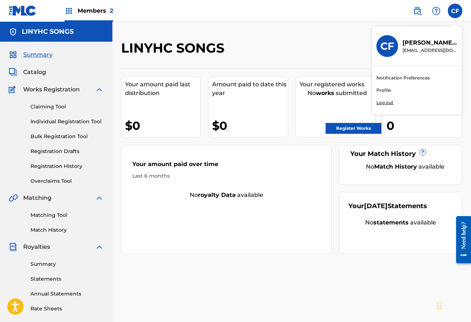
click at [384, 103] on p "Log out" at bounding box center [384, 102] width 17 height 7
click at [455, 11] on input "CF Colin Feeney colin@goldtheoryartists.com Notification Preferences Profile Lo…" at bounding box center [455, 11] width 0 height 0
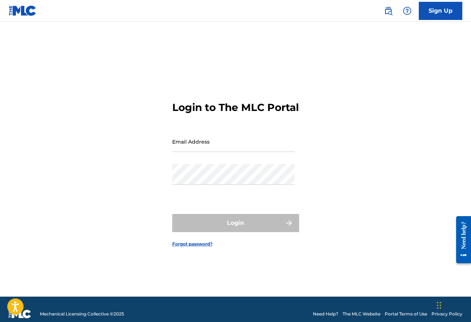
click at [233, 159] on div "Email Address" at bounding box center [233, 147] width 123 height 33
click at [247, 143] on input "Email Address" at bounding box center [233, 141] width 123 height 21
click at [241, 144] on input "Email Address" at bounding box center [233, 141] width 123 height 21
type input "[EMAIL_ADDRESS][DOMAIN_NAME]"
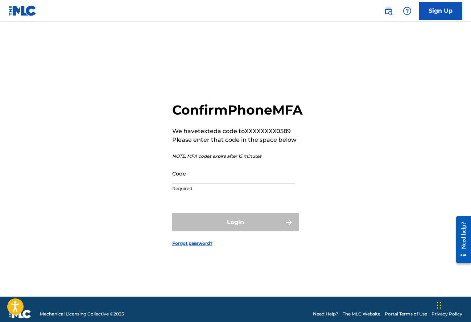
scroll to position [9, 0]
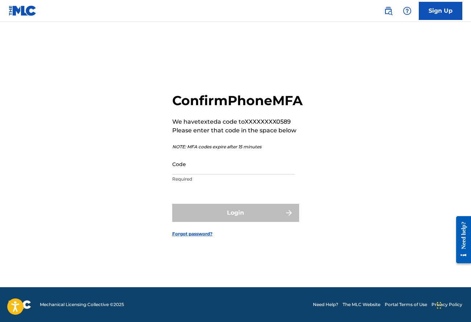
click at [198, 174] on input "Code" at bounding box center [233, 164] width 123 height 21
paste input "071362"
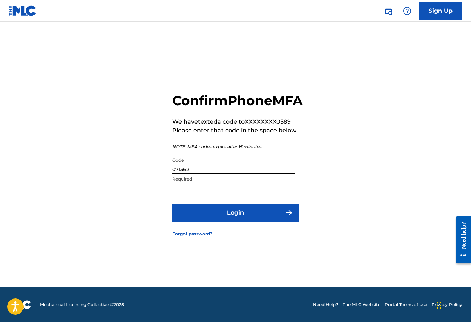
type input "071362"
click at [259, 222] on button "Login" at bounding box center [235, 213] width 127 height 18
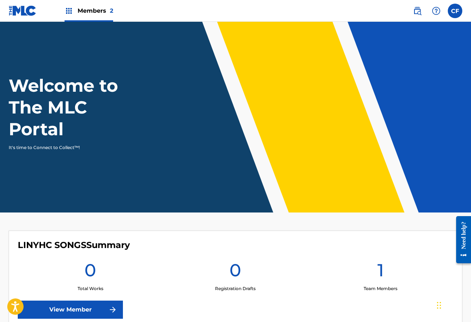
scroll to position [155, 0]
